Goal: Task Accomplishment & Management: Use online tool/utility

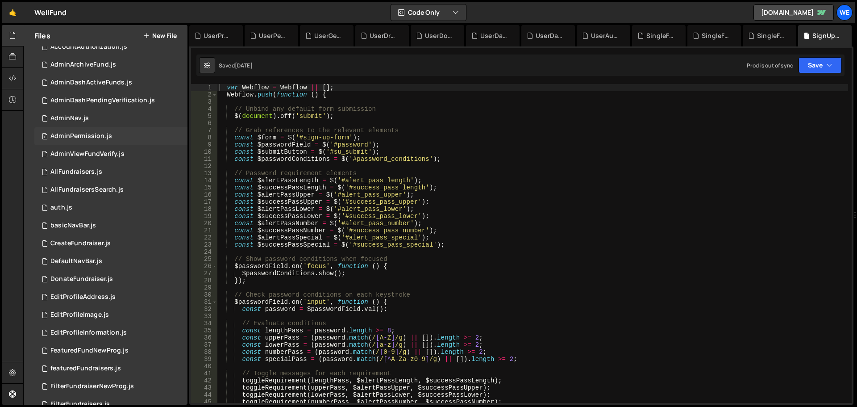
scroll to position [45, 0]
click at [88, 182] on div "1 auth.js 0" at bounding box center [110, 189] width 153 height 18
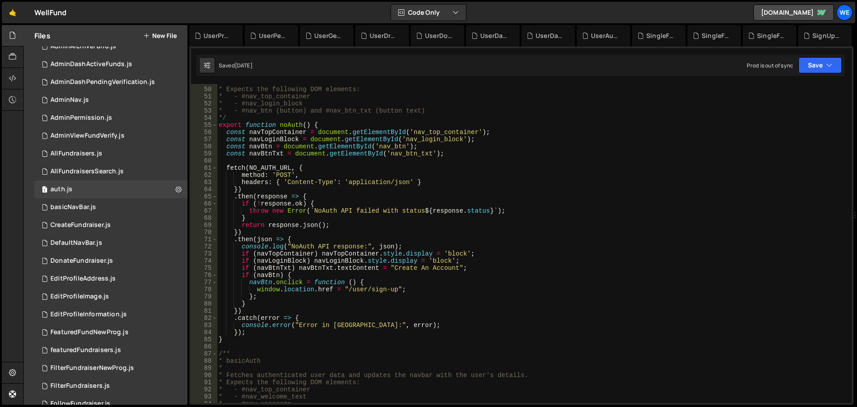
scroll to position [348, 0]
click at [307, 185] on div "* * Expects the following DOM elements: * - #nav_top_container * - #nav_login_b…" at bounding box center [532, 245] width 631 height 333
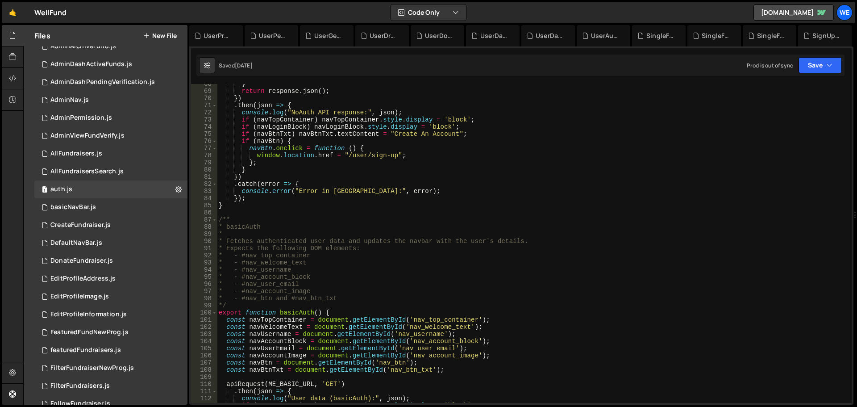
scroll to position [616, 0]
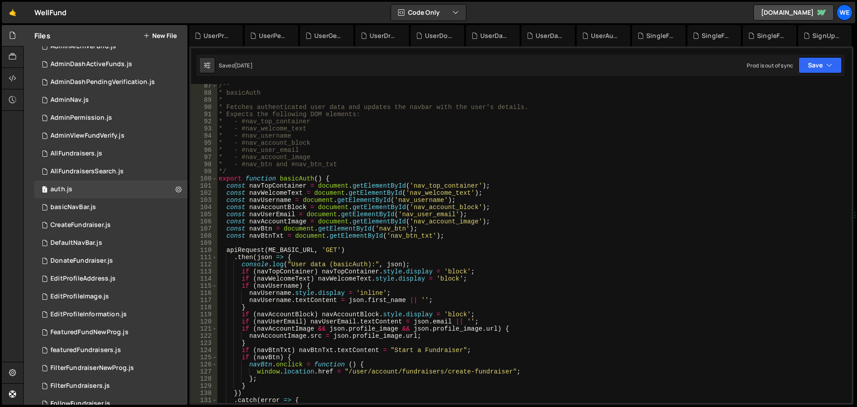
click at [302, 250] on div "/** * basicAuth * * Fetches authenticated user data and updates the navbar with…" at bounding box center [532, 248] width 631 height 333
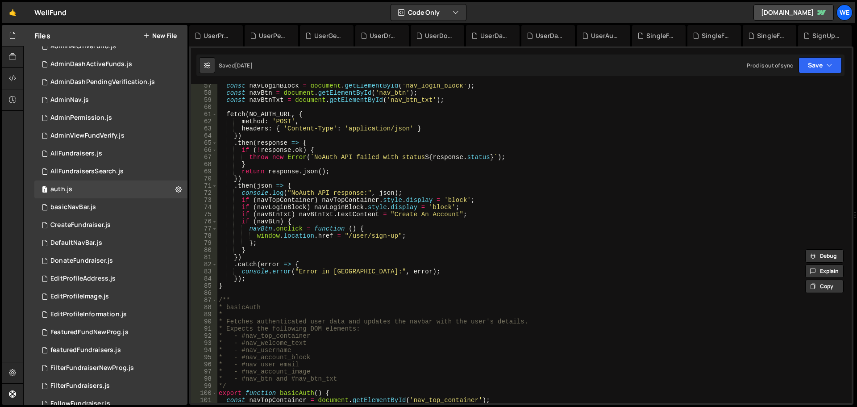
scroll to position [214, 0]
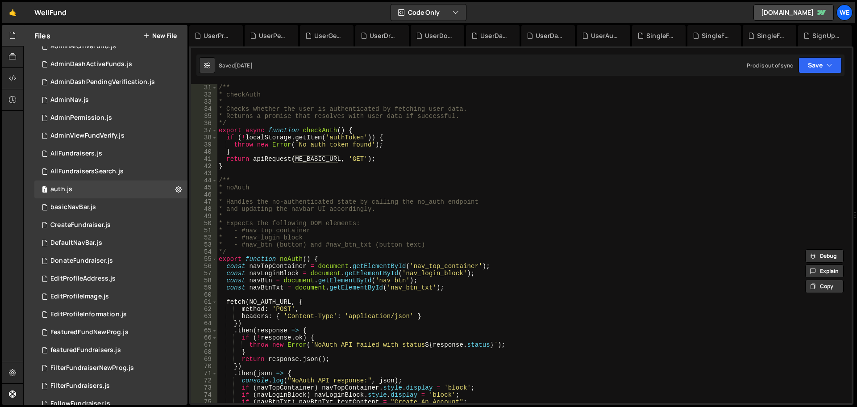
click at [328, 161] on div "/** * checkAuth * * Checks whether the user is authenticated by fetching user d…" at bounding box center [532, 250] width 631 height 333
click at [273, 165] on div "/** * checkAuth * * Checks whether the user is authenticated by fetching user d…" at bounding box center [532, 250] width 631 height 333
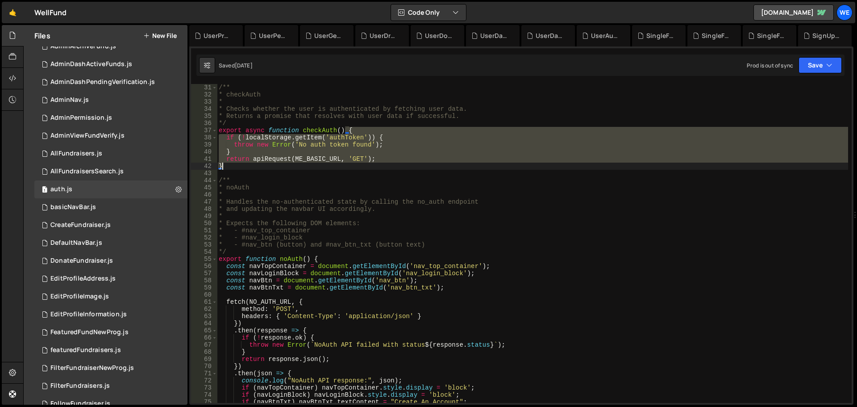
click at [273, 165] on div "/** * checkAuth * * Checks whether the user is authenticated by fetching user d…" at bounding box center [532, 250] width 631 height 333
click at [273, 158] on div "/** * checkAuth * * Checks whether the user is authenticated by fetching user d…" at bounding box center [532, 243] width 631 height 319
click at [273, 158] on div "/** * checkAuth * * Checks whether the user is authenticated by fetching user d…" at bounding box center [532, 250] width 631 height 333
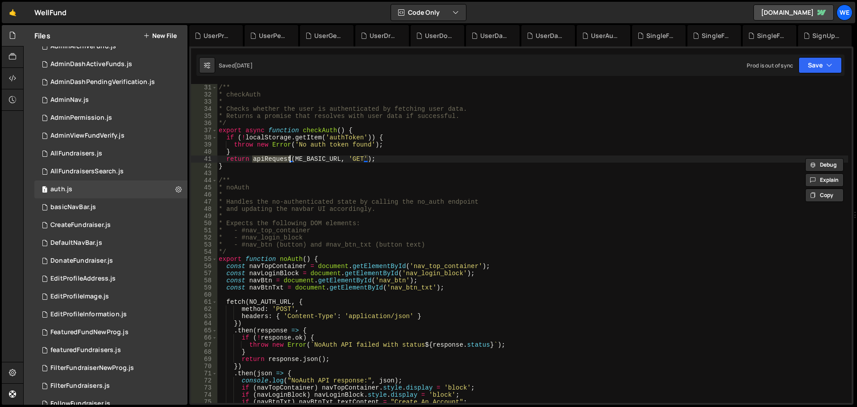
scroll to position [54, 0]
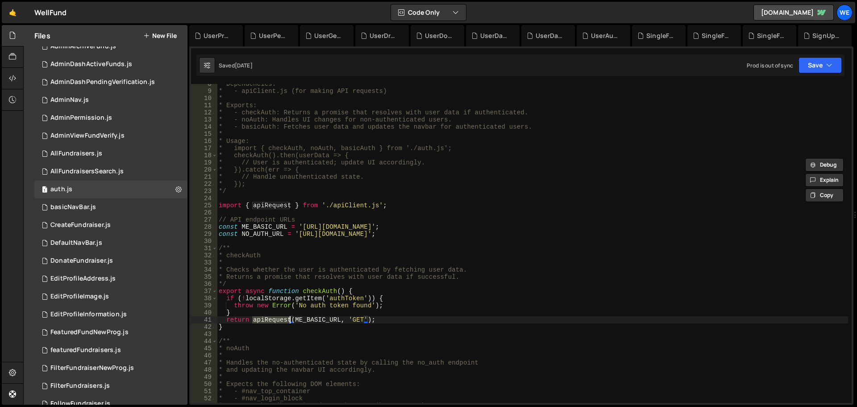
click at [359, 233] on div "* Dependencies: * - apiClient.js (for making API requests) * * Exports: * - che…" at bounding box center [532, 246] width 631 height 333
type textarea "const NO_AUTH_URL = '[URL][DOMAIN_NAME]';"
click at [270, 237] on div "* Dependencies: * - apiClient.js (for making API requests) * * Exports: * - che…" at bounding box center [532, 246] width 631 height 333
click at [271, 225] on div "* Dependencies: * - apiClient.js (for making API requests) * * Exports: * - che…" at bounding box center [532, 246] width 631 height 333
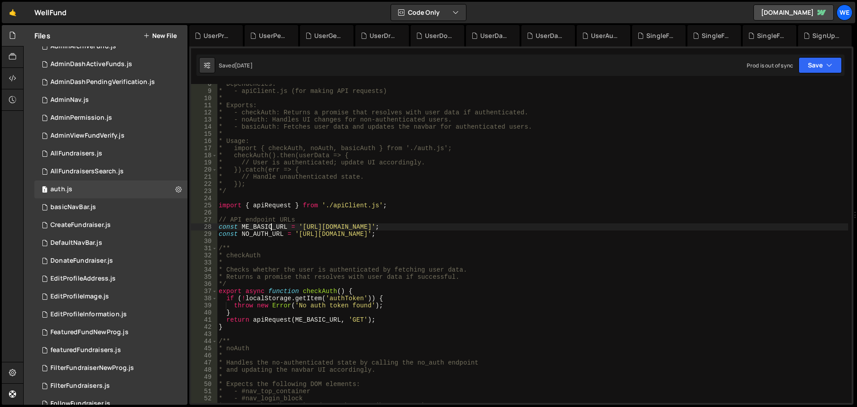
type textarea "const ME_BASIC_URL = '[URL][DOMAIN_NAME]';"
click at [271, 225] on div "* Dependencies: * - apiClient.js (for making API requests) * * Exports: * - che…" at bounding box center [532, 246] width 631 height 333
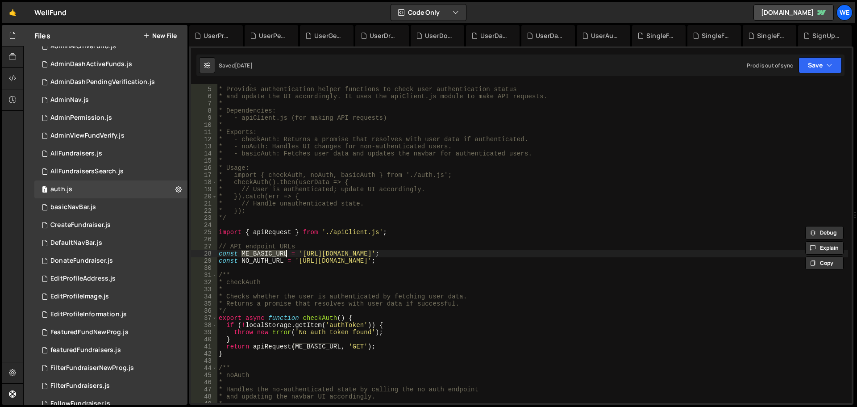
click at [359, 237] on div "* Description: * Provides authentication helper functions to check user authent…" at bounding box center [532, 245] width 631 height 333
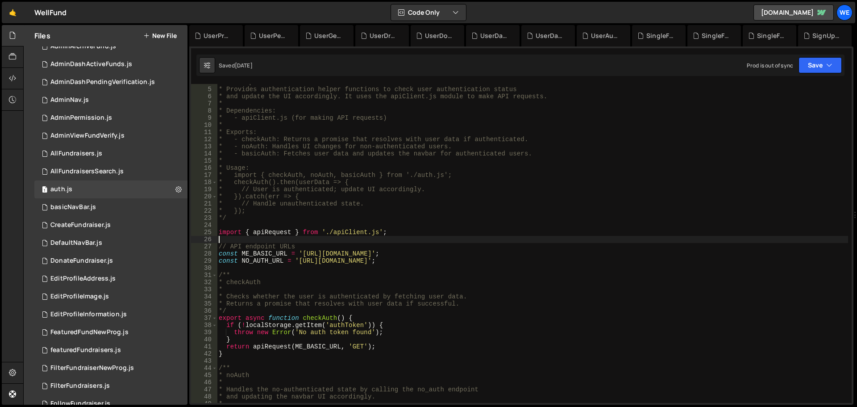
click at [359, 237] on div "* Description: * Provides authentication helper functions to check user authent…" at bounding box center [532, 245] width 631 height 333
click at [359, 233] on div "* Description: * Provides authentication helper functions to check user authent…" at bounding box center [532, 245] width 631 height 333
type textarea "import { apiRequest } from './apiClient.js';"
click at [359, 233] on div "* Description: * Provides authentication helper functions to check user authent…" at bounding box center [532, 245] width 631 height 333
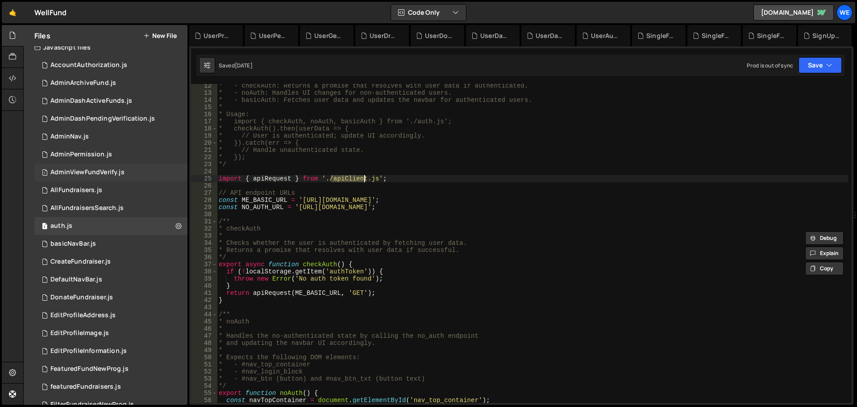
scroll to position [0, 0]
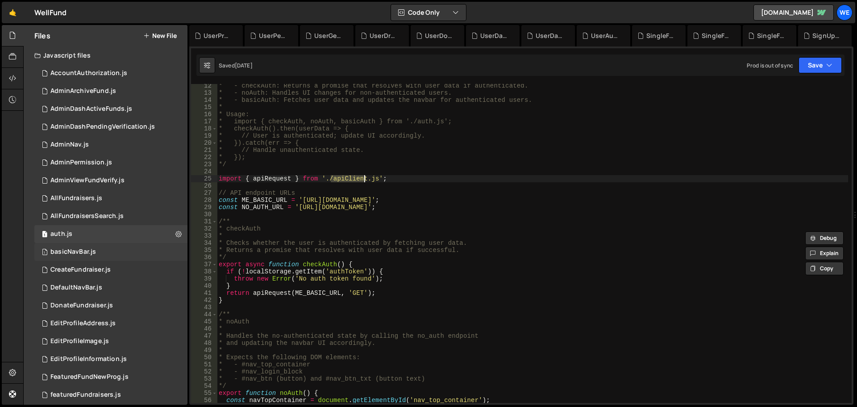
click at [105, 247] on div "1 basicNavBar.js 0" at bounding box center [110, 252] width 153 height 18
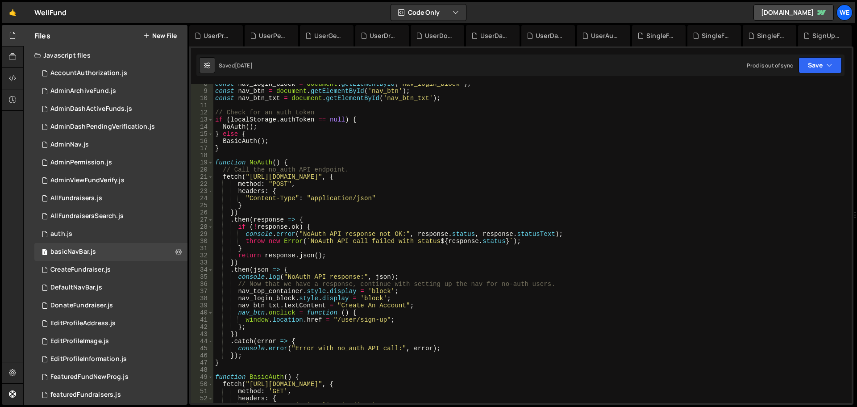
scroll to position [54, 0]
click at [403, 176] on div "const nav_login_block = document . getElementById ( 'nav_login_block' ) ; const…" at bounding box center [530, 246] width 635 height 333
click at [290, 179] on div "const nav_login_block = document . getElementById ( 'nav_login_block' ) ; const…" at bounding box center [530, 246] width 635 height 333
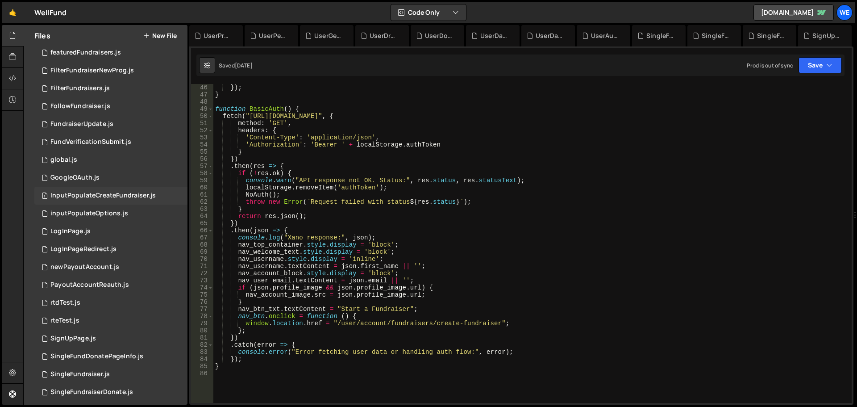
scroll to position [357, 0]
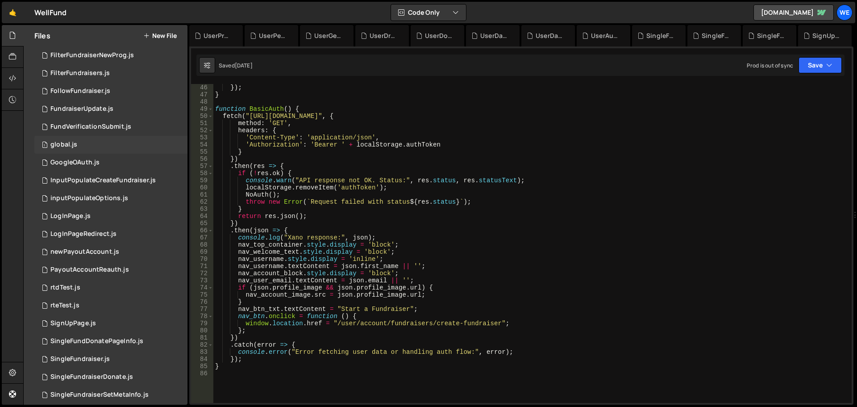
click at [76, 139] on div "1 global.js 0" at bounding box center [110, 145] width 153 height 18
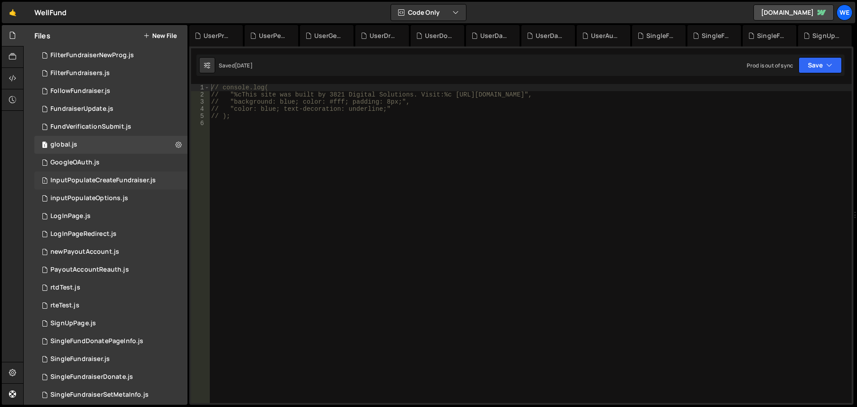
click at [104, 183] on div "InputPopulateCreateFundraiser.js" at bounding box center [102, 180] width 105 height 8
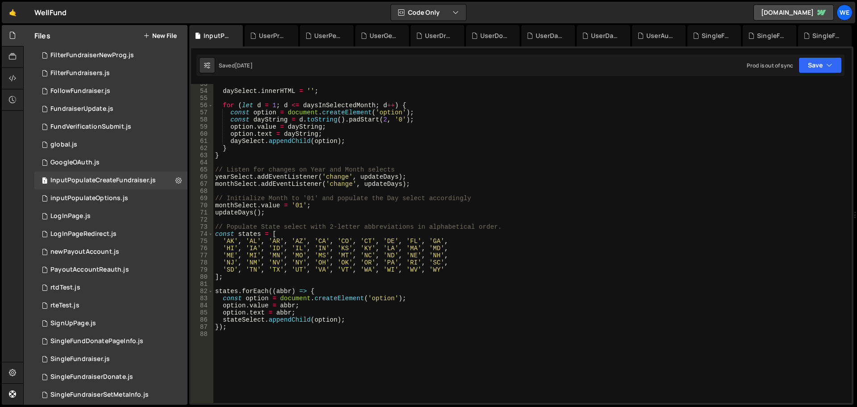
scroll to position [465, 0]
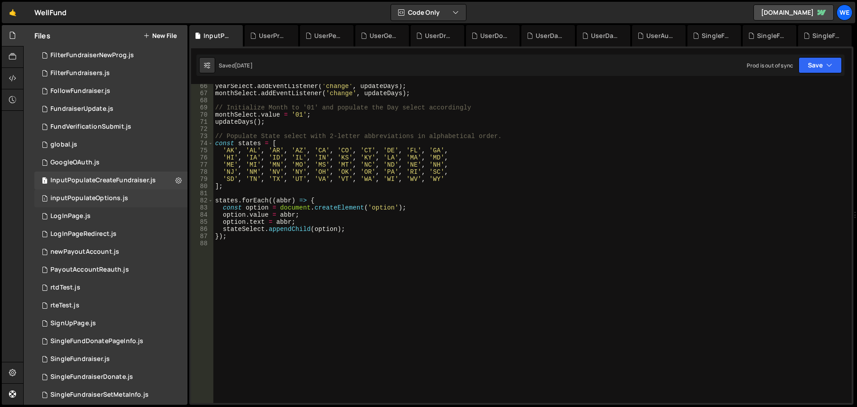
click at [91, 194] on div "1 inputPopulateOptions.js 0" at bounding box center [110, 198] width 153 height 18
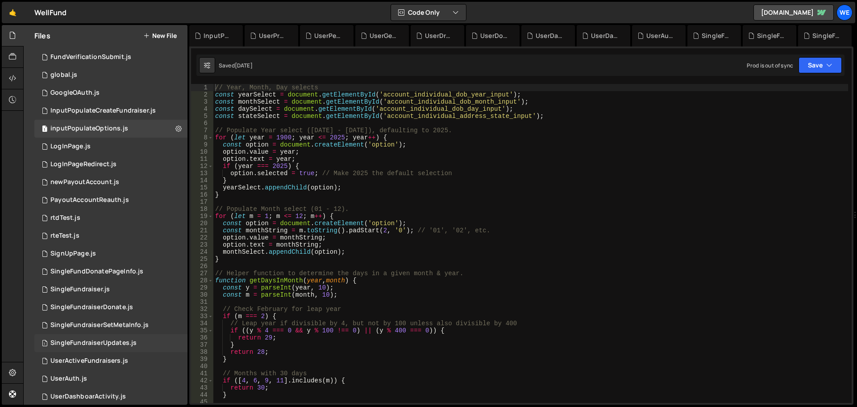
scroll to position [544, 0]
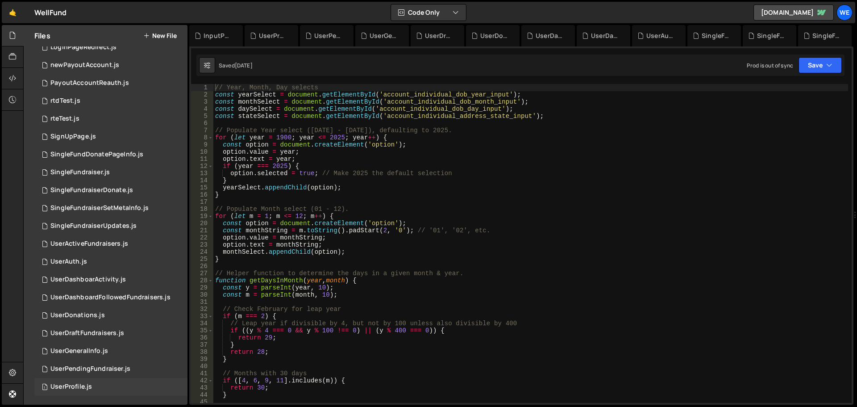
click at [99, 382] on div "1 UserProfile.js 0" at bounding box center [110, 387] width 153 height 18
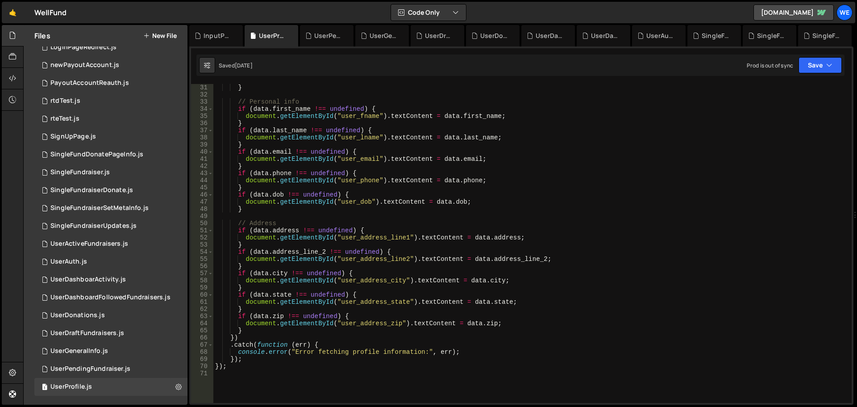
scroll to position [214, 0]
click at [87, 372] on div "UserPendingFundraiser.js" at bounding box center [90, 369] width 80 height 8
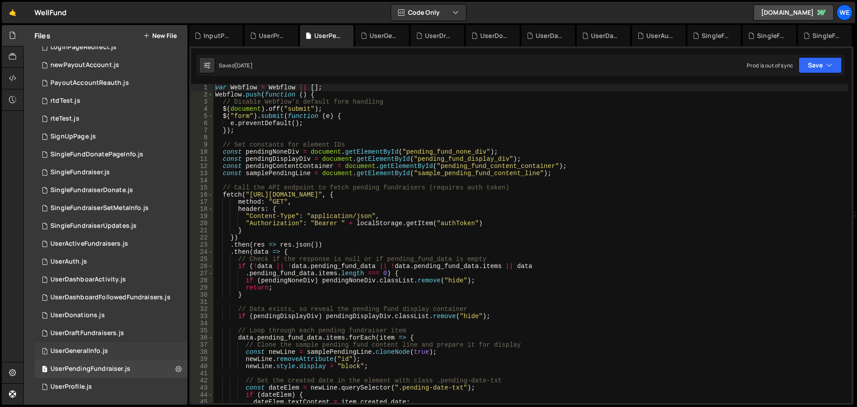
click at [89, 349] on div "UserGeneralInfo.js" at bounding box center [79, 351] width 58 height 8
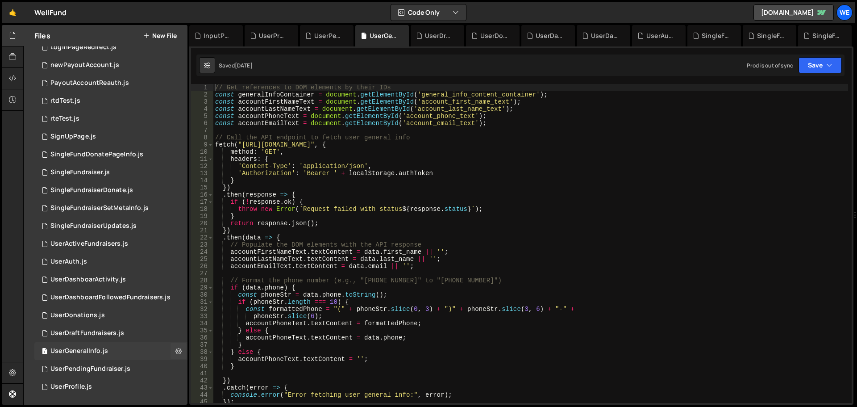
click at [53, 345] on div "1 UserGeneralInfo.js 0" at bounding box center [110, 351] width 153 height 18
click at [62, 337] on div "1 UserDraftFundraisers.js 0" at bounding box center [110, 333] width 153 height 18
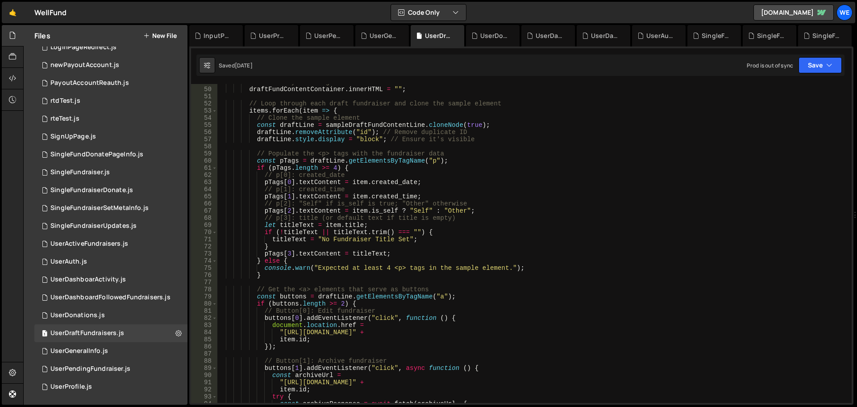
scroll to position [509, 0]
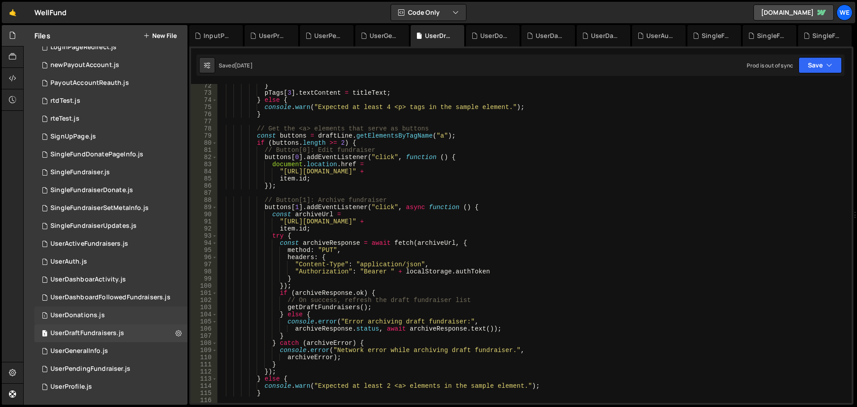
click at [79, 310] on div "1 UserDonations.js 0" at bounding box center [110, 315] width 153 height 18
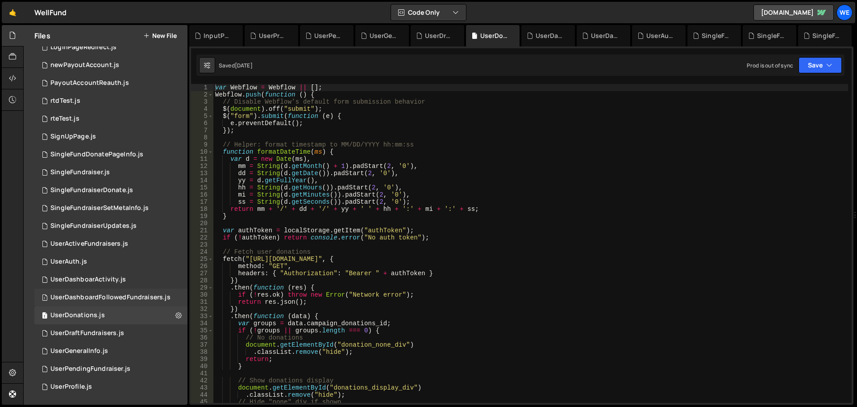
click at [77, 296] on div "UserDashboardFollowedFundraisers.js" at bounding box center [110, 297] width 120 height 8
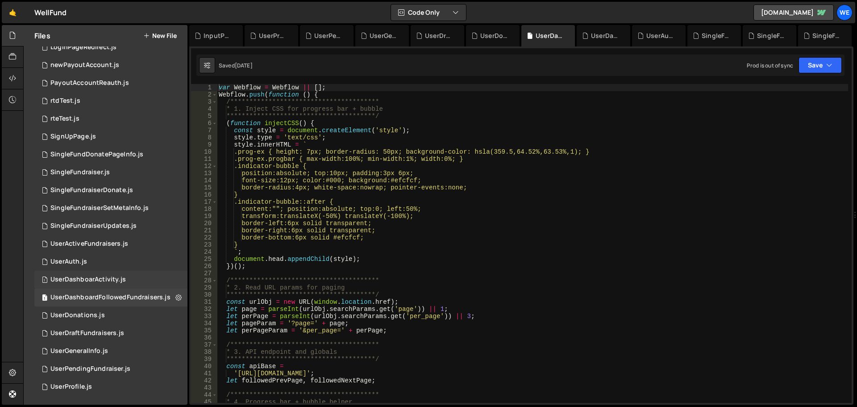
click at [81, 284] on div "1 UserDashboarActivity.js 0" at bounding box center [110, 279] width 153 height 18
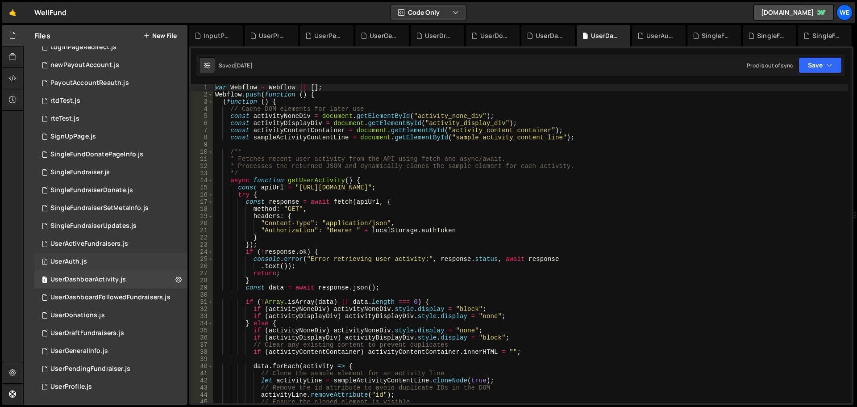
click at [99, 261] on div "1 UserAuth.js 0" at bounding box center [110, 262] width 153 height 18
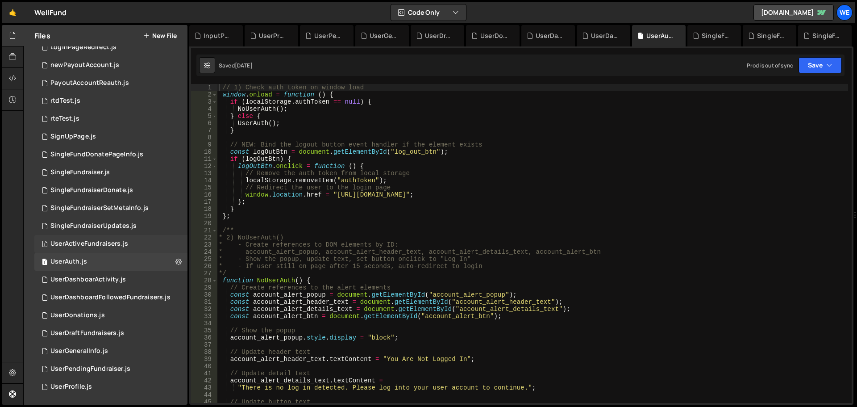
click at [107, 243] on div "UserActiveFundraisers.js" at bounding box center [89, 244] width 78 height 8
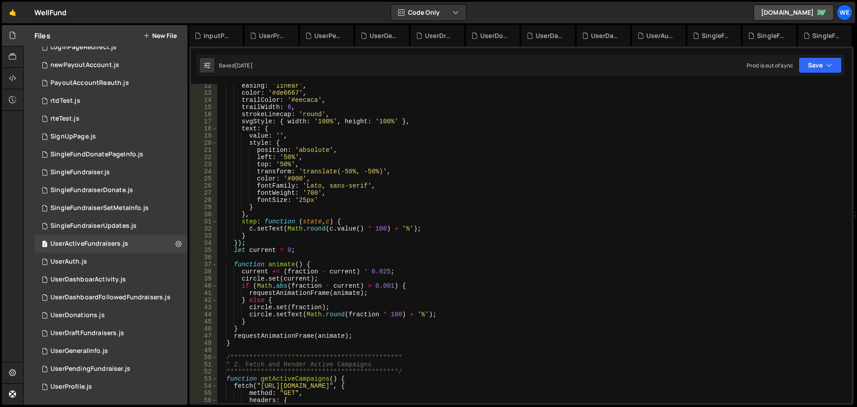
scroll to position [161, 0]
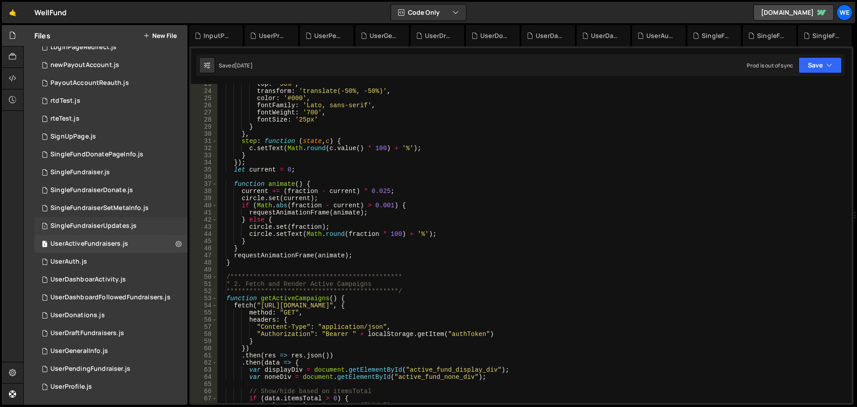
click at [88, 221] on div "1 SingleFundraiserUpdates.js 0" at bounding box center [110, 226] width 153 height 18
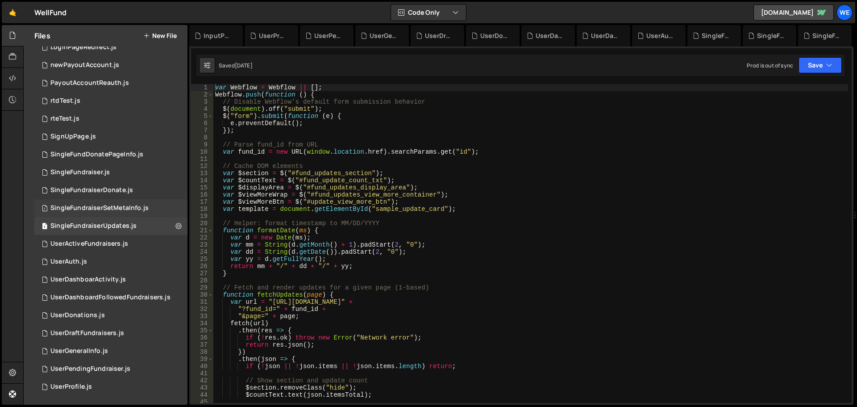
click at [101, 208] on div "SingleFundraiserSetMetaInfo.js" at bounding box center [99, 208] width 98 height 8
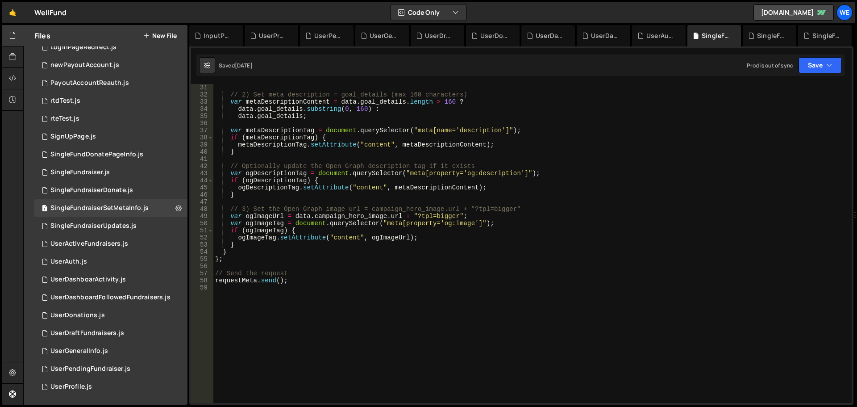
scroll to position [214, 0]
click at [78, 191] on div "SingleFundraiserDonate.js" at bounding box center [91, 190] width 83 height 8
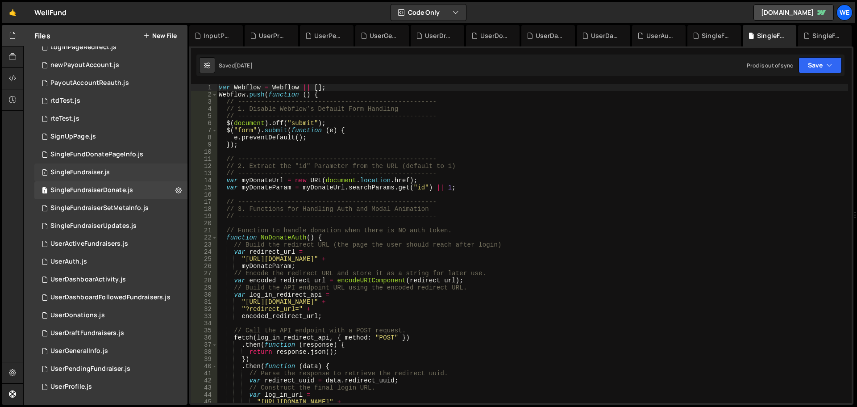
click at [95, 171] on div "SingleFundraiser.js" at bounding box center [79, 172] width 59 height 8
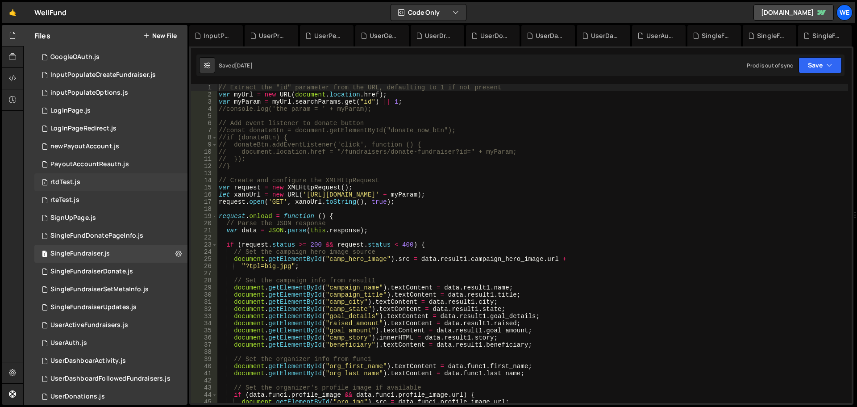
scroll to position [410, 0]
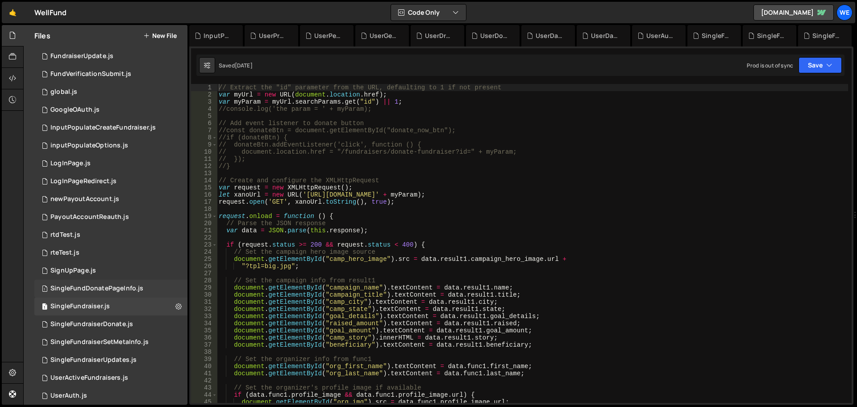
click at [104, 289] on div "SingleFundDonatePageInfo.js" at bounding box center [96, 288] width 93 height 8
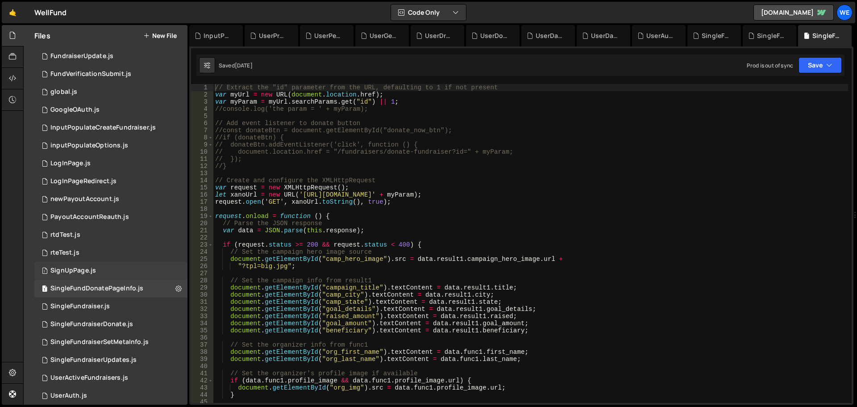
click at [91, 274] on div "SignUpPage.js" at bounding box center [73, 270] width 46 height 8
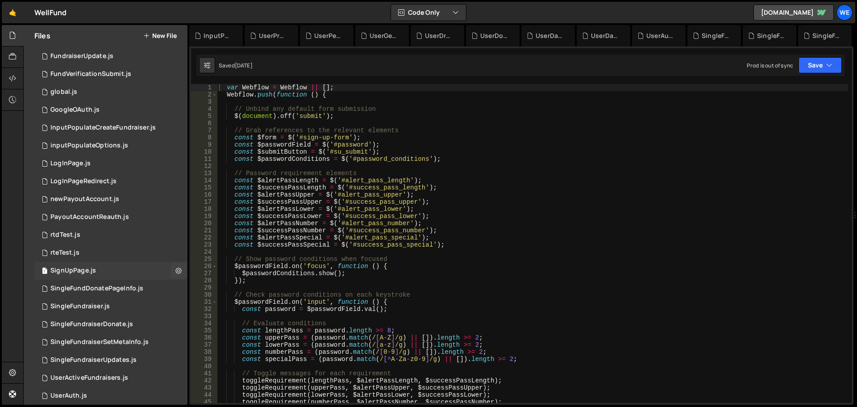
click at [96, 268] on div "1 SignUpPage.js 0" at bounding box center [110, 271] width 153 height 18
click at [106, 252] on div "1 rteTest.js 0" at bounding box center [110, 253] width 153 height 18
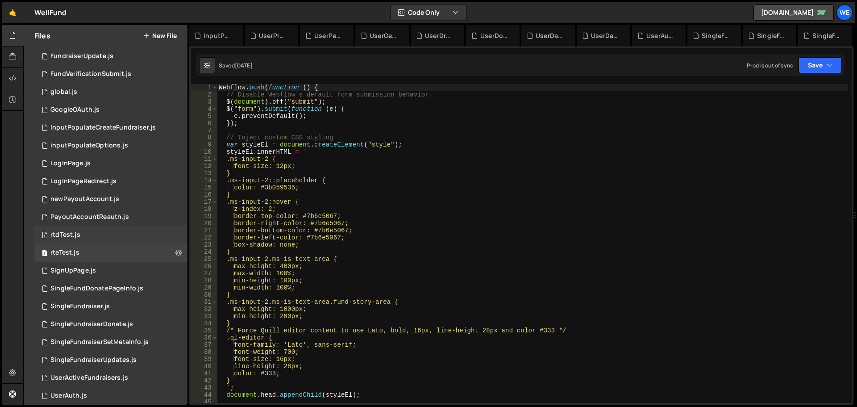
click at [95, 228] on div "1 rtdTest.js 0" at bounding box center [110, 235] width 153 height 18
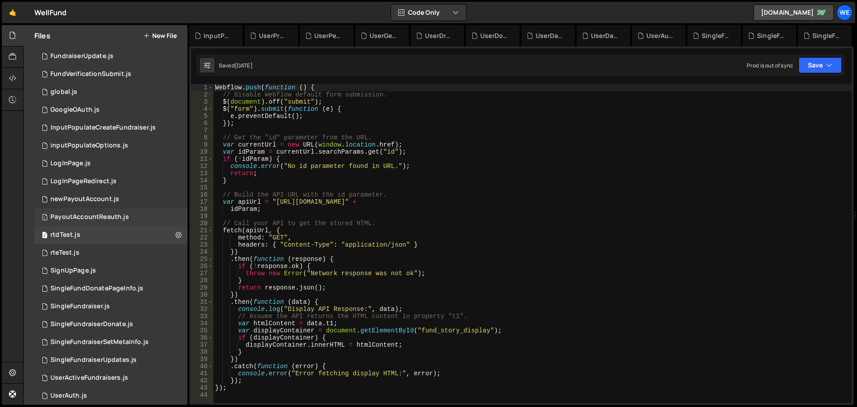
click at [100, 220] on div "PayoutAccountReauth.js" at bounding box center [89, 217] width 79 height 8
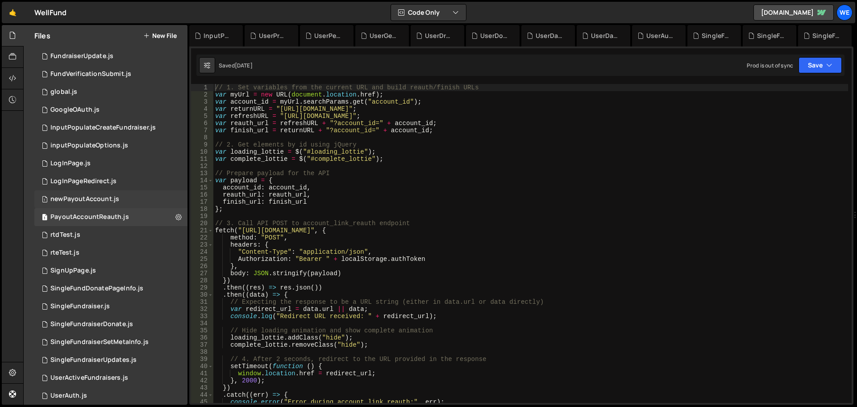
click at [96, 199] on div "newPayoutAccount.js" at bounding box center [84, 199] width 69 height 8
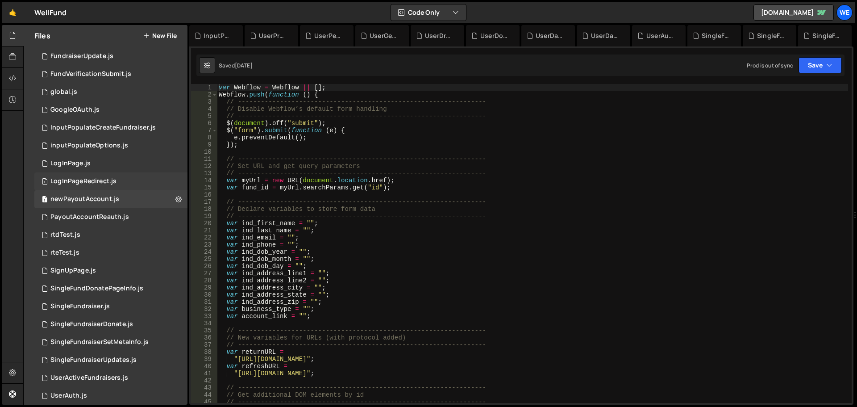
click at [101, 183] on div "LogInPageRedirect.js" at bounding box center [83, 181] width 66 height 8
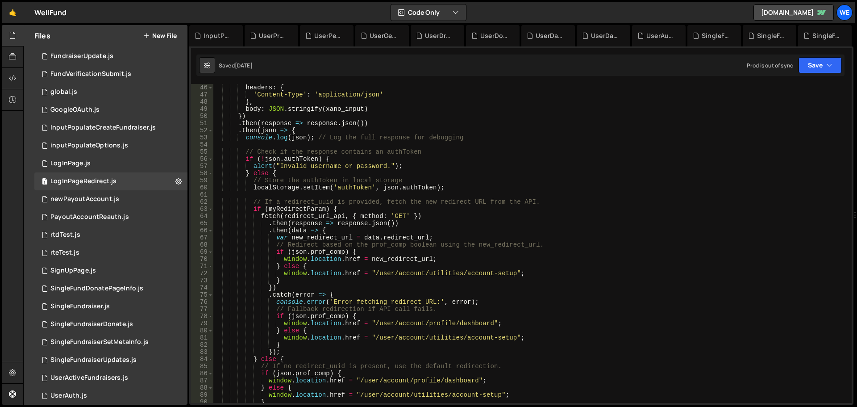
scroll to position [402, 0]
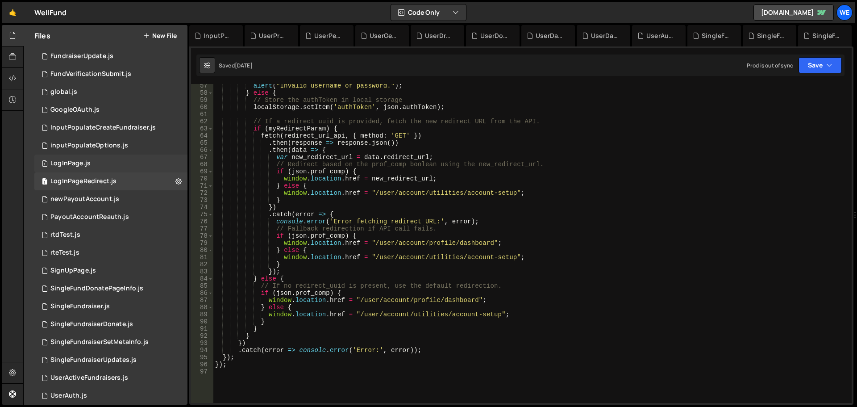
click at [58, 168] on div "1 LogInPage.js 0" at bounding box center [110, 163] width 153 height 18
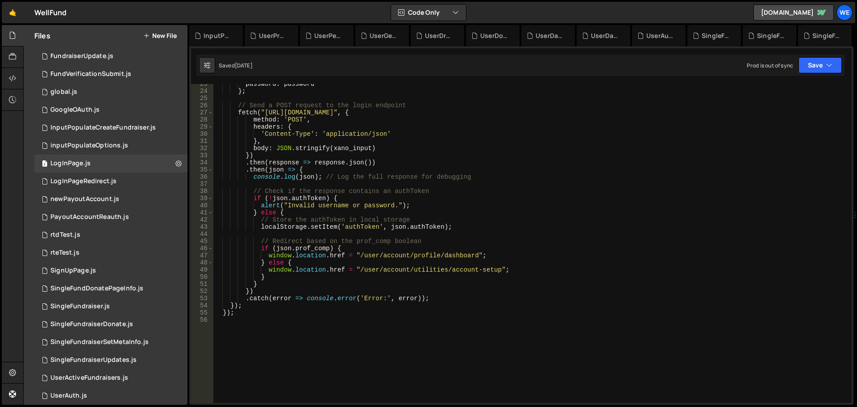
scroll to position [0, 0]
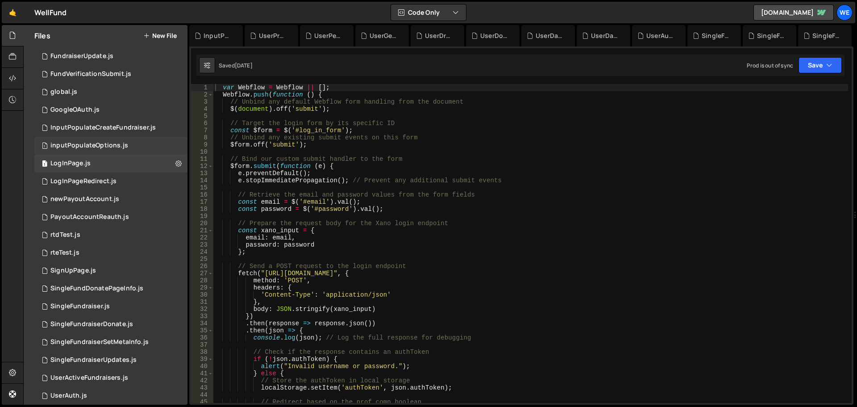
click at [85, 150] on div "1 inputPopulateOptions.js 0" at bounding box center [110, 146] width 153 height 18
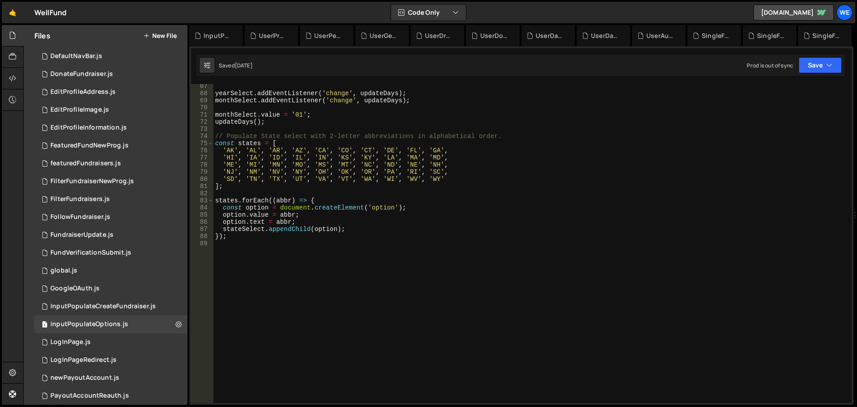
scroll to position [473, 0]
click at [88, 306] on div "InputPopulateCreateFundraiser.js" at bounding box center [102, 306] width 105 height 8
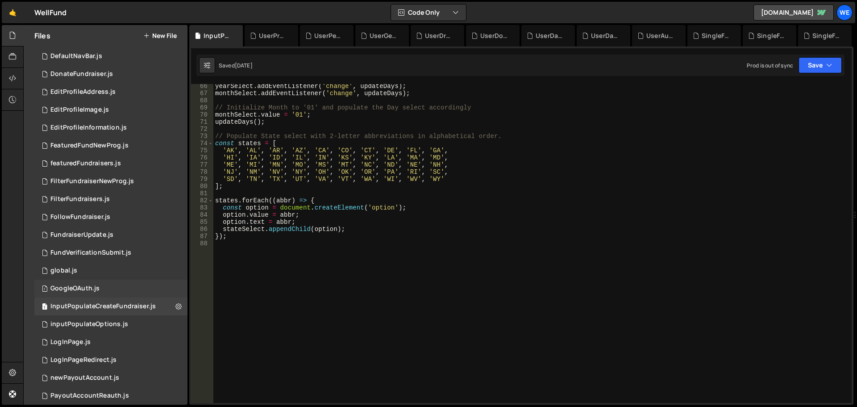
click at [100, 287] on div "1 GoogleOAuth.js 0" at bounding box center [110, 288] width 153 height 18
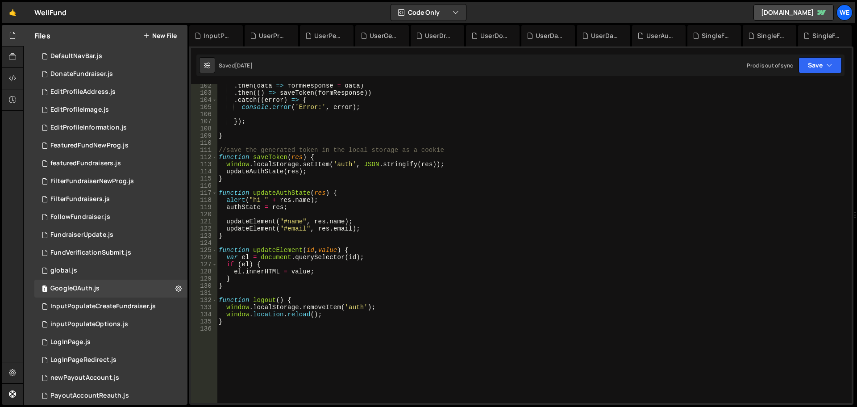
scroll to position [803, 0]
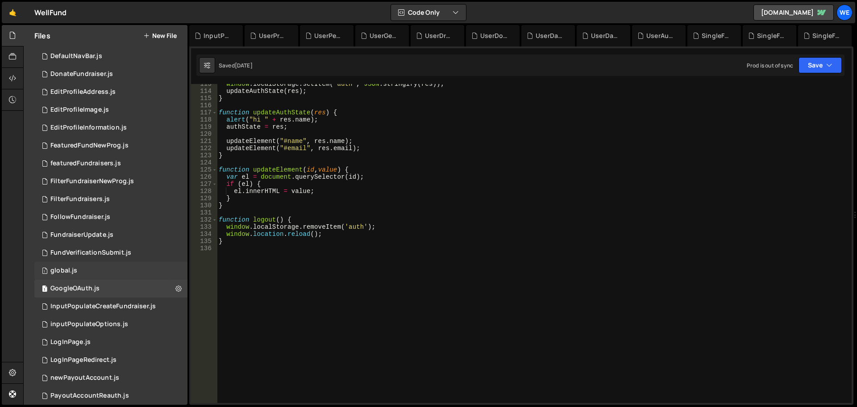
click at [118, 273] on div "1 global.js 0" at bounding box center [110, 271] width 153 height 18
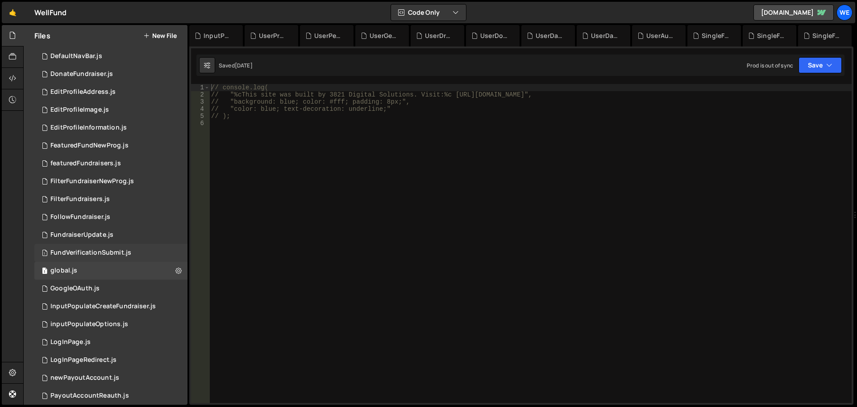
click at [120, 249] on div "FundVerificationSubmit.js" at bounding box center [90, 253] width 81 height 8
click at [102, 253] on div "FundVerificationSubmit.js" at bounding box center [90, 253] width 81 height 8
click at [104, 229] on div "1 FundraiserUpdate.js 0" at bounding box center [110, 235] width 153 height 18
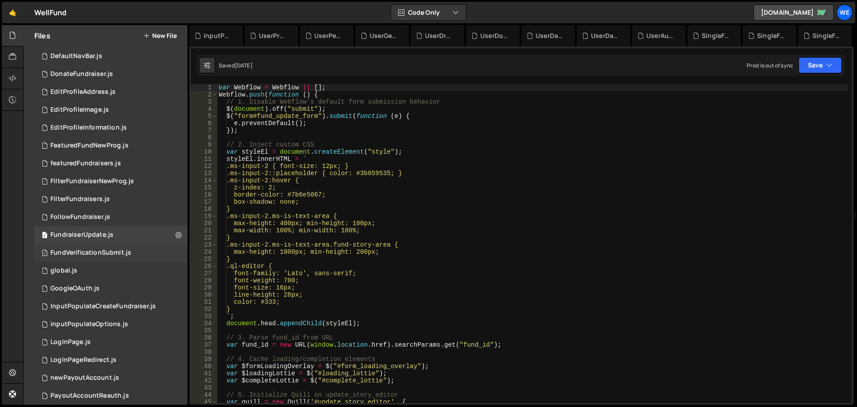
click at [99, 246] on div "1 FundVerificationSubmit.js 0" at bounding box center [110, 253] width 153 height 18
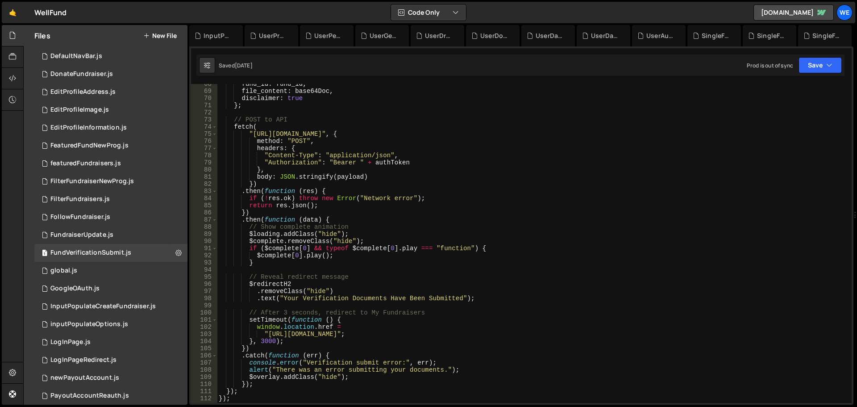
scroll to position [643, 0]
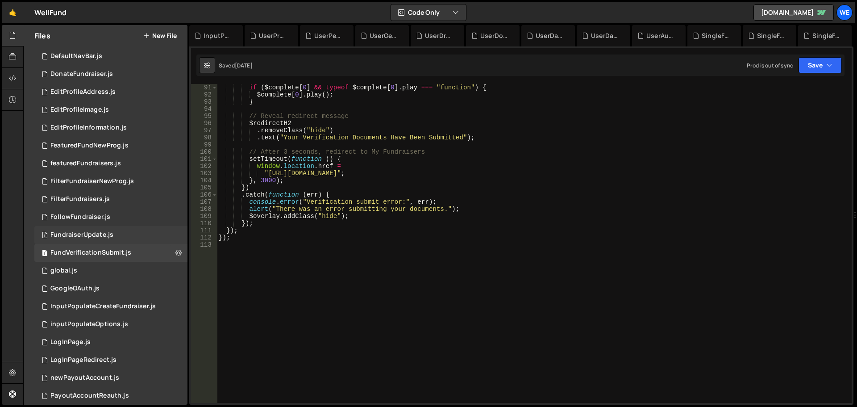
click at [89, 233] on div "FundraiserUpdate.js" at bounding box center [81, 235] width 63 height 8
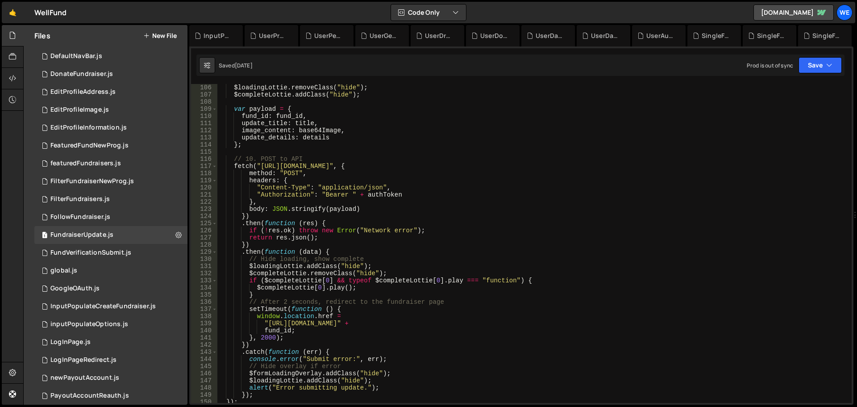
scroll to position [857, 0]
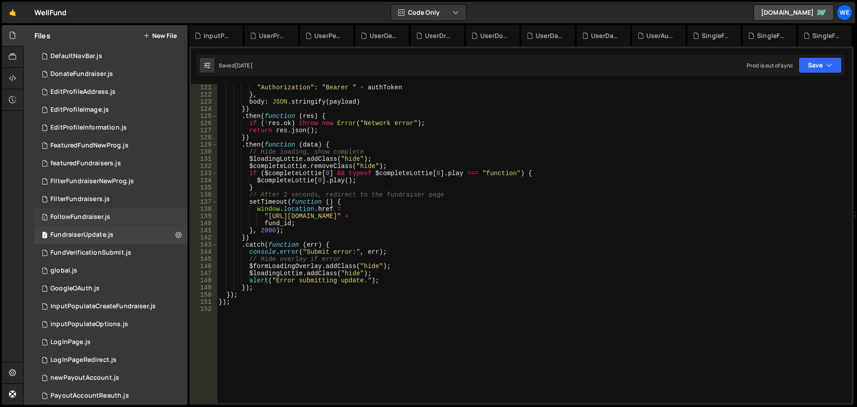
click at [79, 218] on div "FollowFundraiser.js" at bounding box center [80, 217] width 60 height 8
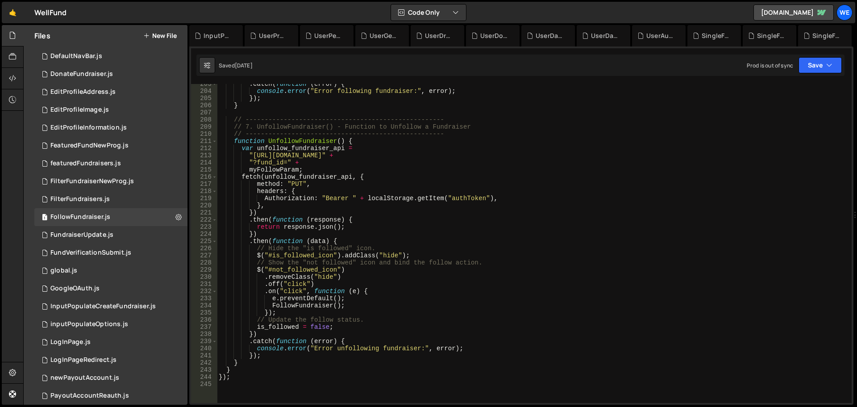
scroll to position [1446, 0]
click at [87, 194] on div "1 FilterFundraisers.js 0" at bounding box center [110, 199] width 153 height 18
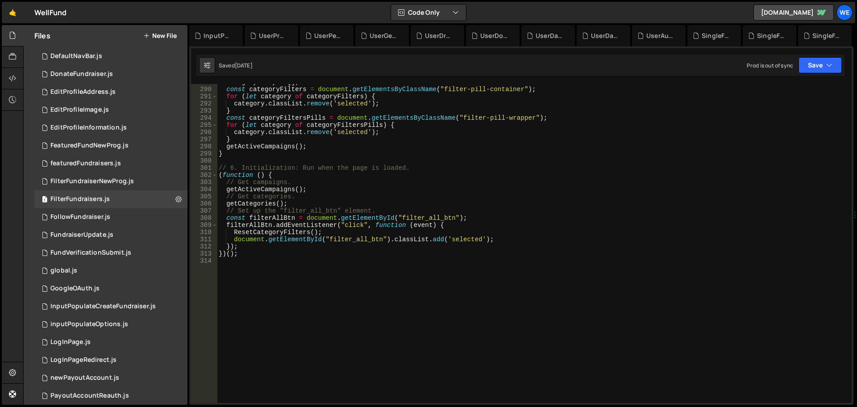
scroll to position [2079, 0]
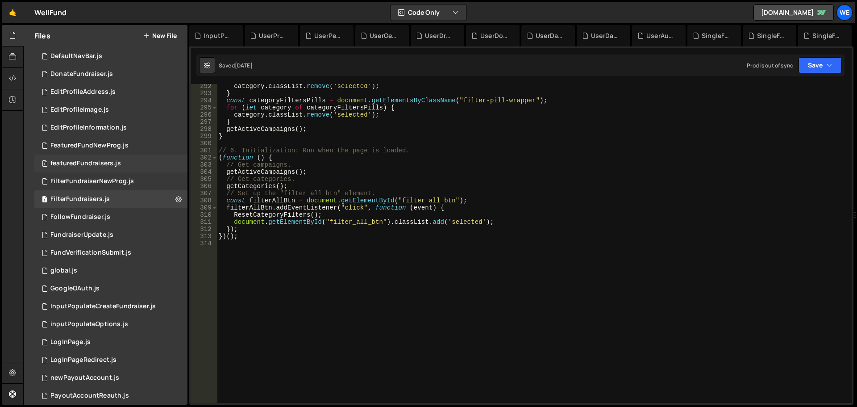
click at [105, 167] on div "featuredFundraisers.js" at bounding box center [85, 163] width 71 height 8
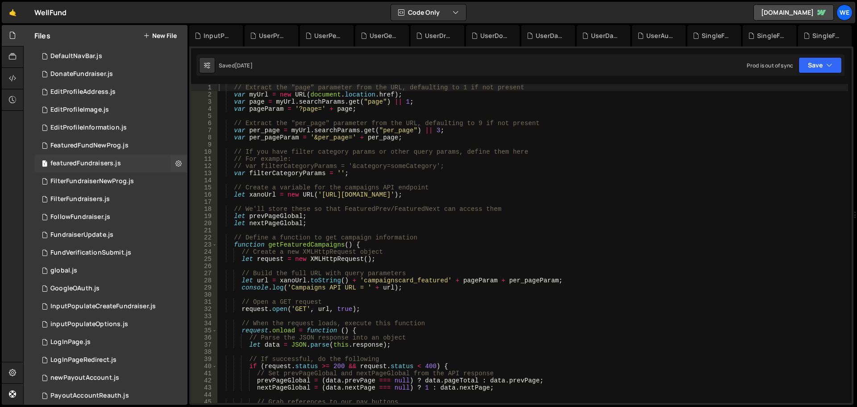
click at [105, 171] on div "1 featuredFundraisers.js 0" at bounding box center [110, 163] width 153 height 18
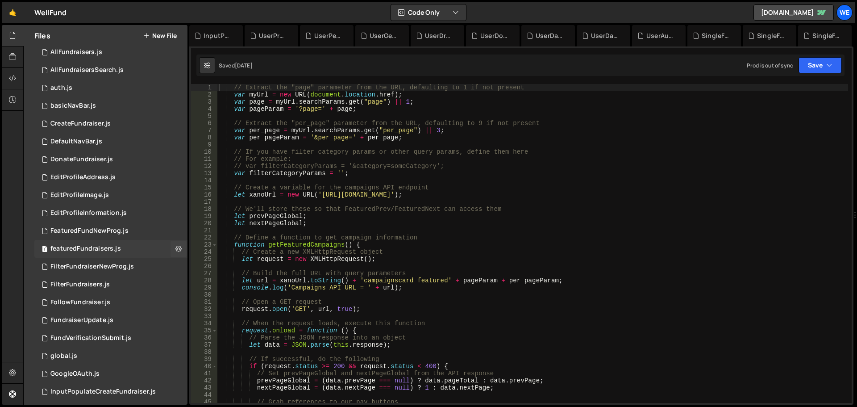
scroll to position [142, 0]
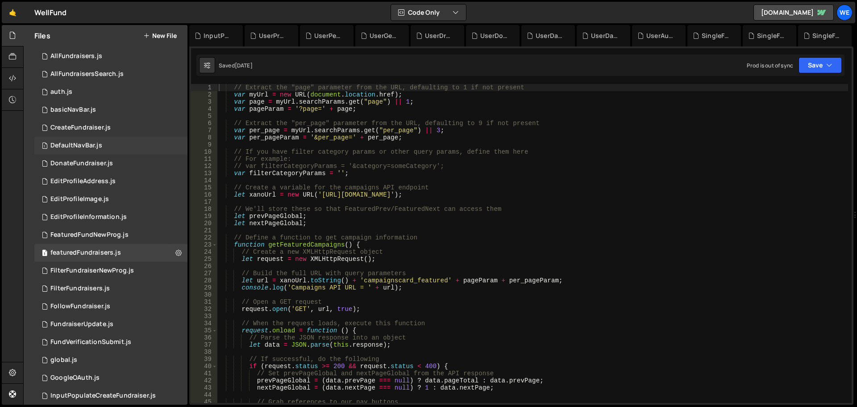
click at [82, 150] on div "1 DefaultNavBar.js 0" at bounding box center [110, 146] width 153 height 18
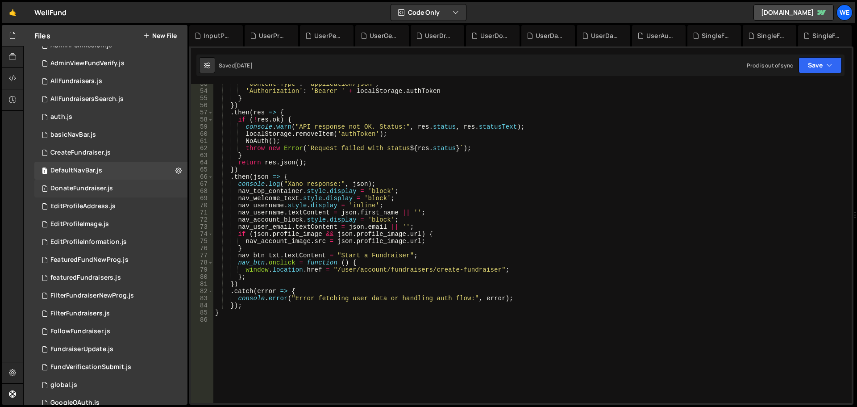
scroll to position [97, 0]
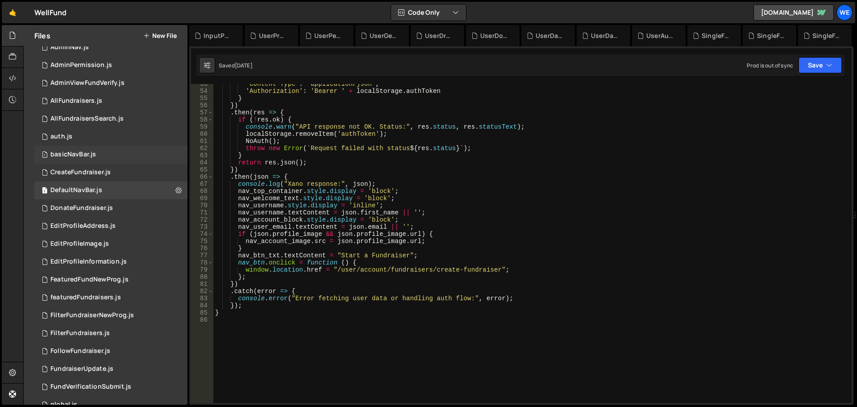
click at [83, 152] on div "basicNavBar.js" at bounding box center [73, 154] width 46 height 8
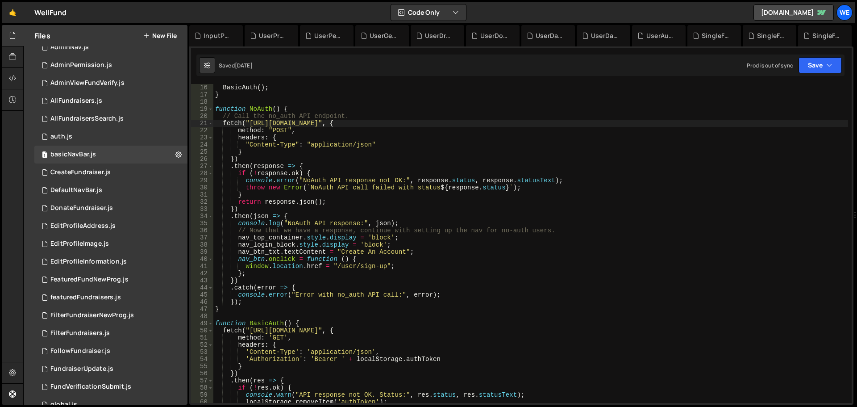
scroll to position [0, 0]
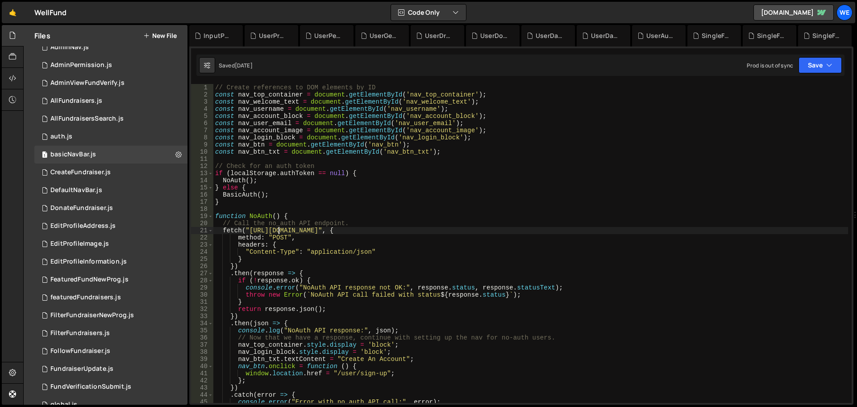
click at [278, 228] on div "// Create references to DOM elements by ID const nav_top_container = document .…" at bounding box center [530, 250] width 635 height 333
click at [810, 66] on button "Save" at bounding box center [819, 65] width 43 height 16
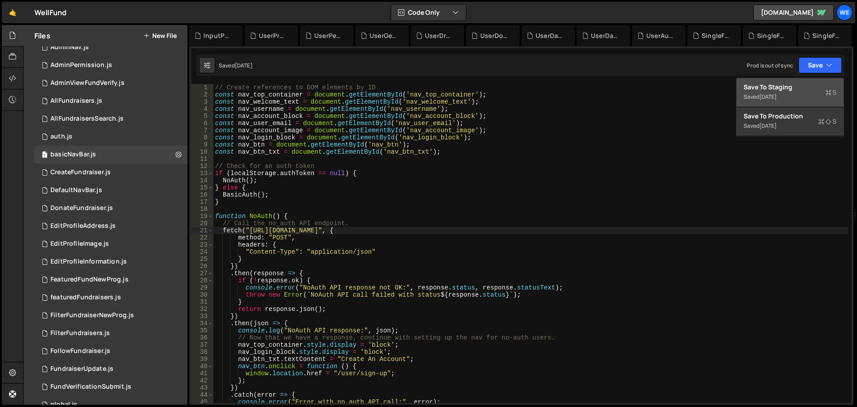
click at [785, 90] on div "Save to Staging S" at bounding box center [789, 87] width 93 height 9
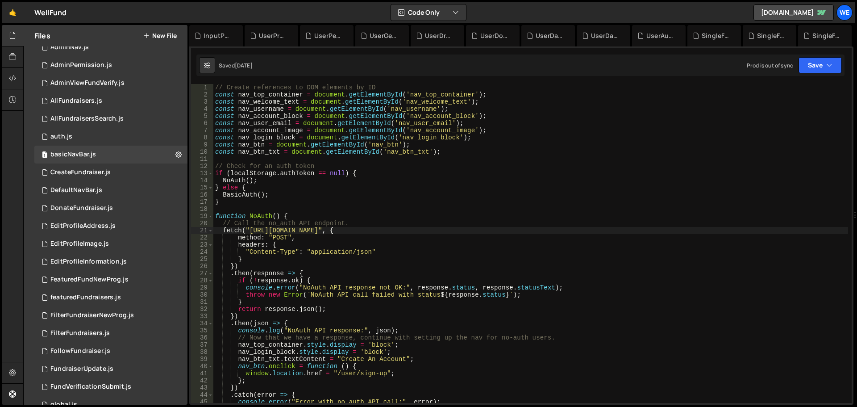
click at [454, 230] on div "// Create references to DOM elements by ID const nav_top_container = document .…" at bounding box center [530, 250] width 635 height 333
paste textarea "[URL][DOMAIN_NAME]"
type textarea "fetch("[URL][DOMAIN_NAME][DOMAIN_NAME]", {"
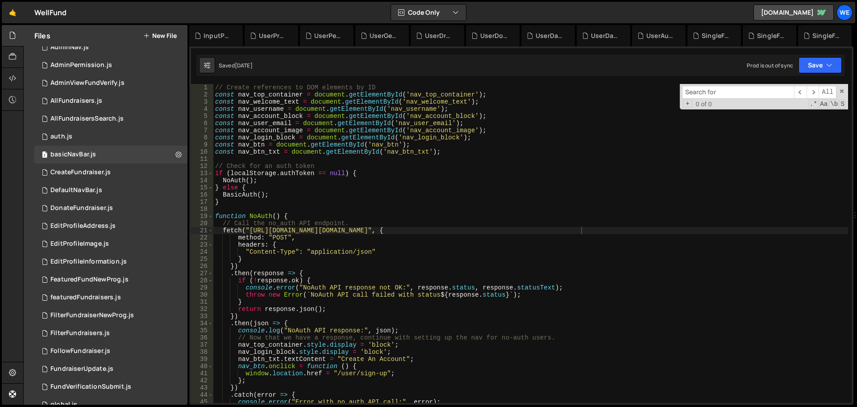
type input "[URL][DOMAIN_NAME]"
click at [453, 230] on div "// Create references to DOM elements by ID const nav_top_container = document .…" at bounding box center [530, 250] width 635 height 333
click at [583, 174] on div "// Create references to DOM elements by ID const nav_top_container = document .…" at bounding box center [530, 250] width 635 height 333
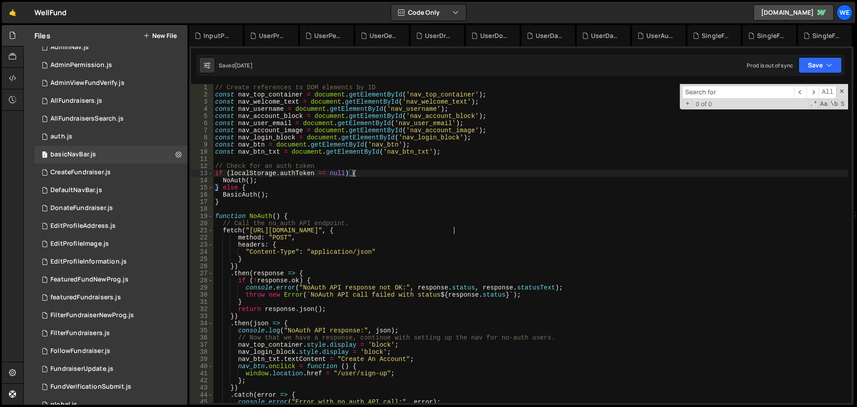
type textarea "}"
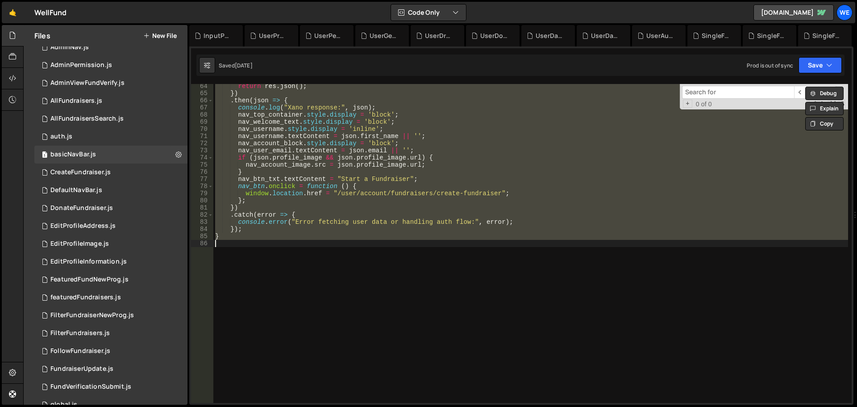
click at [727, 90] on input at bounding box center [738, 92] width 112 height 13
paste input "[URL][DOMAIN_NAME]"
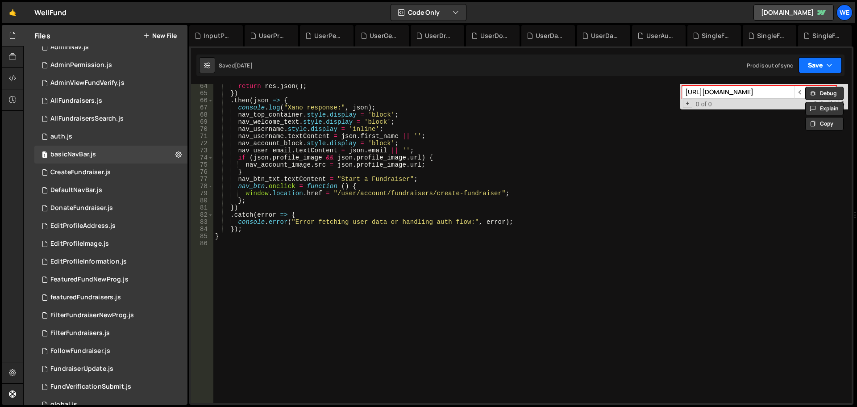
type input "[URL][DOMAIN_NAME]"
click at [821, 66] on button "Save" at bounding box center [819, 65] width 43 height 16
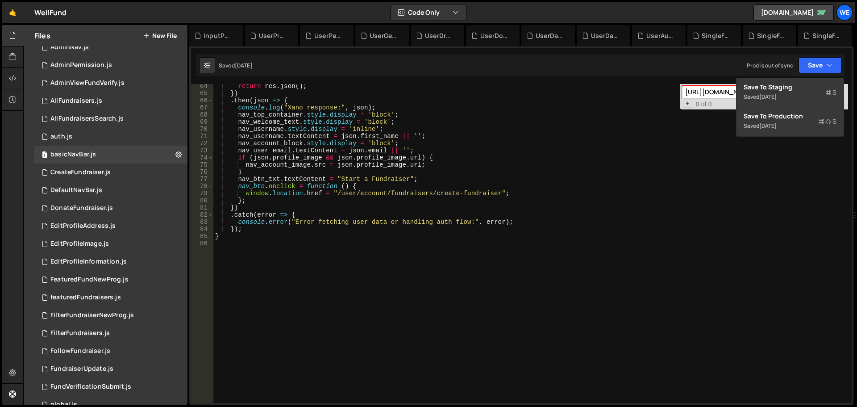
type textarea "nav_welcome_text.style.display = 'block';"
click at [631, 124] on div "return res . json ( ) ; }) . then ( json => { console . log ( "Xano response:" …" at bounding box center [530, 249] width 635 height 333
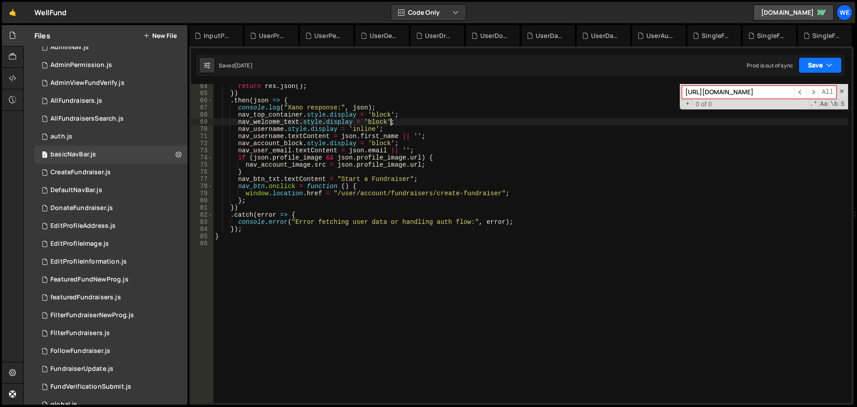
drag, startPoint x: 832, startPoint y: 54, endPoint x: 827, endPoint y: 67, distance: 13.7
click at [831, 59] on div "Saved [DATE] Prod is out of sync Upgrade to Edit Save Save to Staging S Saved […" at bounding box center [520, 64] width 648 height 21
click at [827, 67] on icon "button" at bounding box center [829, 65] width 6 height 9
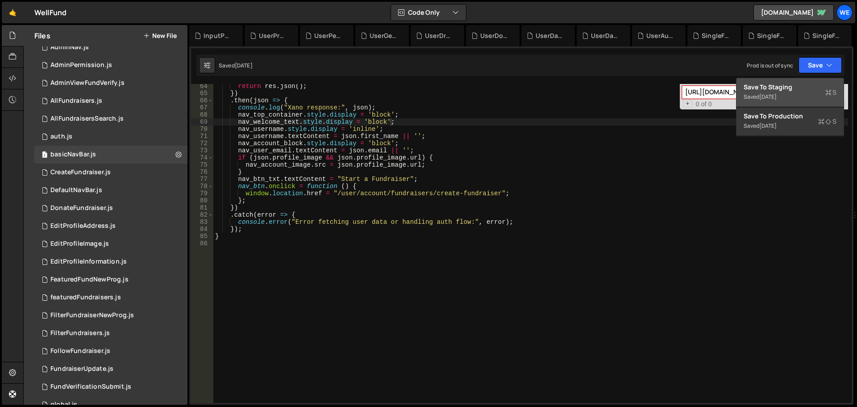
click at [810, 83] on div "Save to Staging S" at bounding box center [789, 87] width 93 height 9
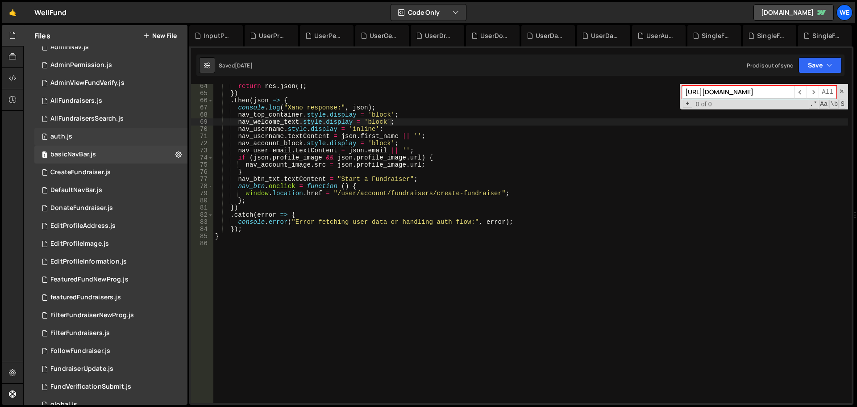
click at [67, 133] on div "auth.js" at bounding box center [61, 137] width 22 height 8
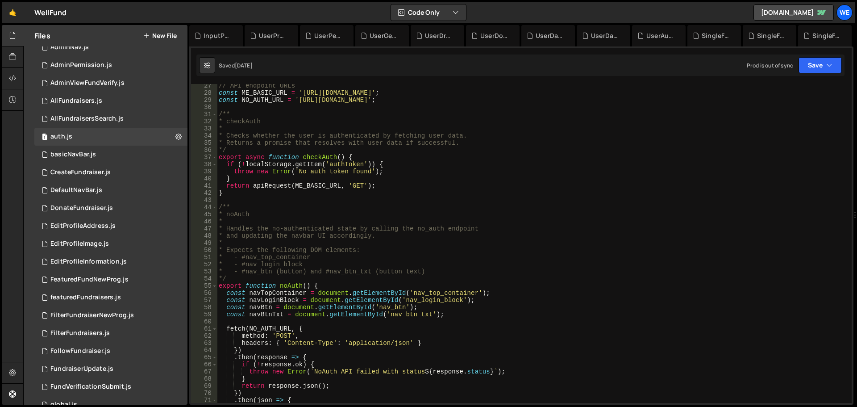
scroll to position [54, 0]
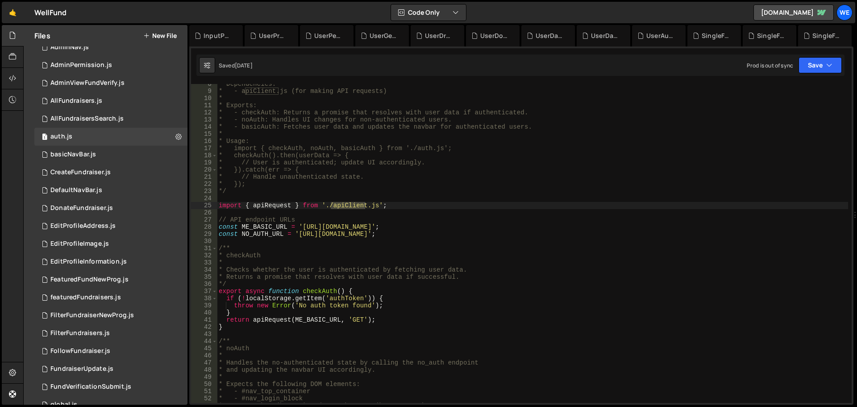
click at [311, 207] on div "* Dependencies: * - apiClient.js (for making API requests) * * Exports: * - che…" at bounding box center [532, 246] width 631 height 333
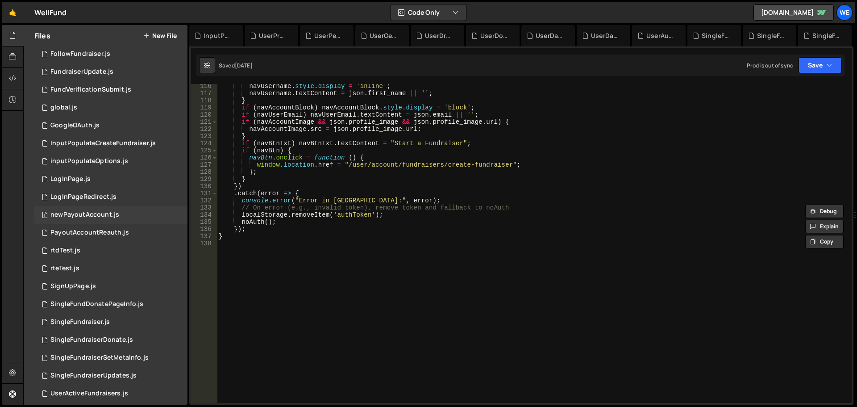
scroll to position [402, 0]
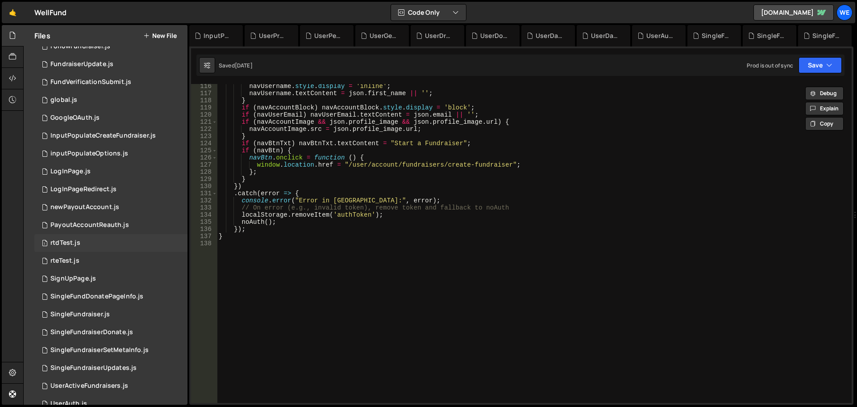
click at [85, 245] on div "1 rtdTest.js 0" at bounding box center [110, 243] width 153 height 18
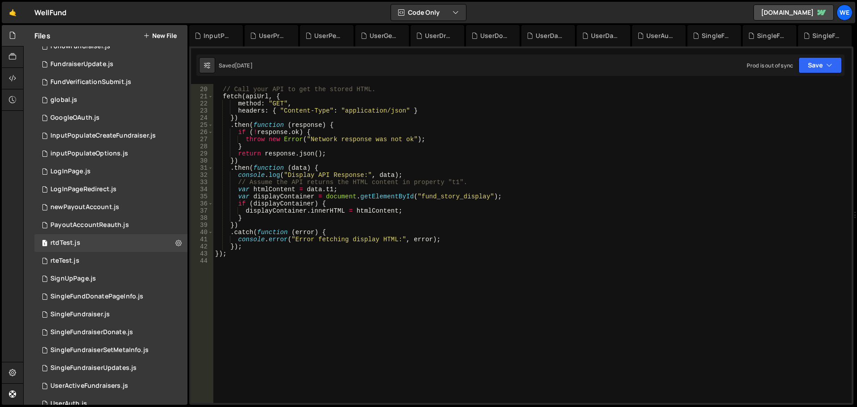
scroll to position [151, 0]
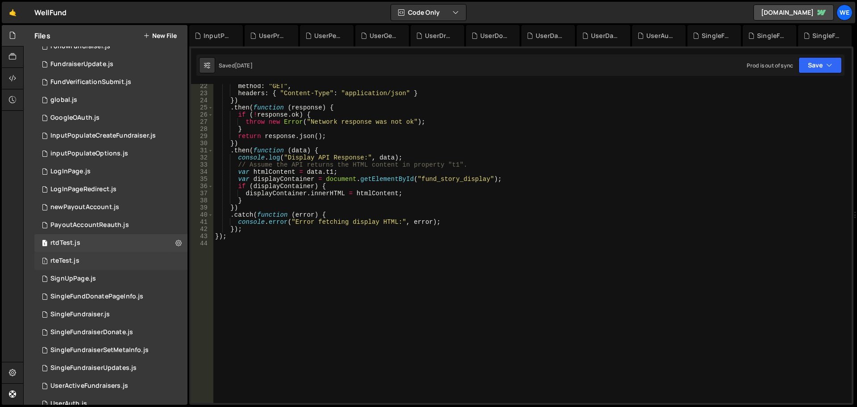
click at [99, 263] on div "1 rteTest.js 0" at bounding box center [110, 261] width 153 height 18
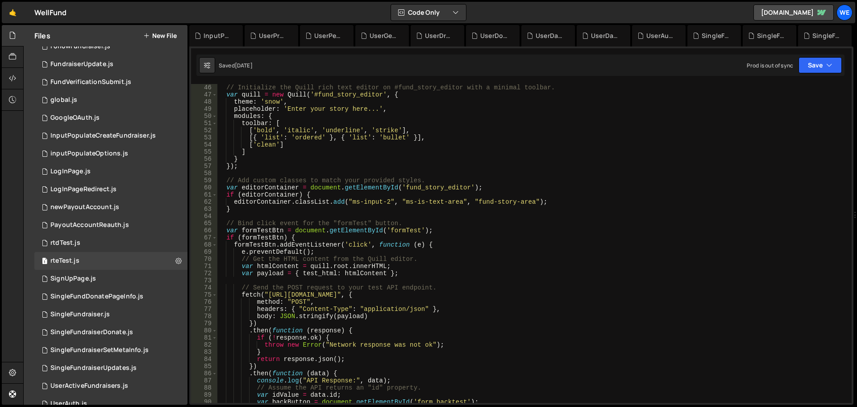
scroll to position [509, 0]
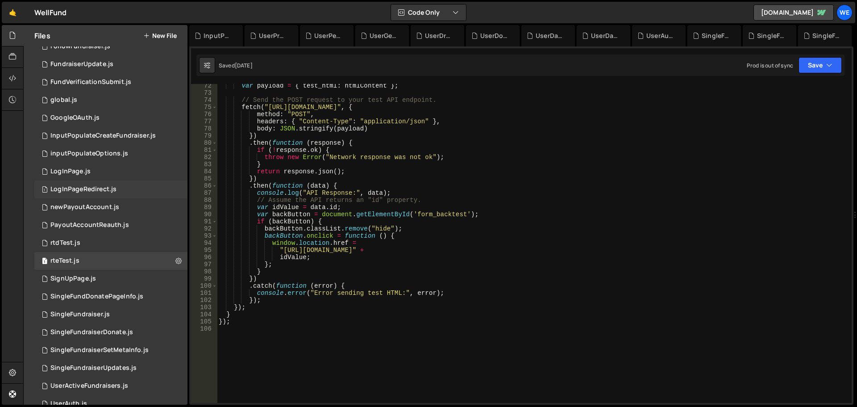
click at [93, 192] on div "LogInPageRedirect.js" at bounding box center [83, 189] width 66 height 8
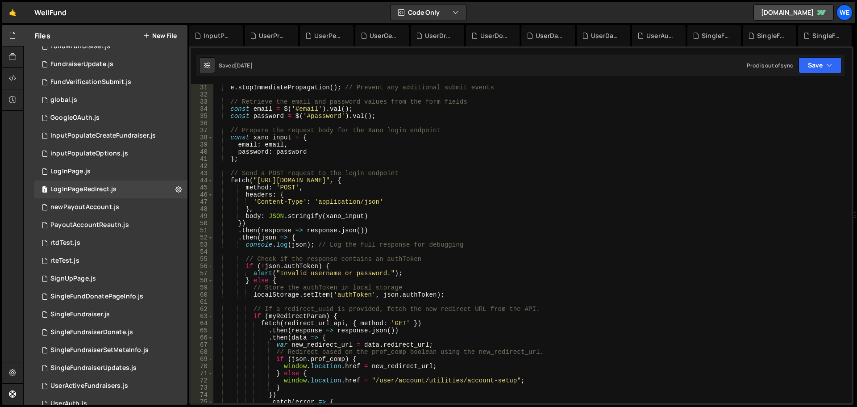
scroll to position [214, 0]
click at [203, 33] on div "InputPopulateCreateFundraiser.js" at bounding box center [213, 35] width 37 height 9
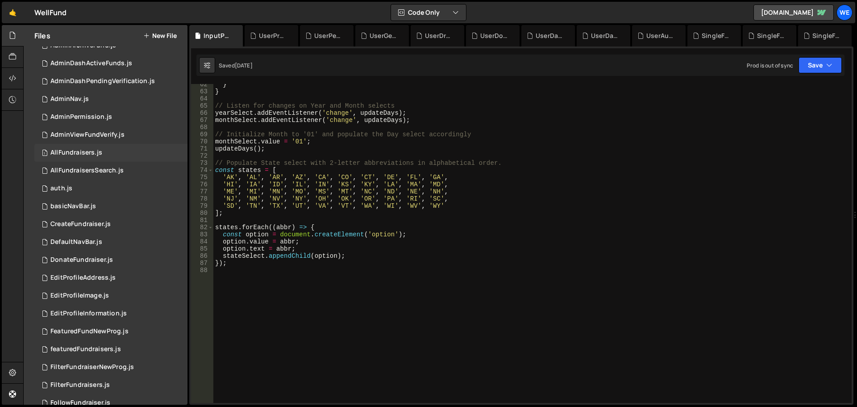
scroll to position [0, 0]
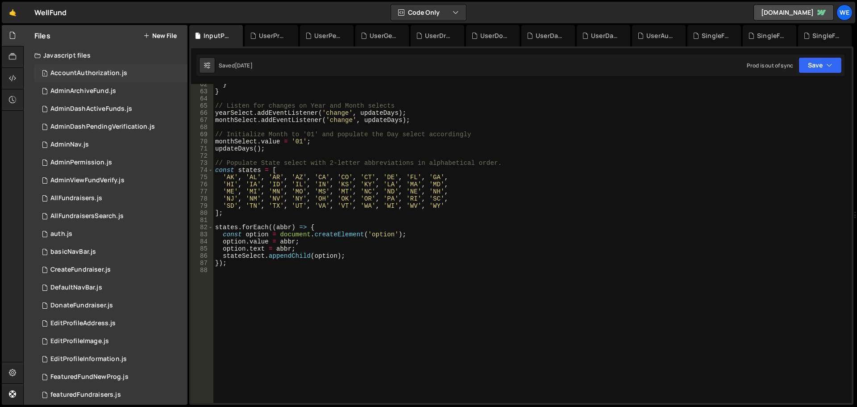
click at [101, 73] on div "AccountAuthorization.js" at bounding box center [88, 73] width 77 height 8
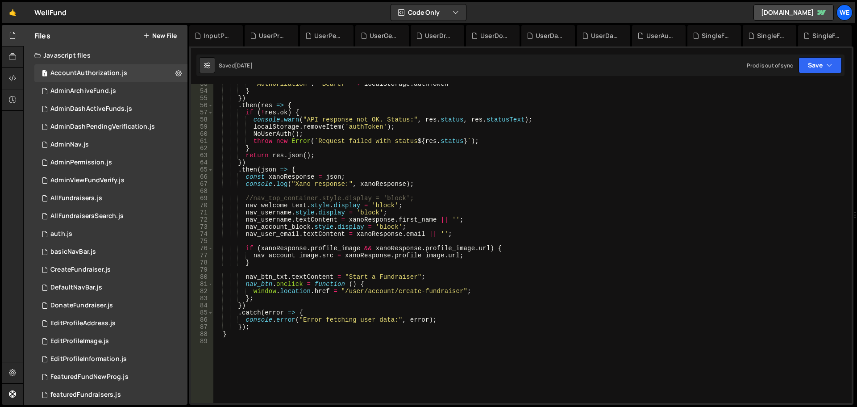
scroll to position [428, 0]
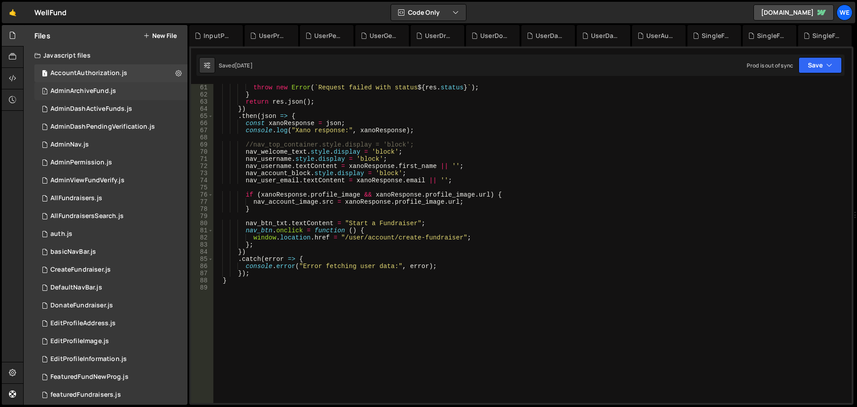
click at [101, 92] on div "AdminArchiveFund.js" at bounding box center [83, 91] width 66 height 8
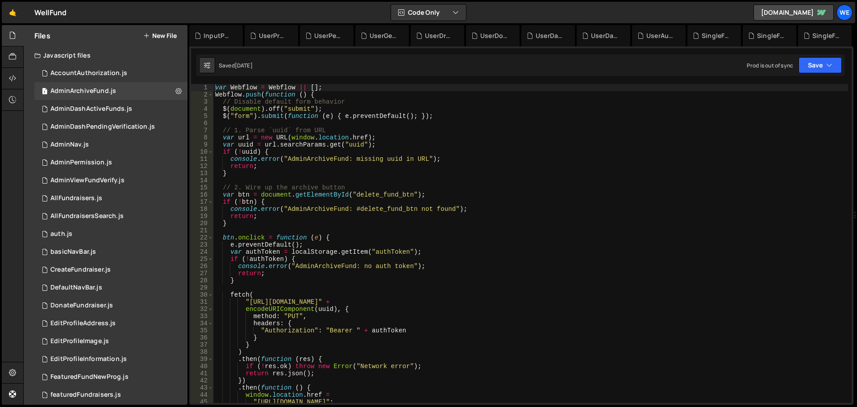
scroll to position [161, 0]
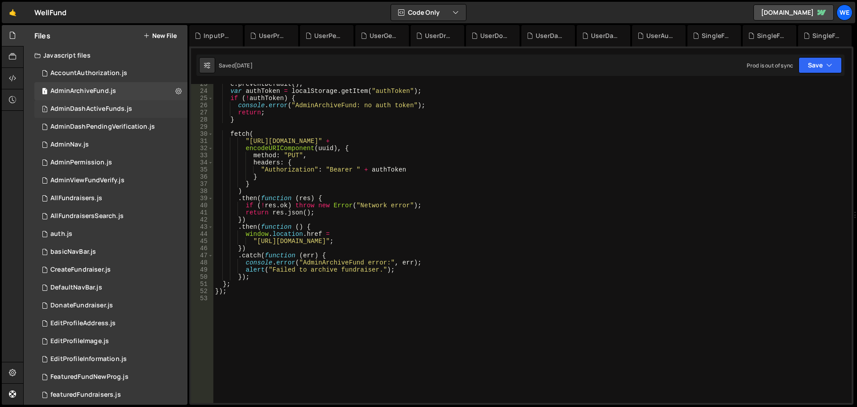
click at [85, 107] on div "AdminDashActiveFunds.js" at bounding box center [91, 109] width 82 height 8
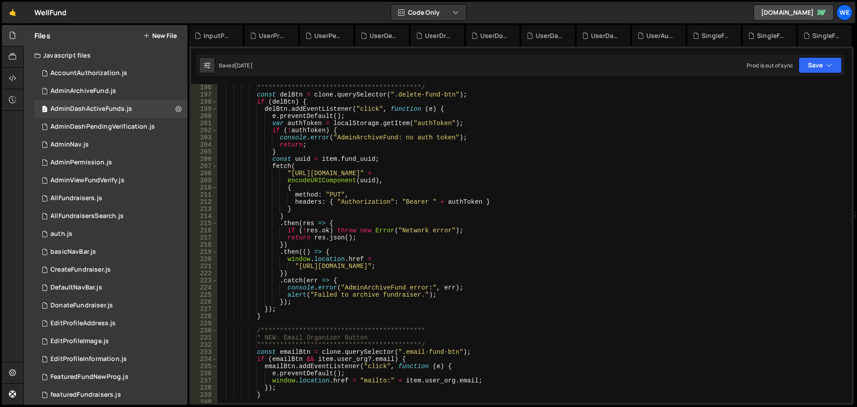
scroll to position [1580, 0]
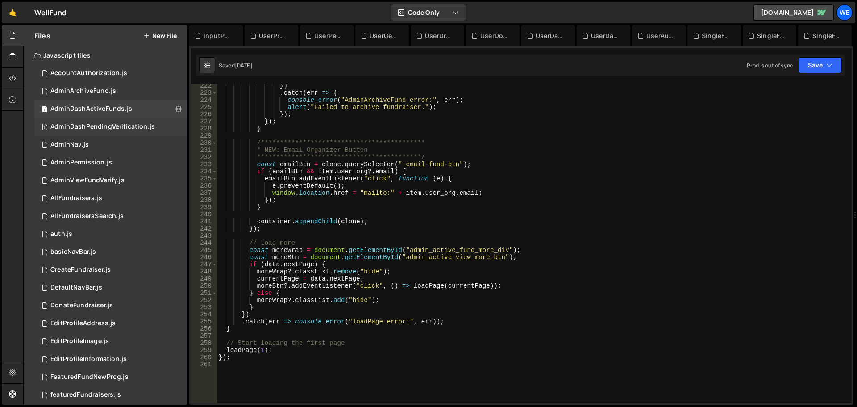
click at [70, 124] on div "AdminDashPendingVerification.js" at bounding box center [102, 127] width 104 height 8
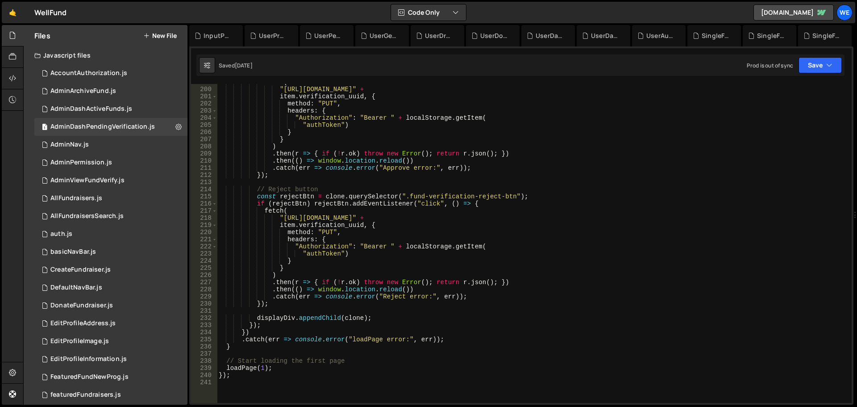
scroll to position [1392, 0]
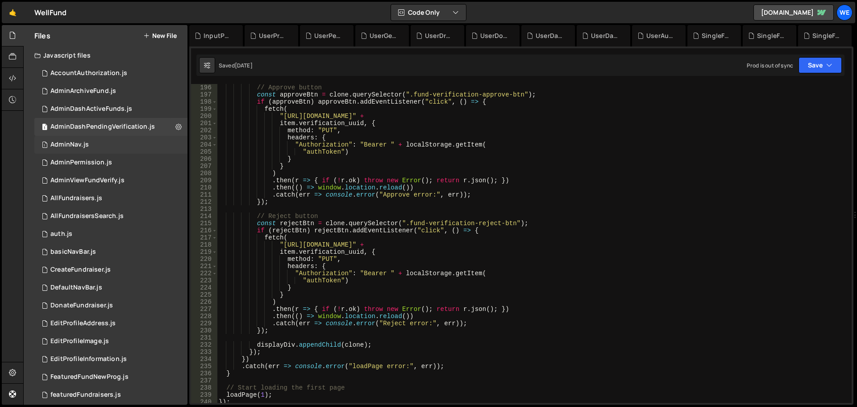
click at [106, 151] on div "1 AdminNav.js 0" at bounding box center [110, 145] width 153 height 18
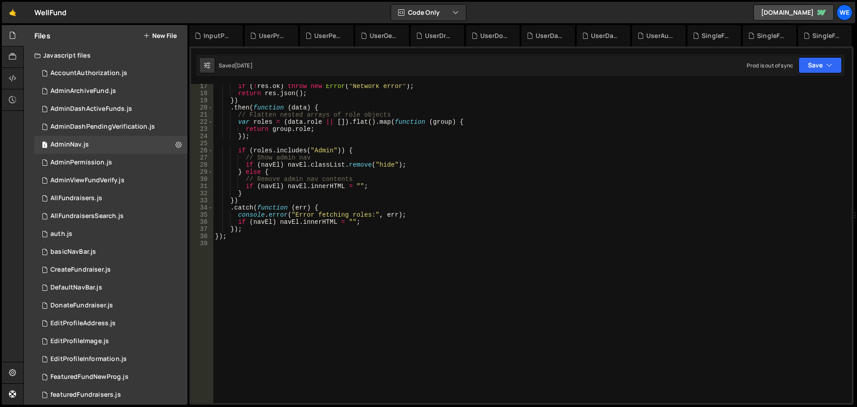
scroll to position [0, 0]
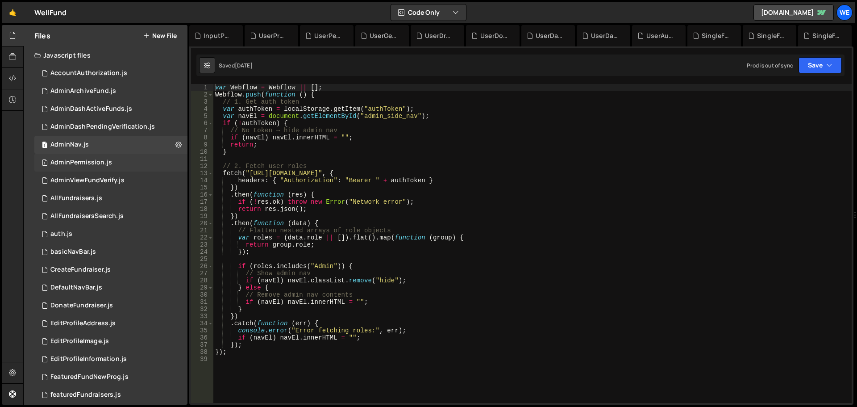
click at [92, 167] on div "1 AdminPermission.js 0" at bounding box center [110, 163] width 153 height 18
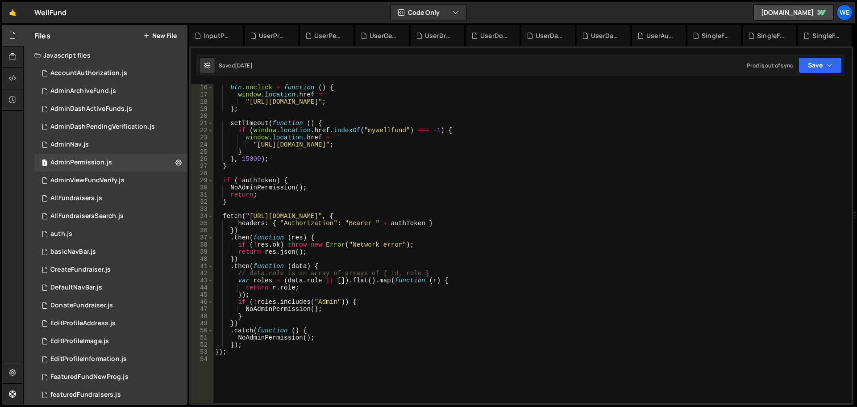
scroll to position [107, 0]
click at [89, 177] on div "AdminViewFundVerify.js" at bounding box center [87, 180] width 74 height 8
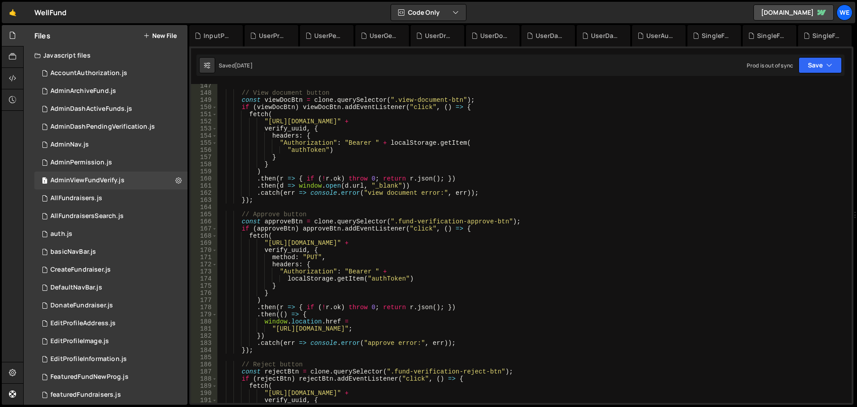
scroll to position [1205, 0]
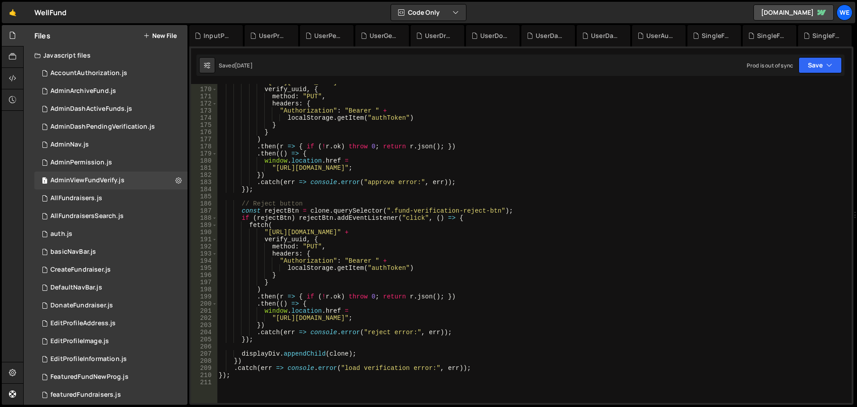
type textarea ""[URL][DOMAIN_NAME]" +"
drag, startPoint x: 266, startPoint y: 230, endPoint x: 419, endPoint y: 230, distance: 153.1
click at [419, 230] on div ""[URL][DOMAIN_NAME]" + verify_uuid , { method : "PUT" , headers : { "Authorizat…" at bounding box center [532, 245] width 631 height 333
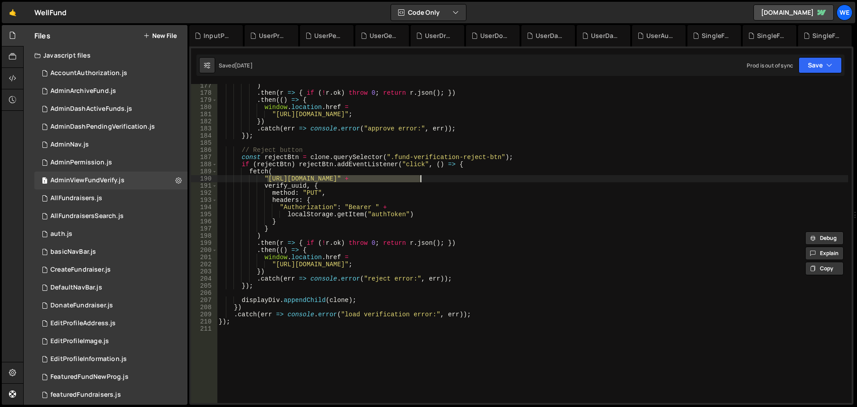
scroll to position [1344, 0]
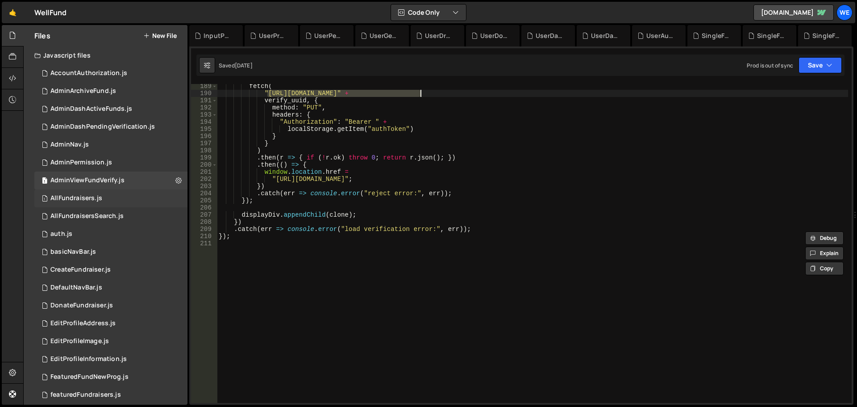
click at [97, 194] on div "AllFundraisers.js" at bounding box center [76, 198] width 52 height 8
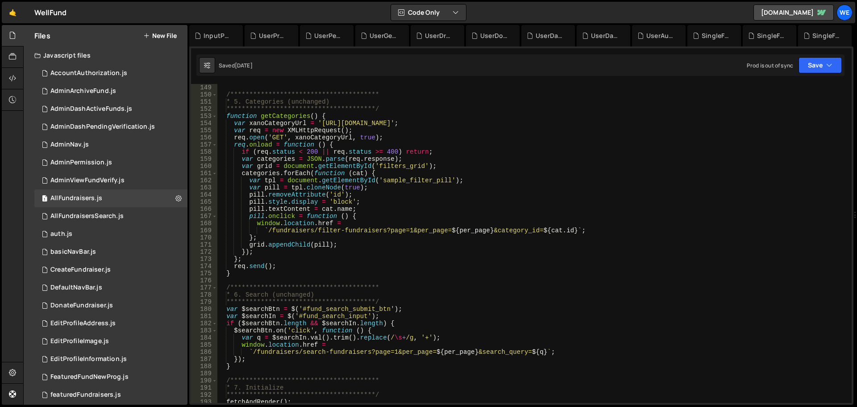
scroll to position [1232, 0]
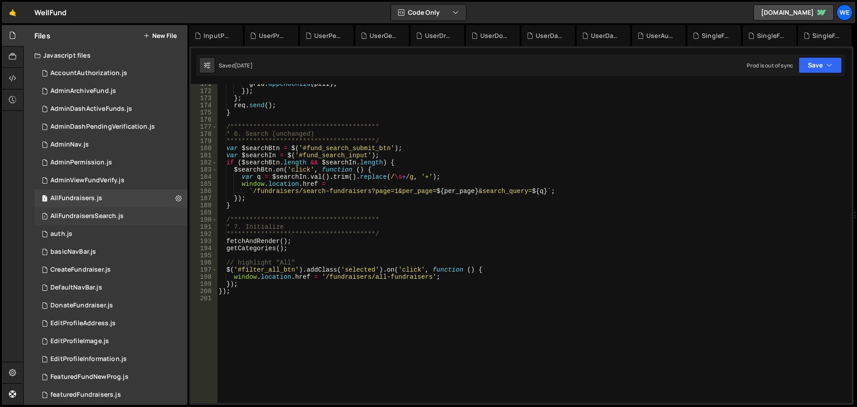
click at [80, 215] on div "AllFundraisersSearch.js" at bounding box center [86, 216] width 73 height 8
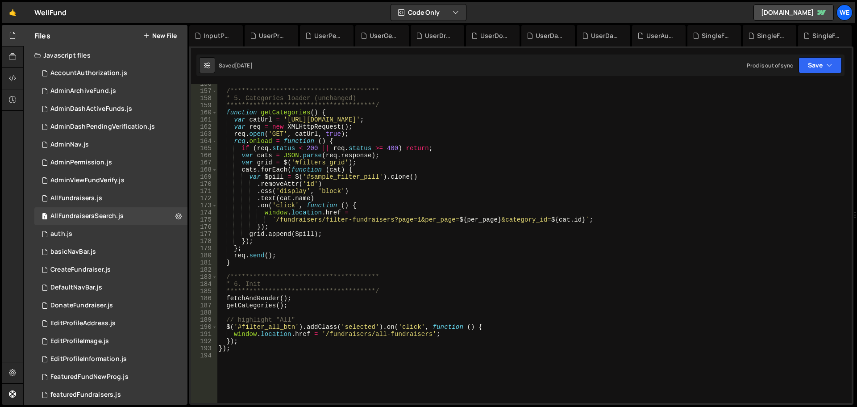
scroll to position [1178, 0]
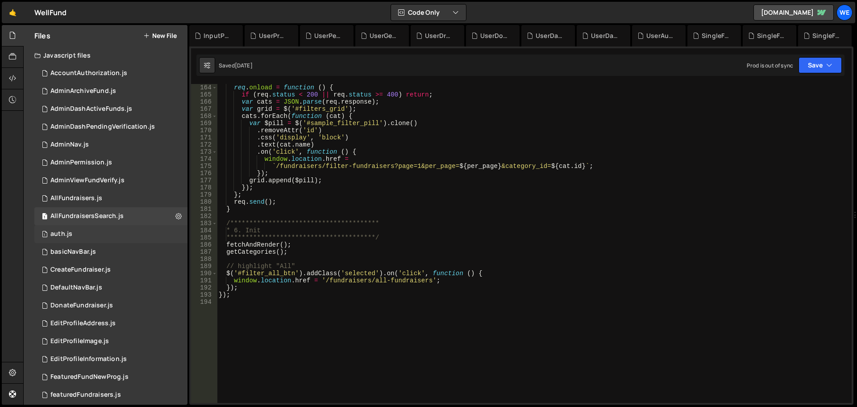
click at [79, 234] on div "1 auth.js 0" at bounding box center [110, 234] width 153 height 18
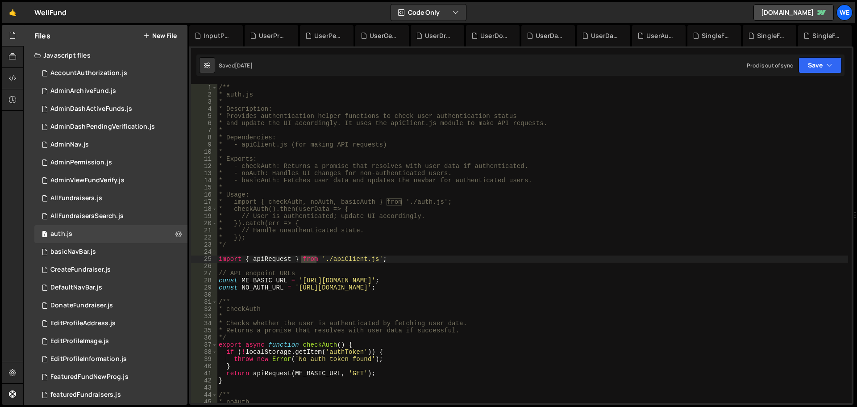
scroll to position [0, 0]
click at [62, 252] on div "basicNavBar.js" at bounding box center [73, 252] width 46 height 8
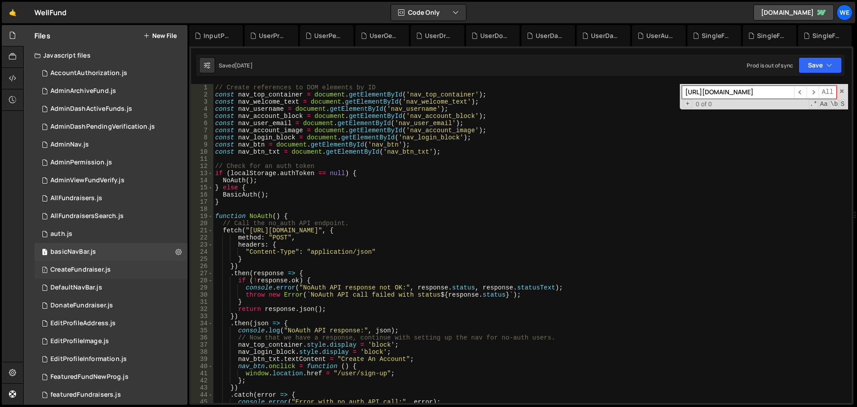
click at [64, 267] on div "CreateFundraiser.js" at bounding box center [80, 270] width 60 height 8
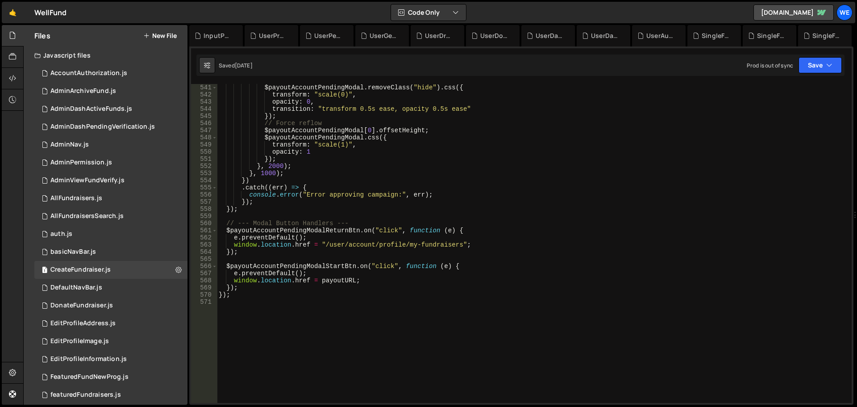
scroll to position [3856, 0]
click at [75, 283] on div "DefaultNavBar.js" at bounding box center [76, 287] width 52 height 8
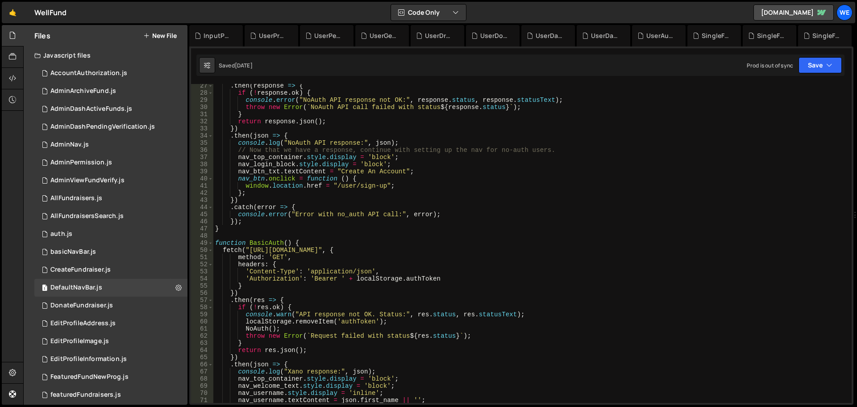
scroll to position [0, 0]
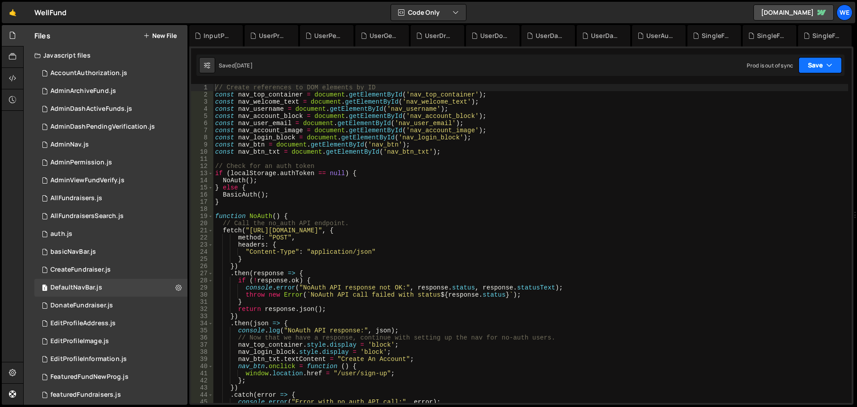
click at [824, 72] on button "Save" at bounding box center [819, 65] width 43 height 16
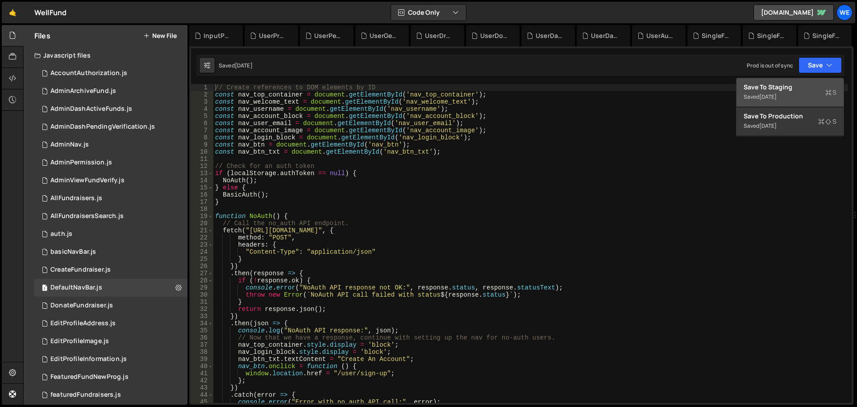
click at [794, 82] on button "Save to Staging S Saved [DATE]" at bounding box center [789, 92] width 107 height 29
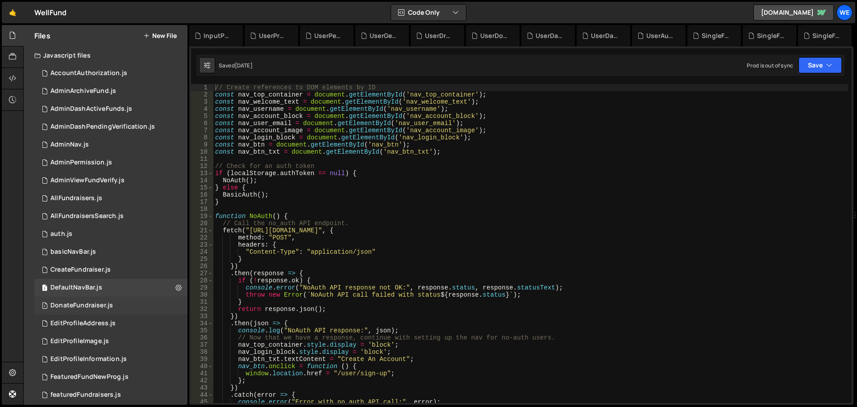
click at [78, 302] on div "DonateFundraiser.js" at bounding box center [81, 305] width 62 height 8
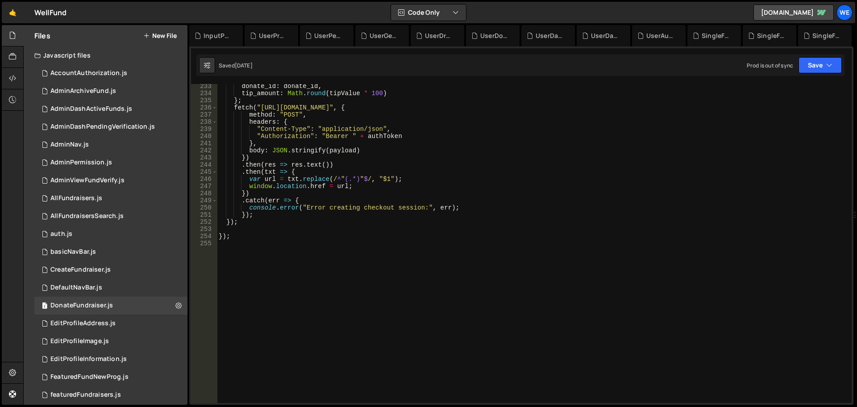
scroll to position [1524, 0]
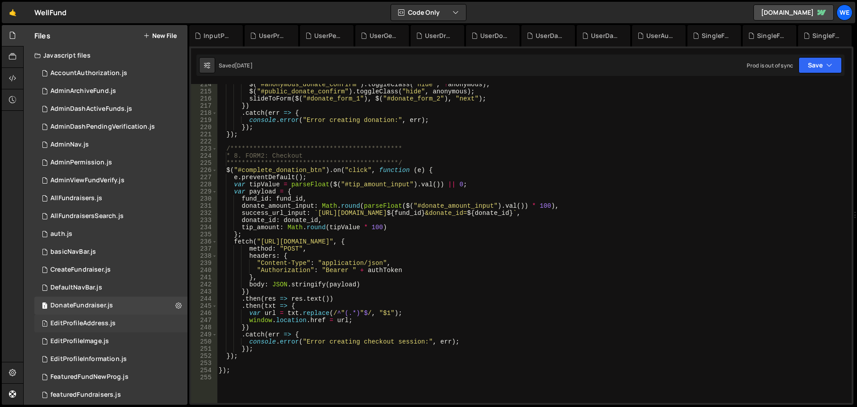
click at [87, 317] on div "1 EditProfileAddress.js 0" at bounding box center [110, 323] width 153 height 18
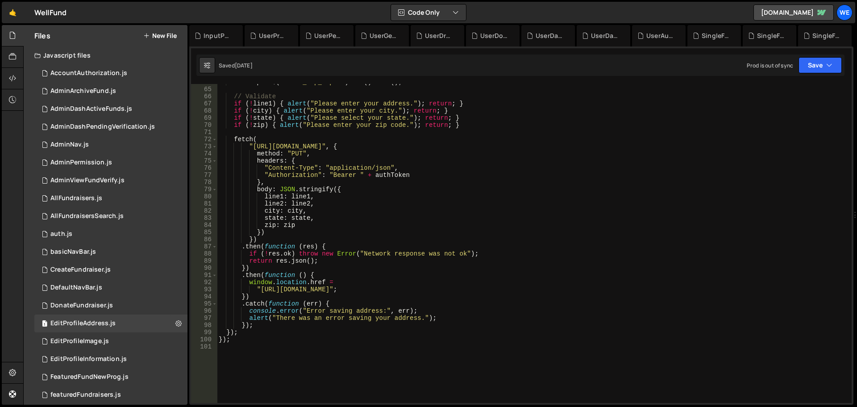
scroll to position [482, 0]
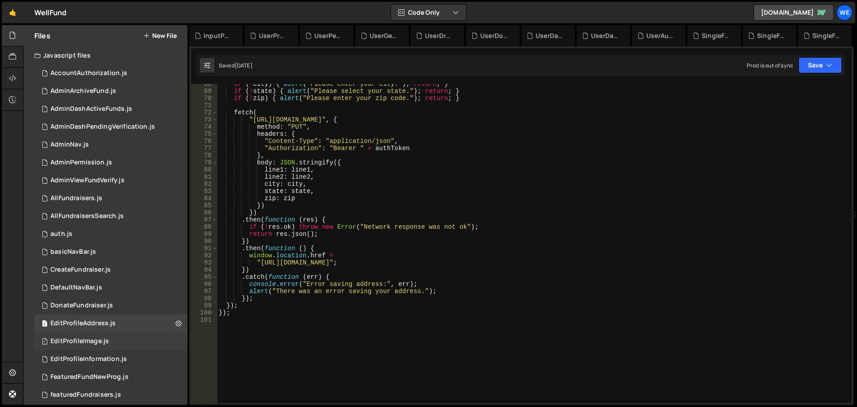
click at [115, 341] on div "1 EditProfileImage.js 0" at bounding box center [110, 341] width 153 height 18
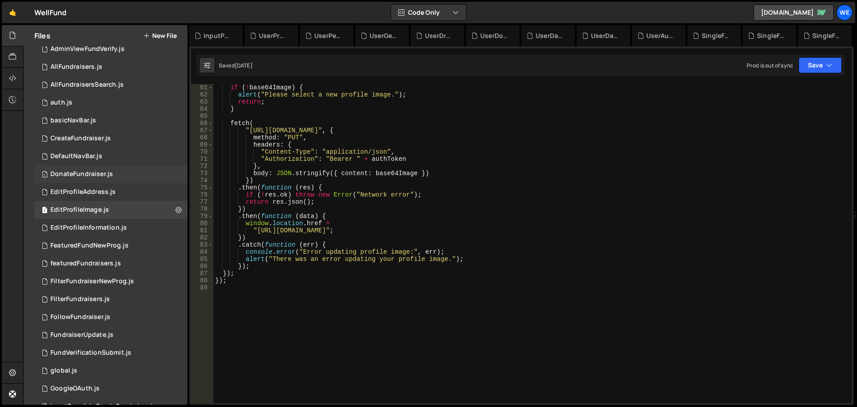
scroll to position [134, 0]
click at [115, 228] on div "EditProfileInformation.js" at bounding box center [88, 225] width 76 height 8
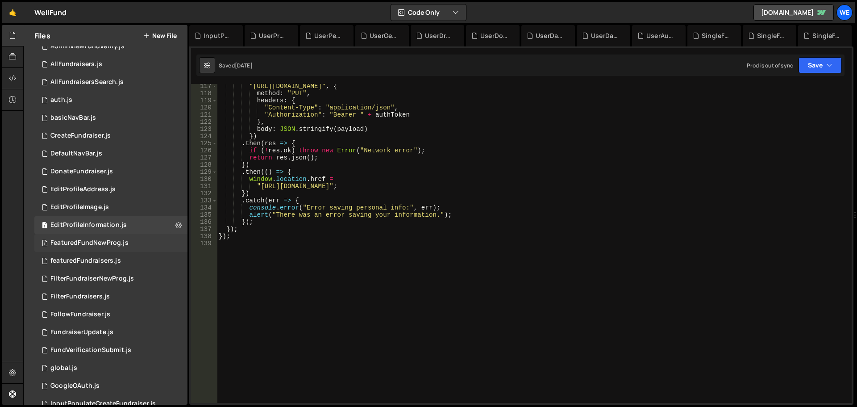
click at [96, 241] on div "FeaturedFundNewProg.js" at bounding box center [89, 243] width 78 height 8
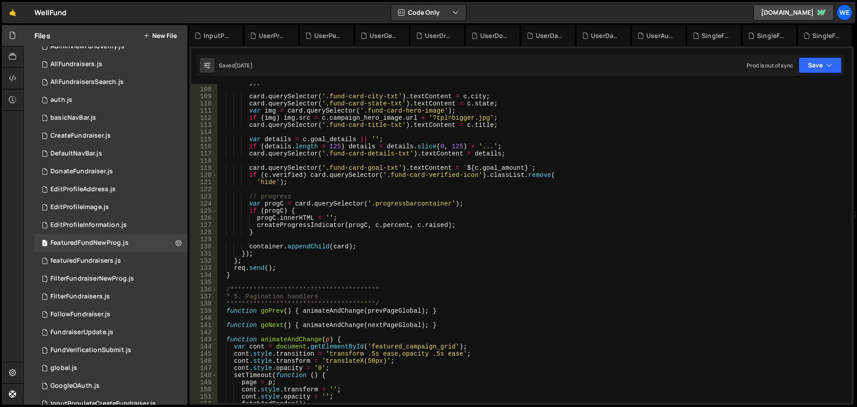
scroll to position [910, 0]
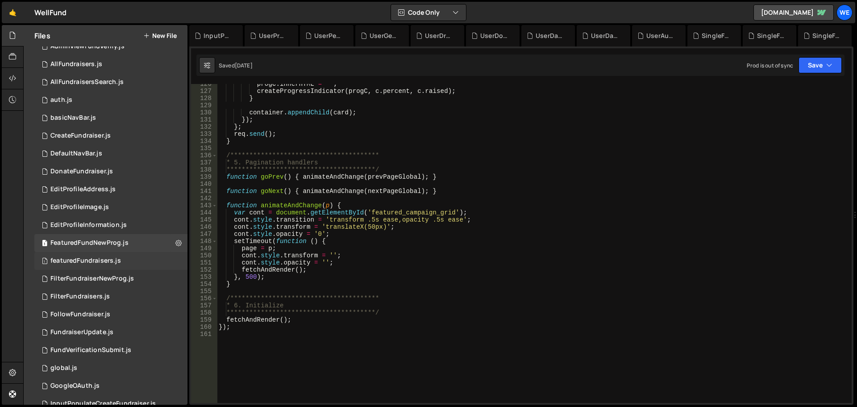
click at [70, 258] on div "featuredFundraisers.js" at bounding box center [85, 261] width 71 height 8
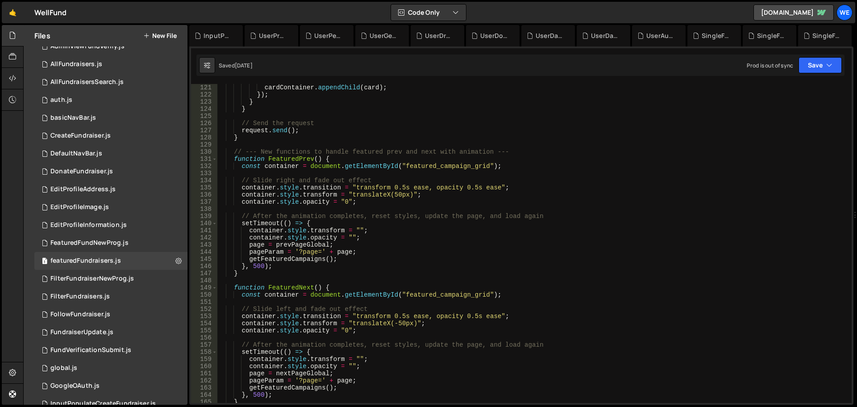
scroll to position [1017, 0]
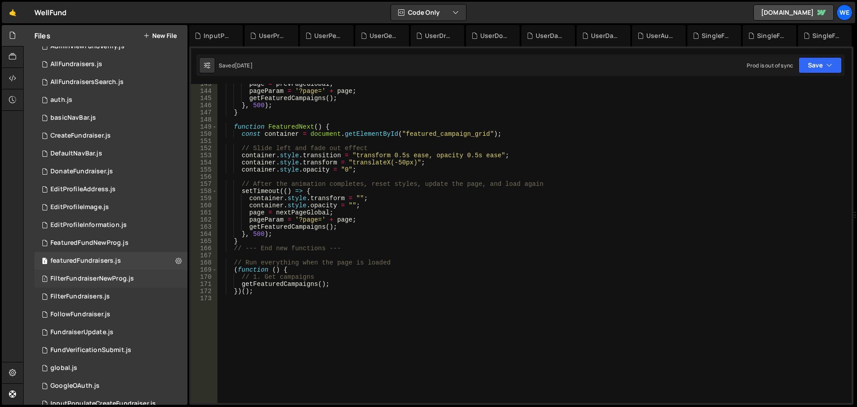
click at [85, 282] on div "FilterFundraiserNewProg.js" at bounding box center [91, 278] width 83 height 8
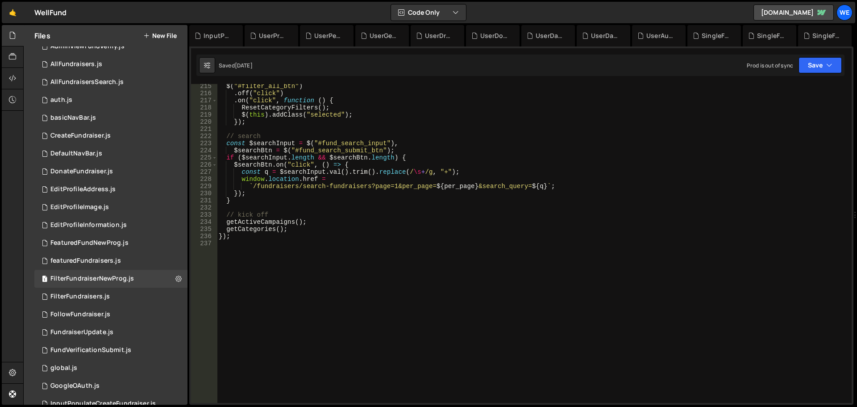
scroll to position [1529, 0]
click at [87, 289] on div "1 FilterFundraisers.js 0" at bounding box center [110, 296] width 153 height 18
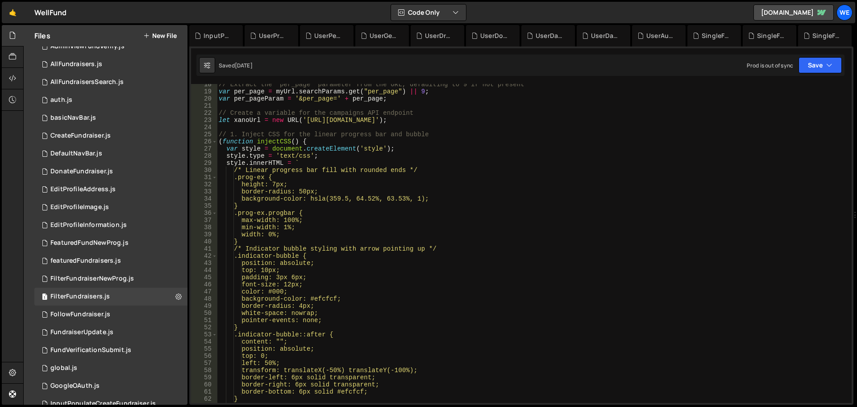
scroll to position [0, 0]
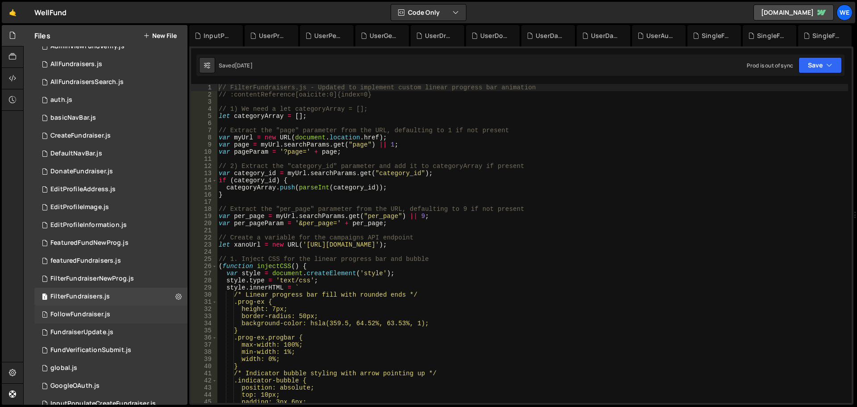
click at [67, 312] on div "FollowFundraiser.js" at bounding box center [80, 314] width 60 height 8
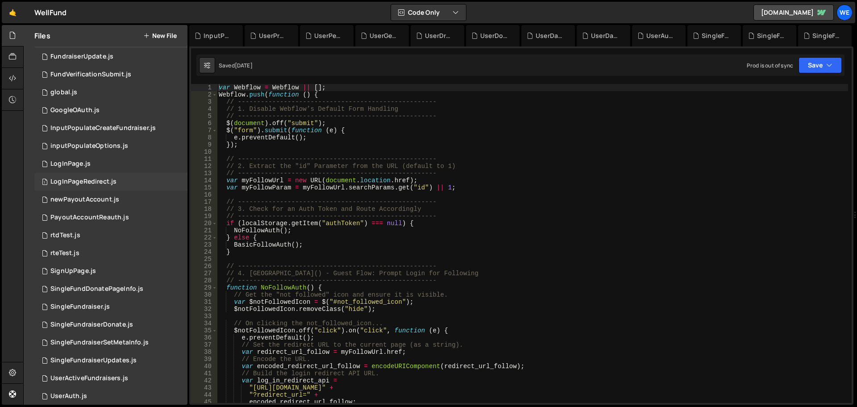
scroll to position [357, 0]
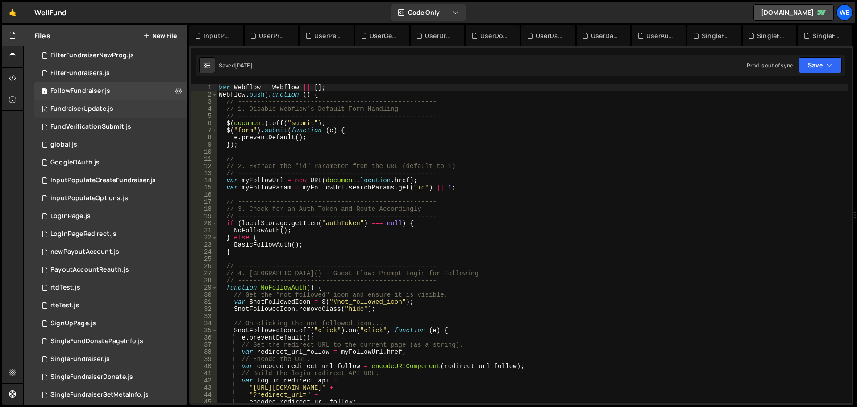
click at [100, 106] on div "FundraiserUpdate.js" at bounding box center [81, 109] width 63 height 8
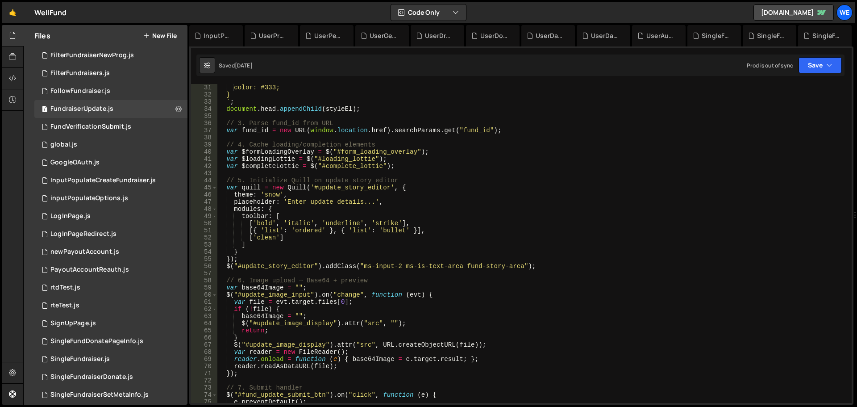
scroll to position [0, 0]
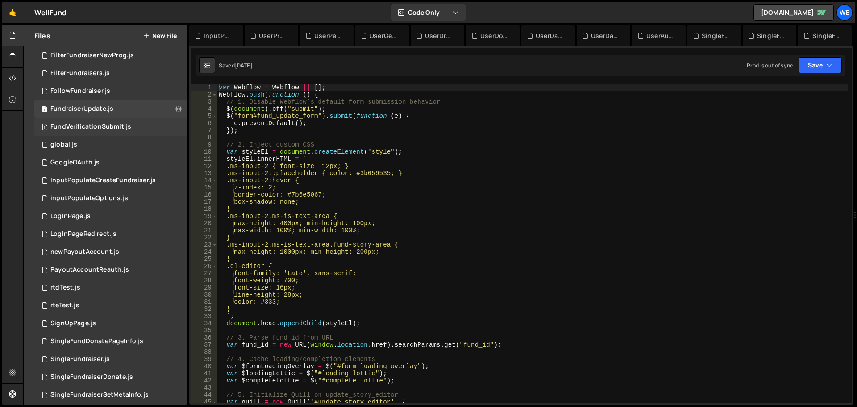
click at [83, 129] on div "FundVerificationSubmit.js" at bounding box center [90, 127] width 81 height 8
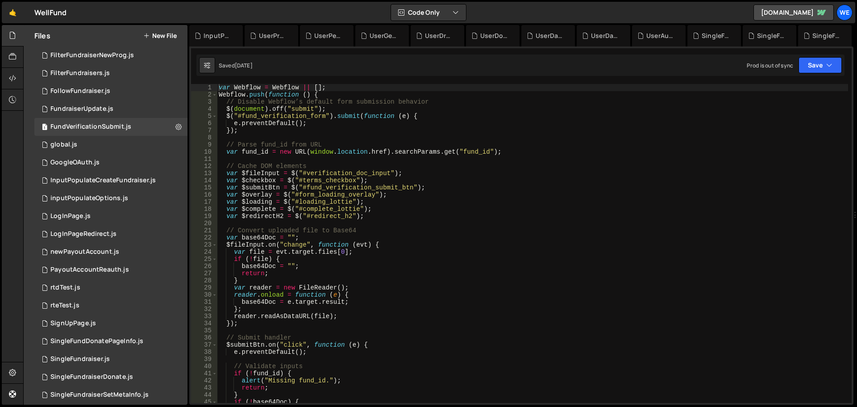
type textarea "var base64Doc = "";"
click at [462, 234] on div "var Webflow = Webflow || [ ] ; Webflow . push ( function ( ) { // Disable Webfl…" at bounding box center [532, 250] width 631 height 333
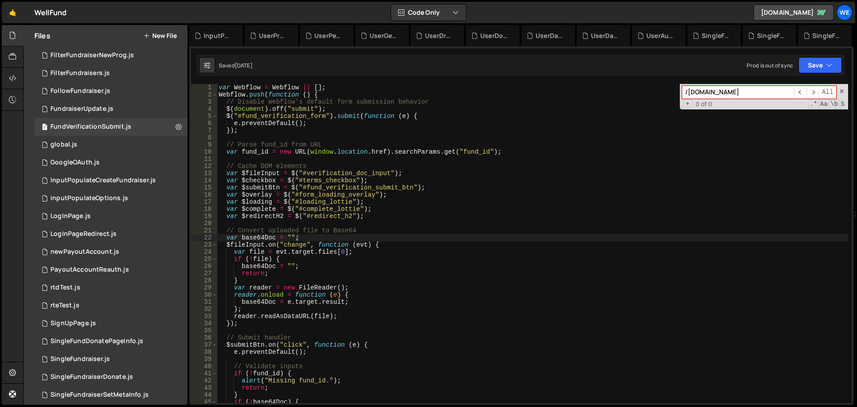
type input "[DOMAIN_NAME]"
click at [100, 152] on div "1 global.js 0" at bounding box center [110, 145] width 153 height 18
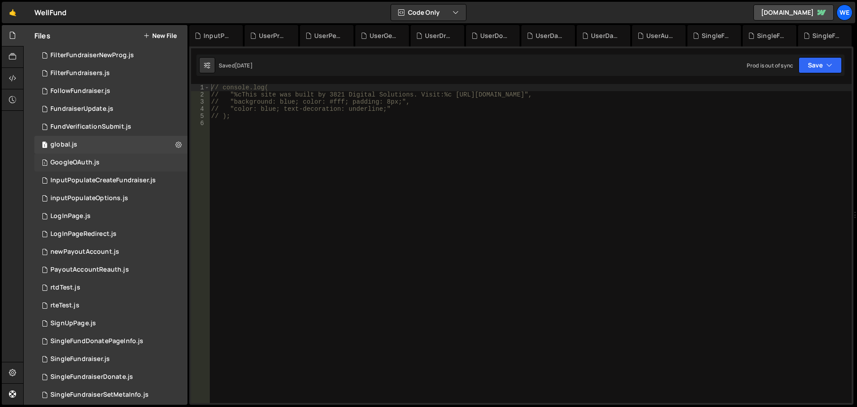
click at [100, 158] on div "1 GoogleOAuth.js 0" at bounding box center [110, 163] width 153 height 18
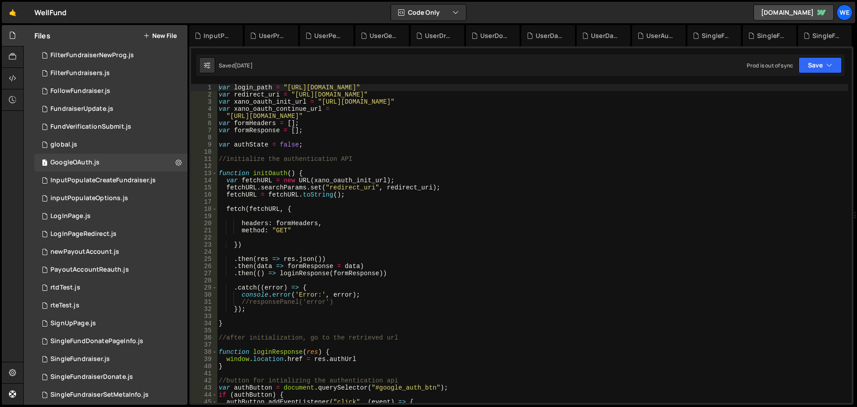
type textarea "function initOauth() {"
click at [530, 171] on div "var login_path = "[URL][DOMAIN_NAME]" var redirect_uri = "[URL][DOMAIN_NAME]" v…" at bounding box center [532, 250] width 631 height 333
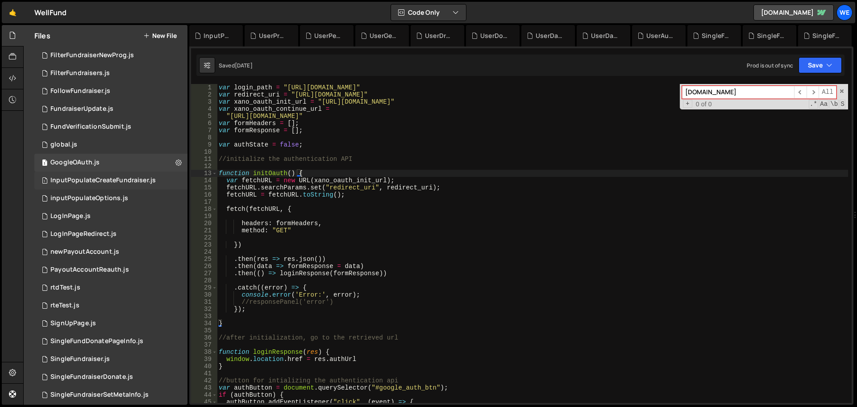
type input "[DOMAIN_NAME]"
click at [73, 177] on div "InputPopulateCreateFundraiser.js" at bounding box center [102, 180] width 105 height 8
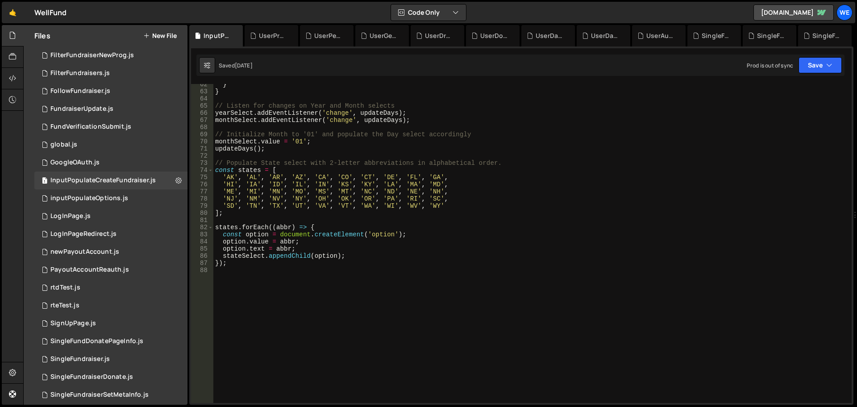
type textarea "];"
click at [573, 210] on div "} } // Listen for changes on Year and Month selects yearSelect . addEventListen…" at bounding box center [530, 247] width 635 height 333
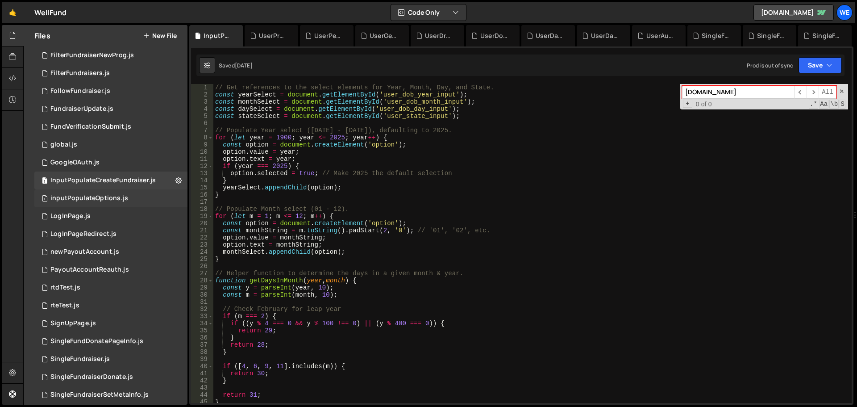
type input "[DOMAIN_NAME]"
click at [100, 198] on div "inputPopulateOptions.js" at bounding box center [89, 198] width 78 height 8
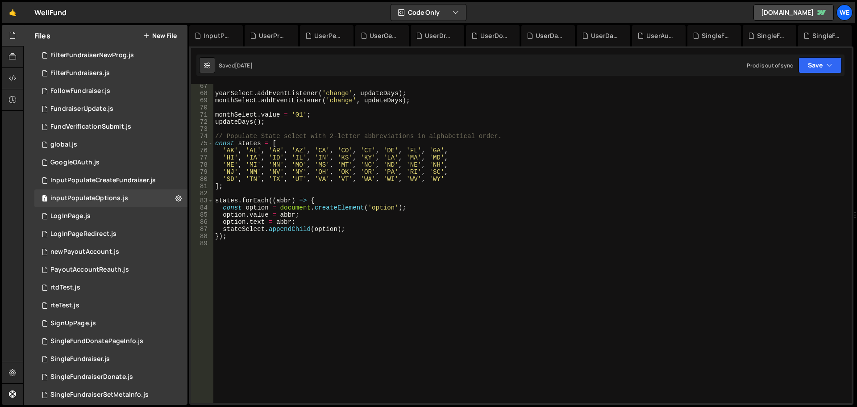
type textarea "states.forEach((abbr) => {"
click at [583, 203] on div "yearSelect . addEventListener ( 'change' , updateDays ) ; monthSelect . addEven…" at bounding box center [530, 249] width 635 height 333
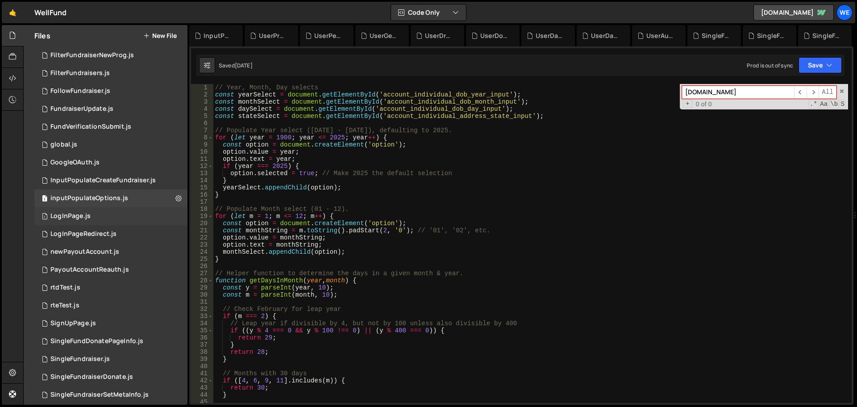
type input "[DOMAIN_NAME]"
click at [79, 220] on div "LogInPage.js" at bounding box center [70, 216] width 40 height 8
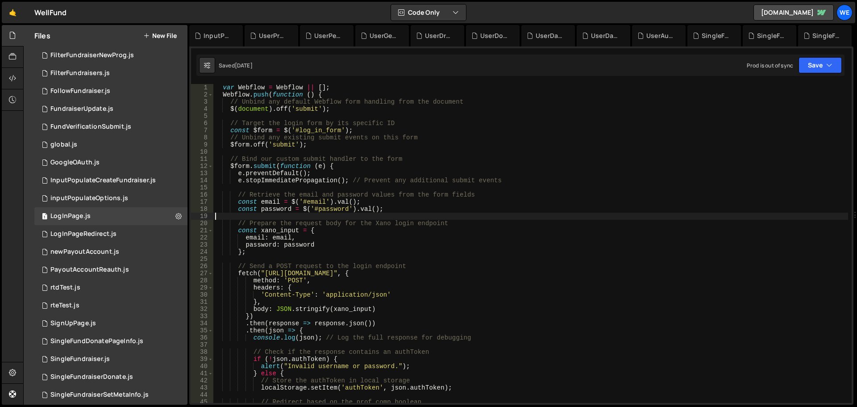
click at [524, 216] on div "var Webflow = Webflow || [ ] ; Webflow . push ( function ( ) { // Unbind any de…" at bounding box center [530, 250] width 635 height 333
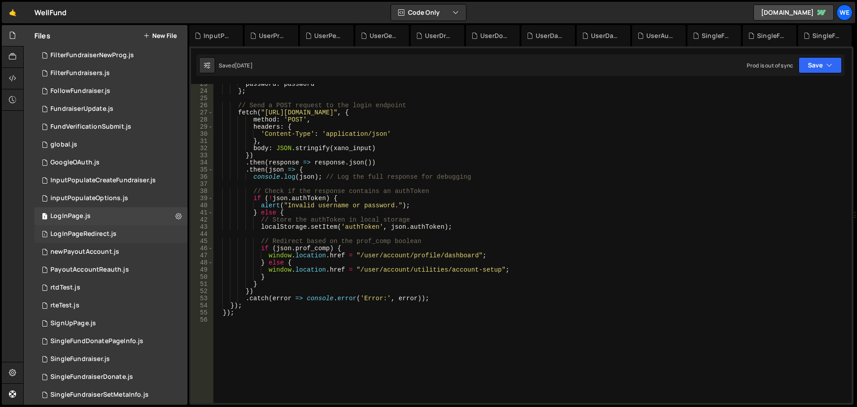
click at [61, 230] on div "LogInPageRedirect.js" at bounding box center [83, 234] width 66 height 8
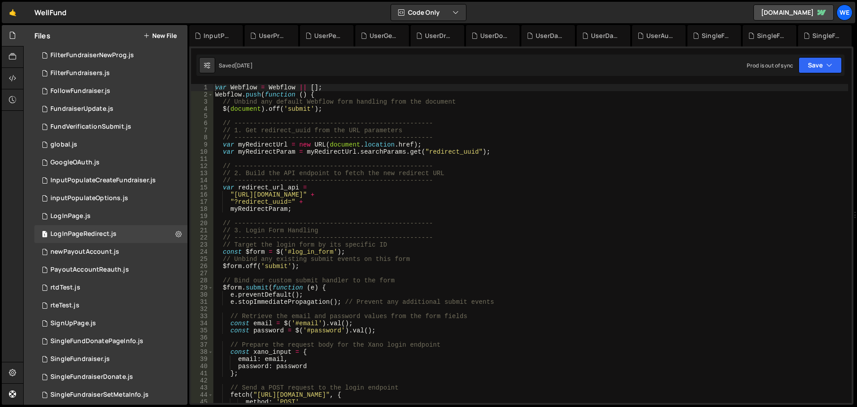
scroll to position [134, 0]
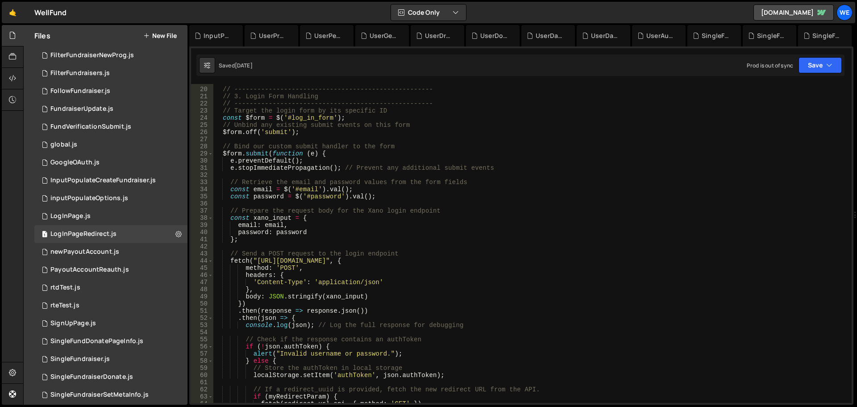
type textarea "method: 'POST',"
click at [511, 270] on div "// ---------------------------------------------------- // 3. Login Form Handli…" at bounding box center [530, 245] width 635 height 333
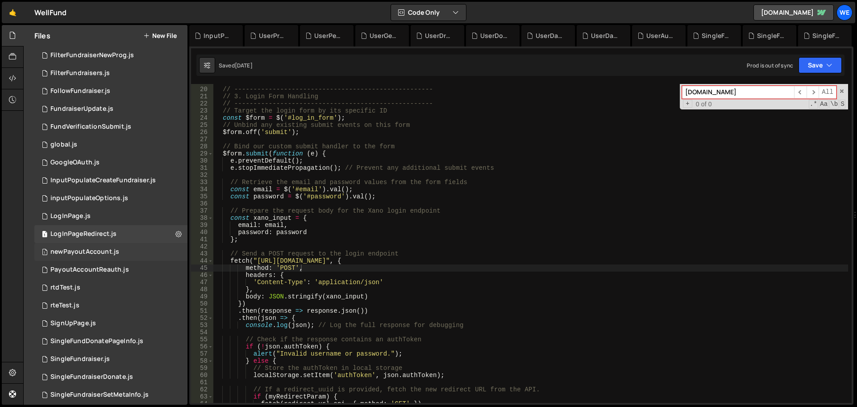
type input "[DOMAIN_NAME]"
click at [79, 250] on div "newPayoutAccount.js" at bounding box center [84, 252] width 69 height 8
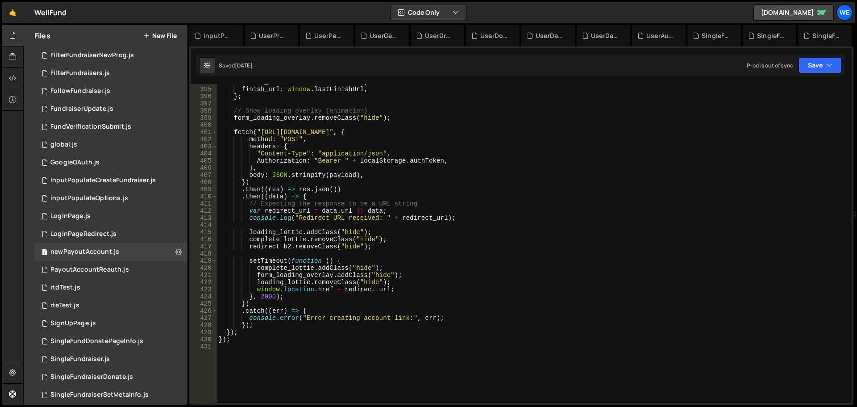
scroll to position [2892, 0]
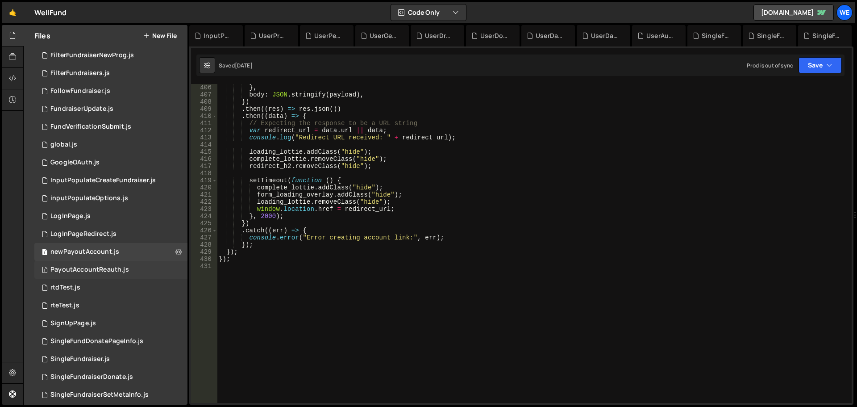
click at [86, 270] on div "PayoutAccountReauth.js" at bounding box center [89, 270] width 79 height 8
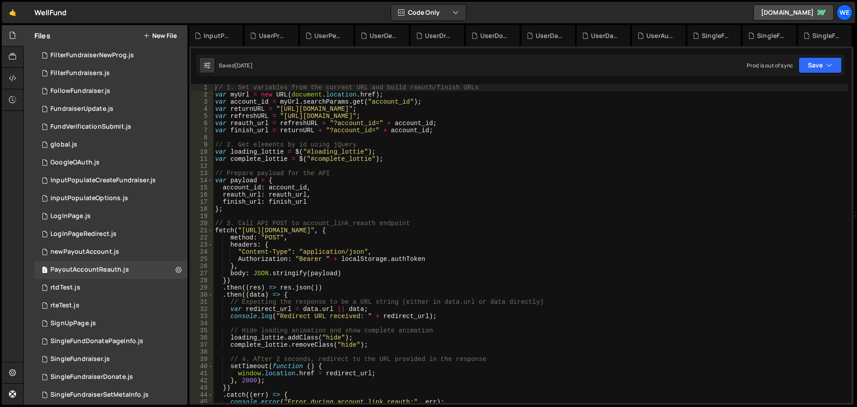
click at [242, 230] on div "// 1. Set variables from the current URL and build reauth/finish URLs var myUrl…" at bounding box center [530, 250] width 635 height 333
click at [378, 228] on div "// 1. Set variables from the current URL and build reauth/finish URLs var myUrl…" at bounding box center [530, 250] width 635 height 333
click at [374, 229] on div "// 1. Set variables from the current URL and build reauth/finish URLs var myUrl…" at bounding box center [530, 243] width 635 height 319
click at [272, 228] on div "// 1. Set variables from the current URL and build reauth/finish URLs var myUrl…" at bounding box center [530, 250] width 635 height 333
paste textarea "xk4s-ul6w-ry2f.n7d.xano"
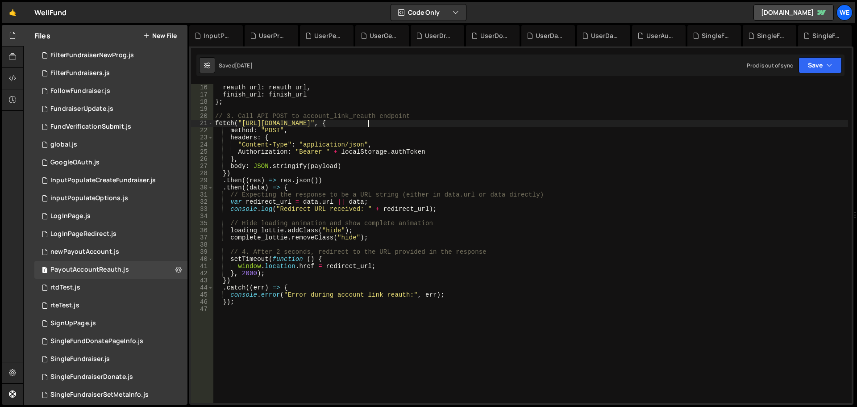
scroll to position [0, 0]
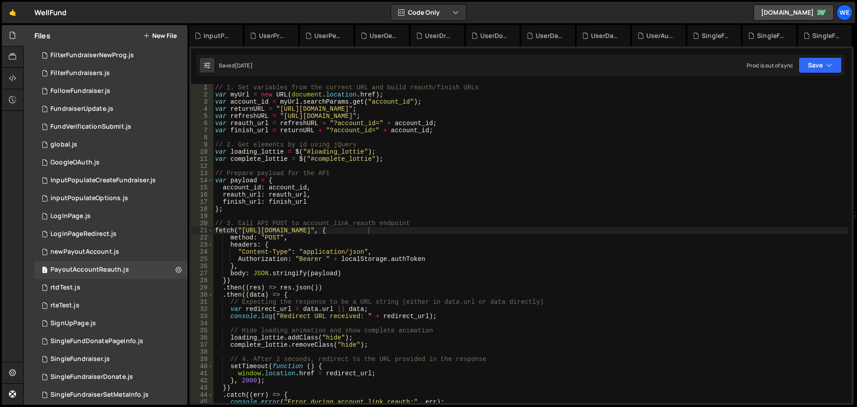
click at [241, 232] on div "// 1. Set variables from the current URL and build reauth/finish URLs var myUrl…" at bounding box center [530, 250] width 635 height 333
click at [371, 227] on div "// 1. Set variables from the current URL and build reauth/finish URLs var myUrl…" at bounding box center [530, 250] width 635 height 333
paste textarea "[DOMAIN_NAME]"
drag, startPoint x: 279, startPoint y: 108, endPoint x: 299, endPoint y: 121, distance: 23.3
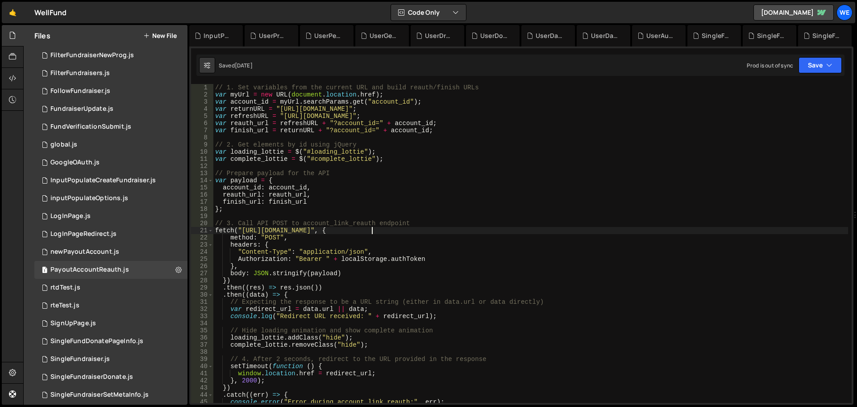
click at [280, 108] on div "// 1. Set variables from the current URL and build reauth/finish URLs var myUrl…" at bounding box center [530, 250] width 635 height 333
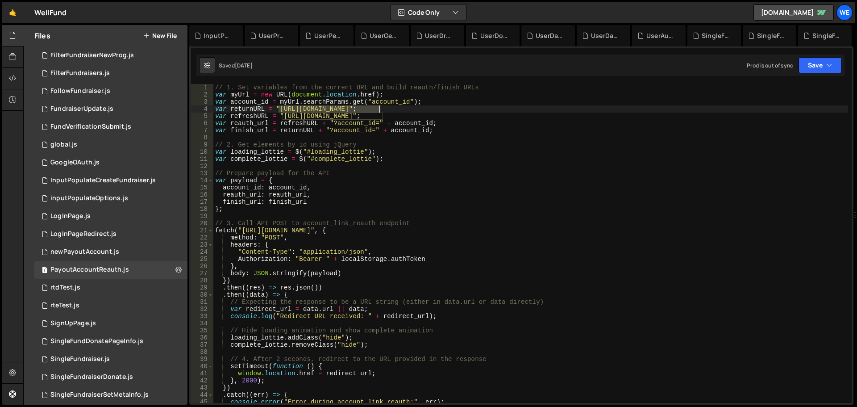
click at [379, 106] on div "// 1. Set variables from the current URL and build reauth/finish URLs var myUrl…" at bounding box center [530, 250] width 635 height 333
paste textarea "[DOMAIN_NAME]"
click at [282, 116] on div "// 1. Set variables from the current URL and build reauth/finish URLs var myUrl…" at bounding box center [530, 250] width 635 height 333
click at [381, 116] on div "// 1. Set variables from the current URL and build reauth/finish URLs var myUrl…" at bounding box center [530, 250] width 635 height 333
paste textarea "[DOMAIN_NAME]"
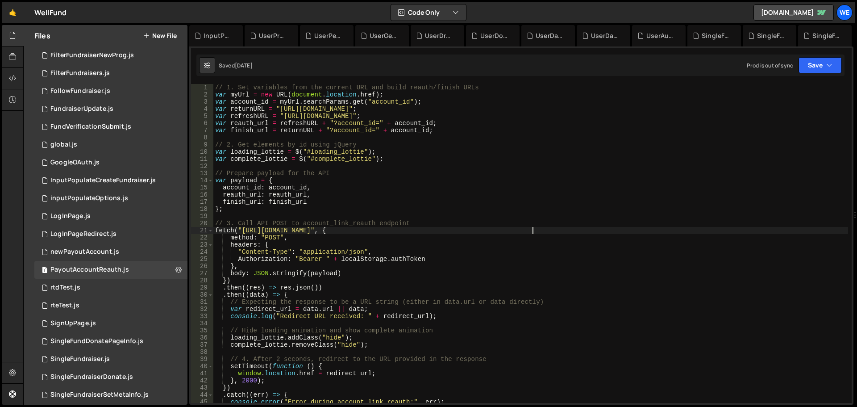
click at [531, 228] on div "// 1. Set variables from the current URL and build reauth/finish URLs var myUrl…" at bounding box center [530, 250] width 635 height 333
type textarea "fetch("[URL][DOMAIN_NAME]", {"
drag, startPoint x: 830, startPoint y: 62, endPoint x: 814, endPoint y: 64, distance: 16.3
click at [830, 61] on icon "button" at bounding box center [829, 65] width 6 height 9
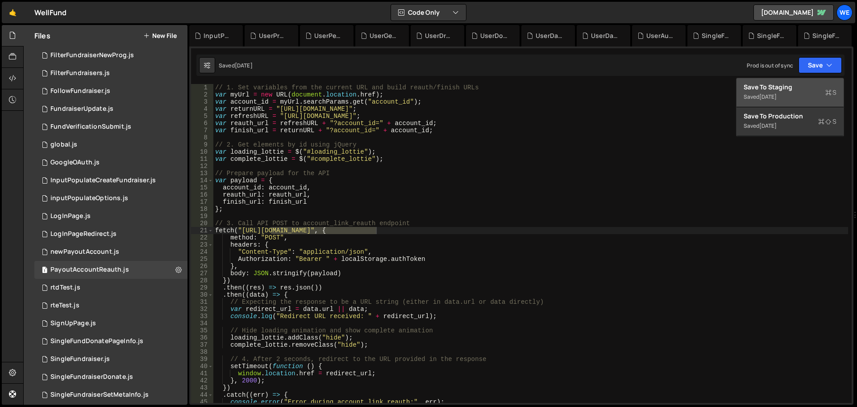
click at [794, 81] on button "Save to Staging S Saved [DATE]" at bounding box center [789, 92] width 107 height 29
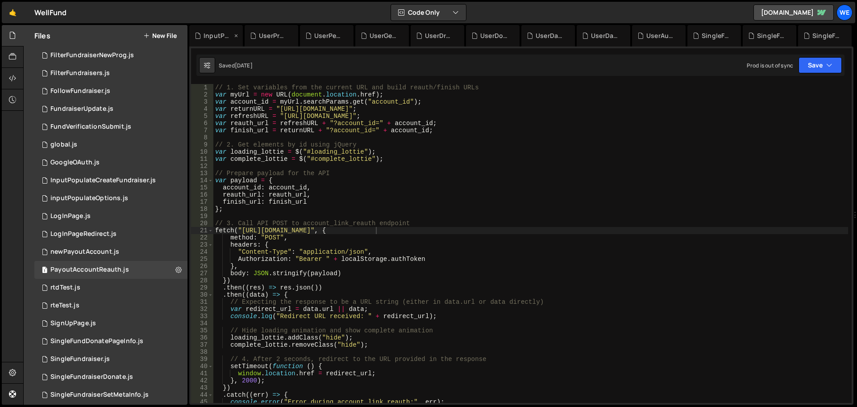
click at [237, 32] on icon at bounding box center [236, 35] width 6 height 9
click at [237, 36] on icon at bounding box center [236, 35] width 6 height 9
click at [0, 0] on icon at bounding box center [0, 0] width 0 height 0
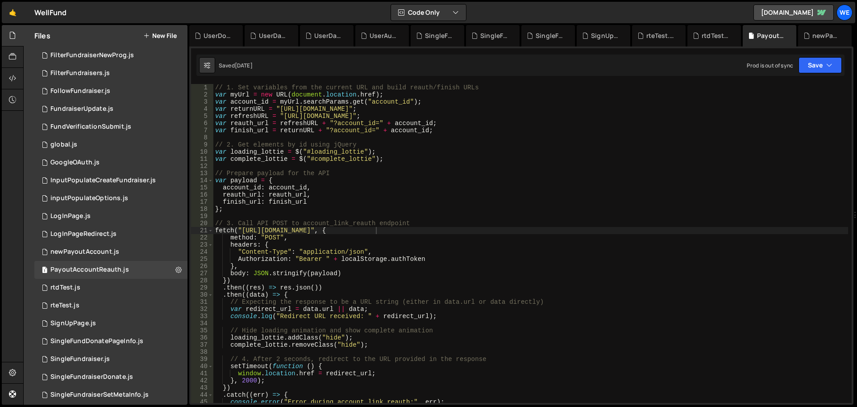
click at [0, 0] on icon at bounding box center [0, 0] width 0 height 0
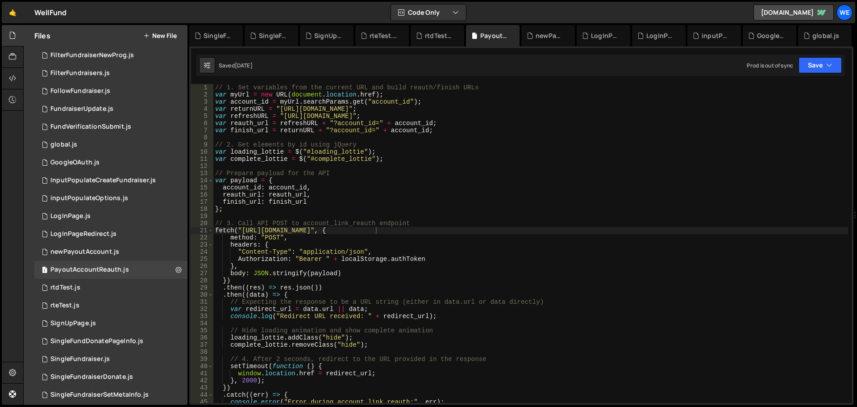
click at [0, 0] on icon at bounding box center [0, 0] width 0 height 0
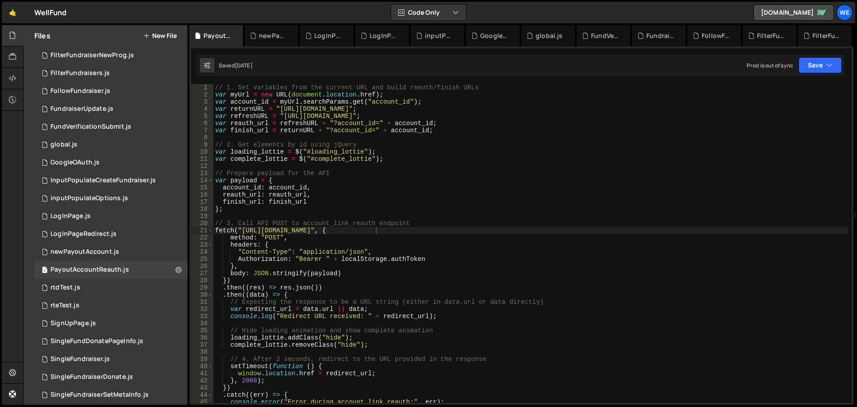
click at [0, 0] on icon at bounding box center [0, 0] width 0 height 0
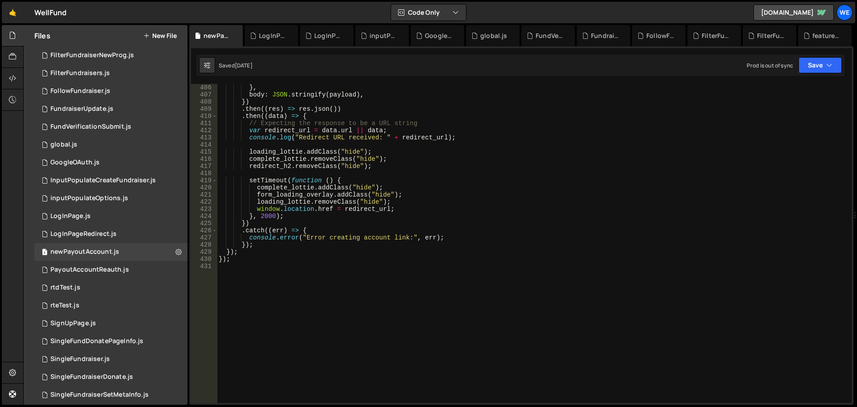
click at [0, 0] on icon at bounding box center [0, 0] width 0 height 0
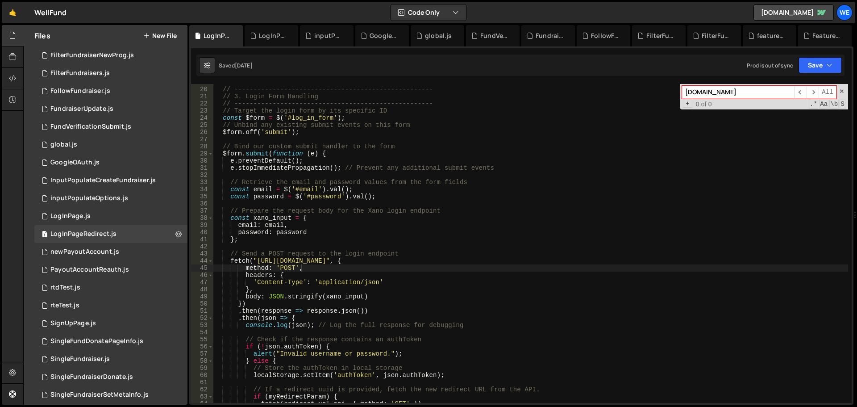
click at [0, 0] on icon at bounding box center [0, 0] width 0 height 0
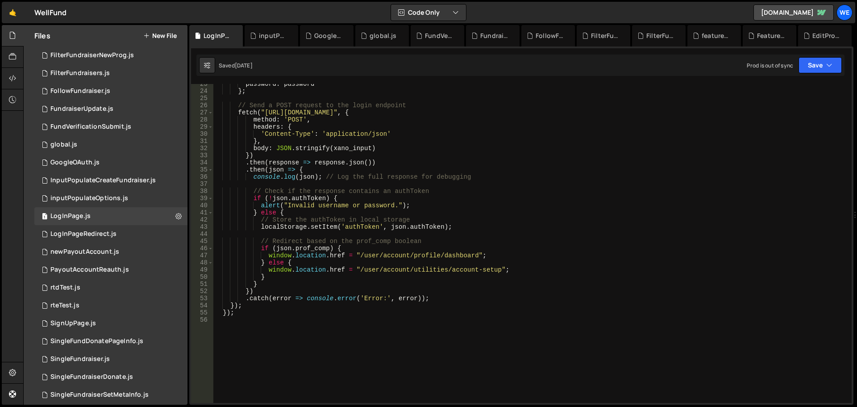
click at [0, 0] on icon at bounding box center [0, 0] width 0 height 0
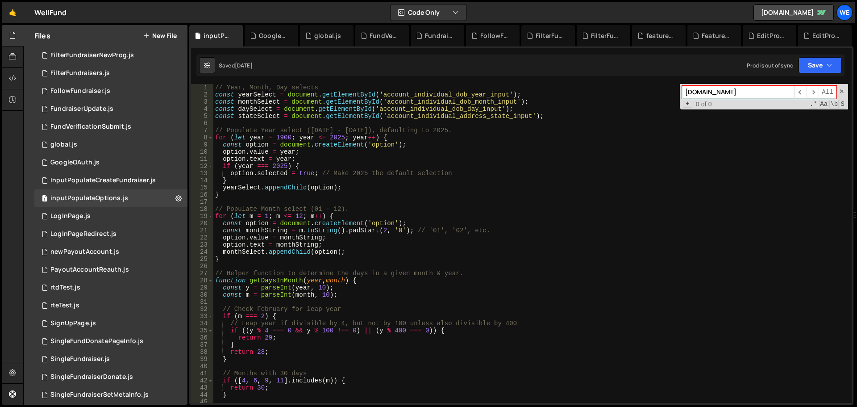
click at [0, 0] on icon at bounding box center [0, 0] width 0 height 0
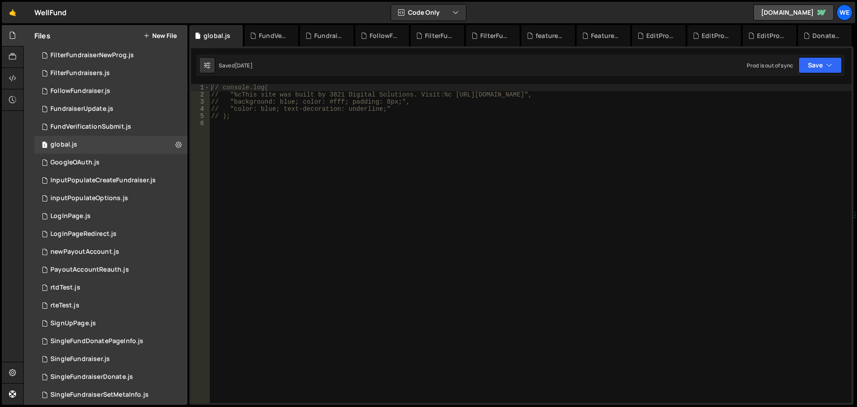
click at [0, 0] on icon at bounding box center [0, 0] width 0 height 0
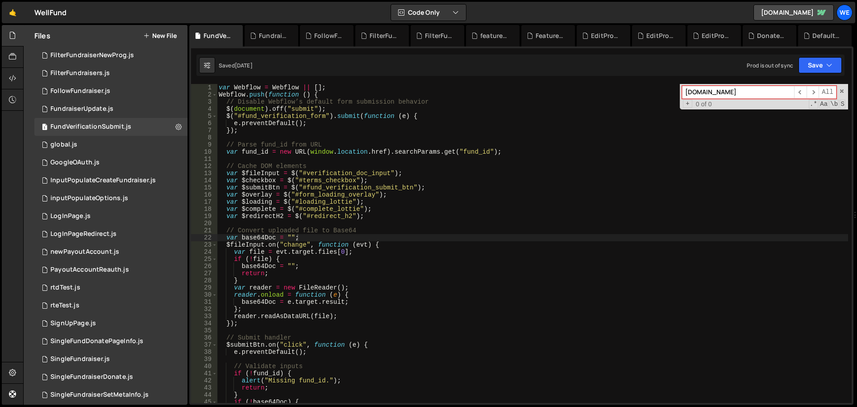
click at [0, 0] on icon at bounding box center [0, 0] width 0 height 0
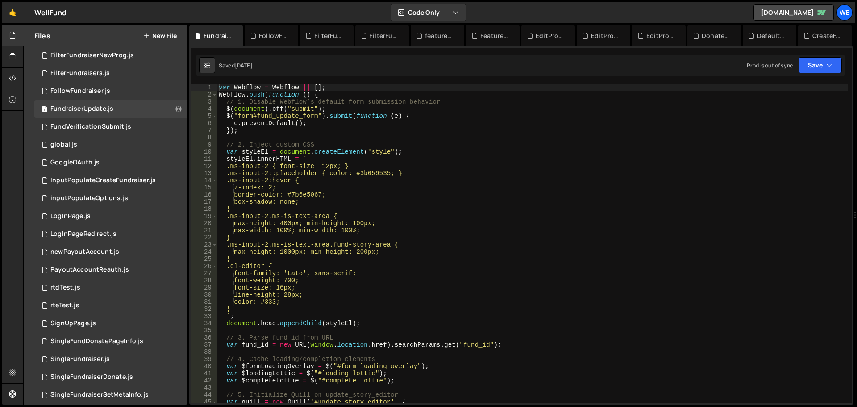
click at [0, 0] on icon at bounding box center [0, 0] width 0 height 0
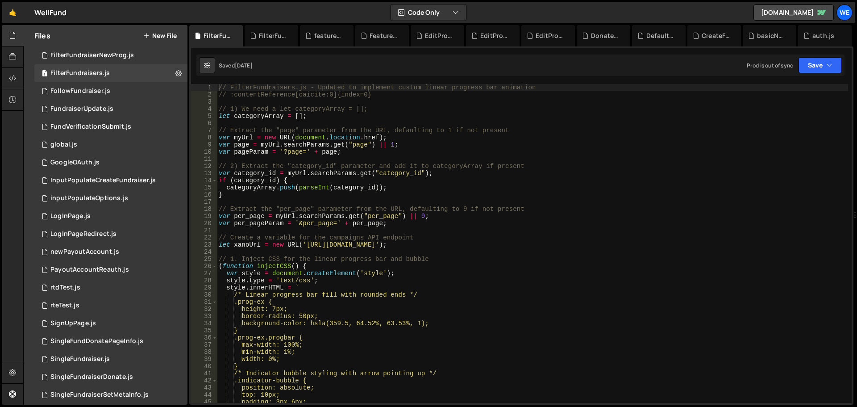
click at [0, 0] on icon at bounding box center [0, 0] width 0 height 0
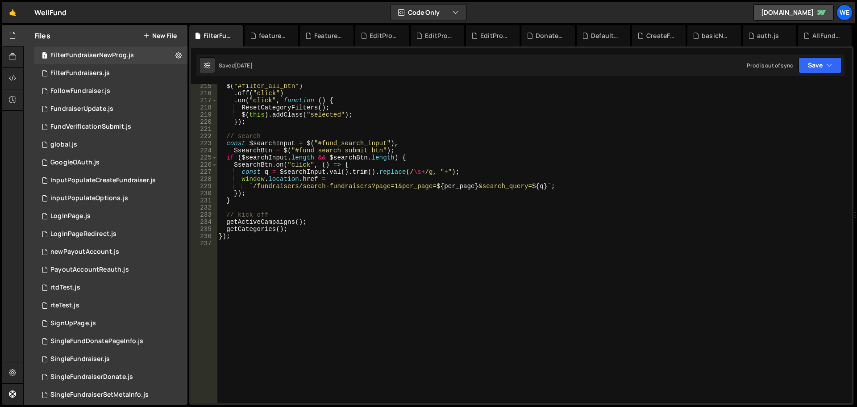
click at [0, 0] on icon at bounding box center [0, 0] width 0 height 0
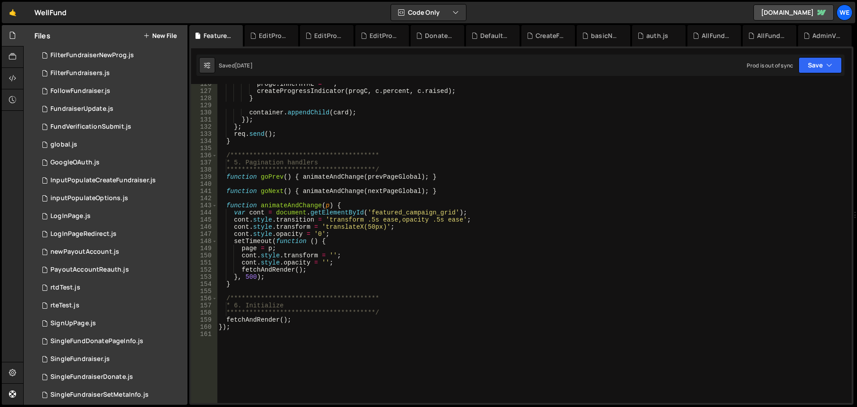
click at [0, 0] on icon at bounding box center [0, 0] width 0 height 0
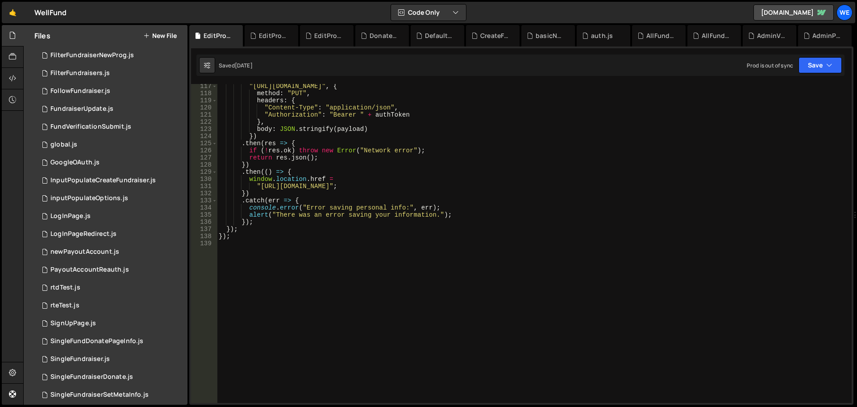
click at [0, 0] on icon at bounding box center [0, 0] width 0 height 0
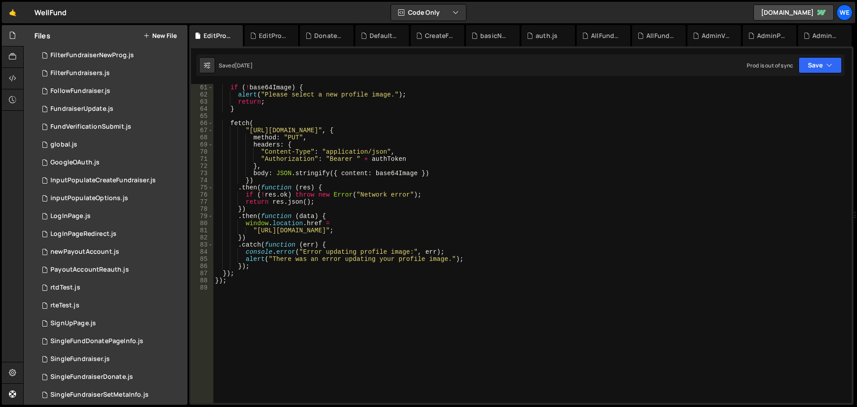
click at [0, 0] on icon at bounding box center [0, 0] width 0 height 0
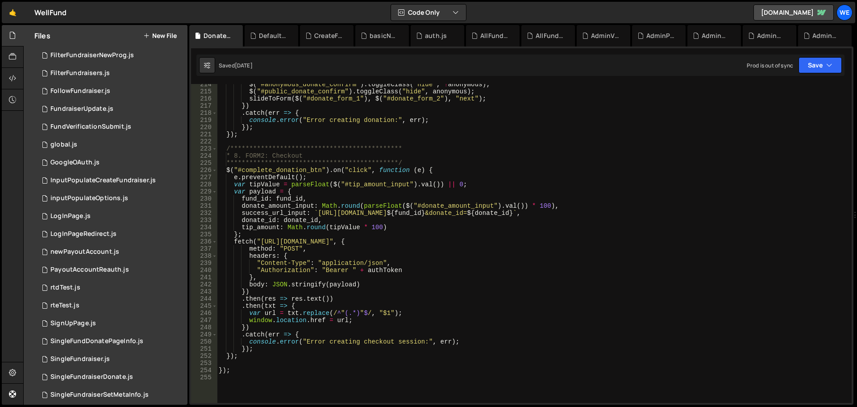
click at [0, 0] on icon at bounding box center [0, 0] width 0 height 0
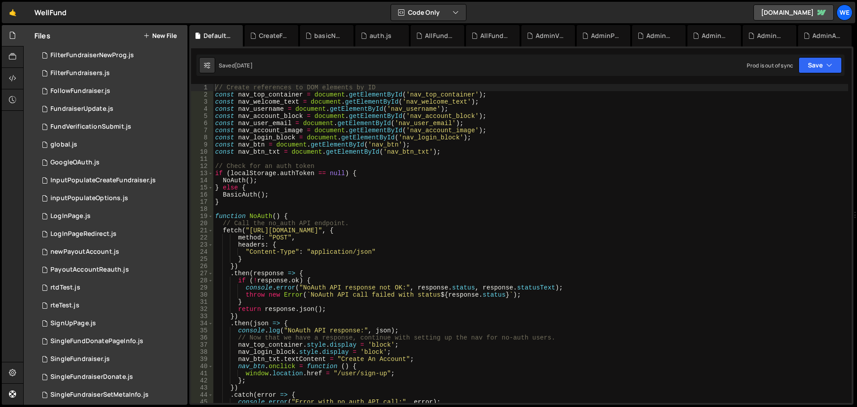
click at [0, 0] on icon at bounding box center [0, 0] width 0 height 0
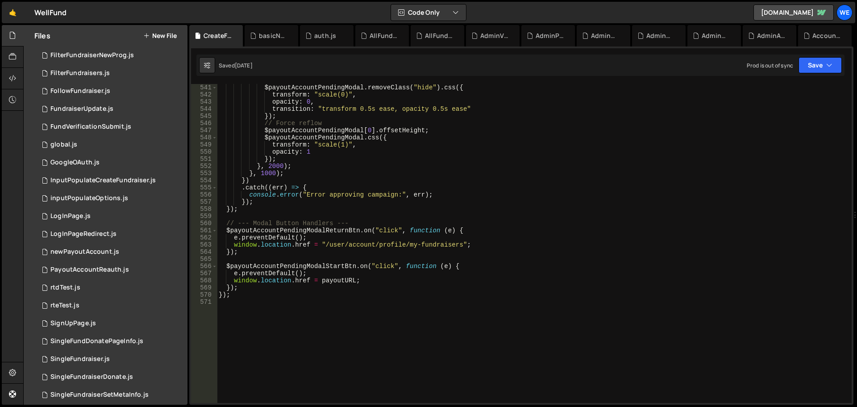
click at [0, 0] on icon at bounding box center [0, 0] width 0 height 0
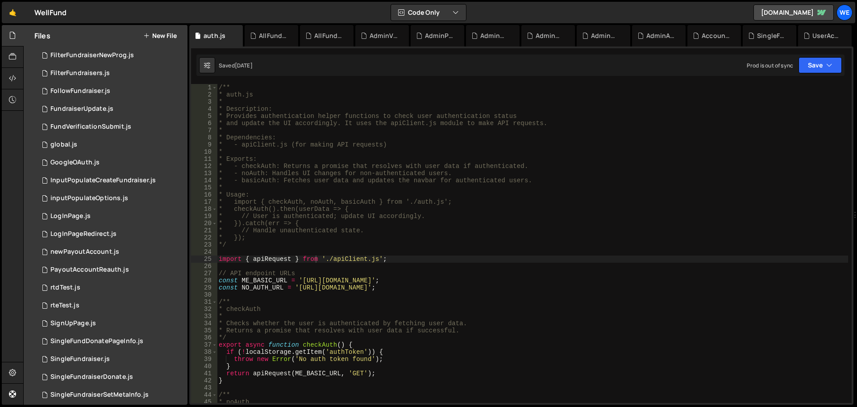
click at [0, 0] on icon at bounding box center [0, 0] width 0 height 0
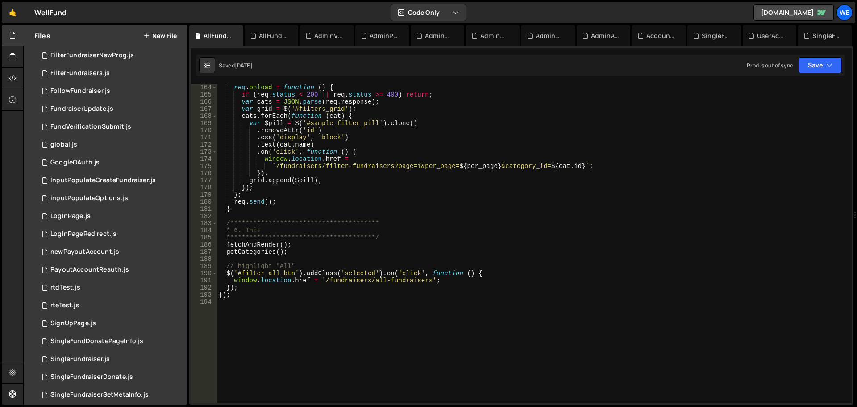
click at [0, 0] on icon at bounding box center [0, 0] width 0 height 0
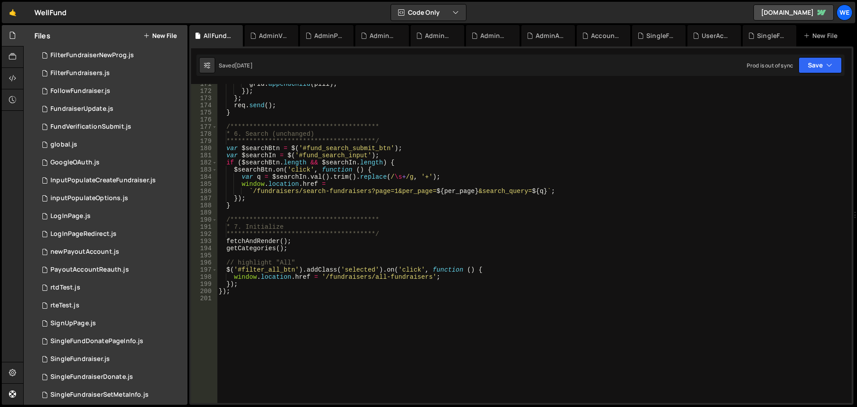
click at [0, 0] on icon at bounding box center [0, 0] width 0 height 0
click at [259, 36] on div "AdminViewFundVerify.js" at bounding box center [273, 35] width 29 height 9
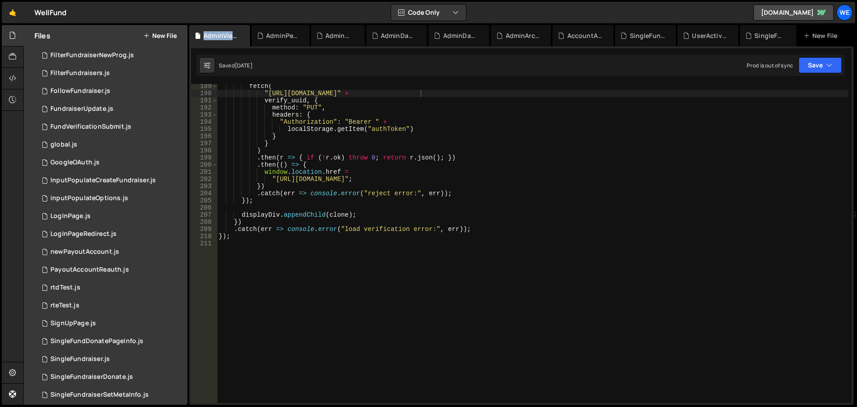
click at [237, 36] on div "AdminViewFundVerify.js" at bounding box center [221, 35] width 36 height 9
click at [243, 36] on icon at bounding box center [243, 35] width 6 height 9
click at [266, 36] on div "AdminPermission.js" at bounding box center [282, 35] width 33 height 9
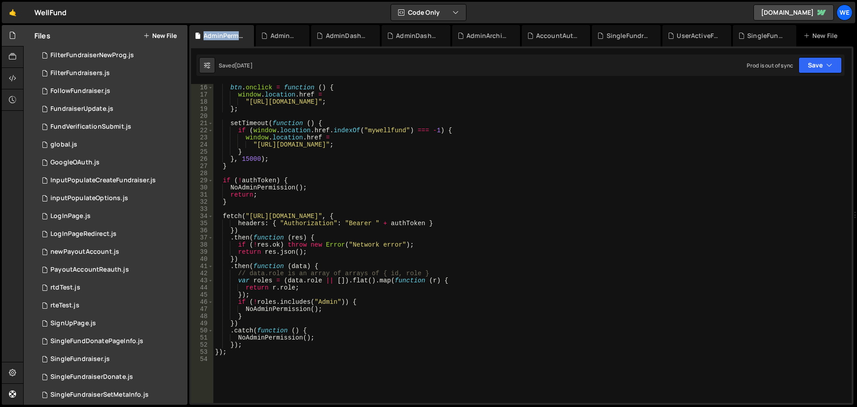
click at [243, 36] on div "AdminPermission.js" at bounding box center [223, 35] width 40 height 9
click at [246, 37] on icon at bounding box center [247, 35] width 6 height 9
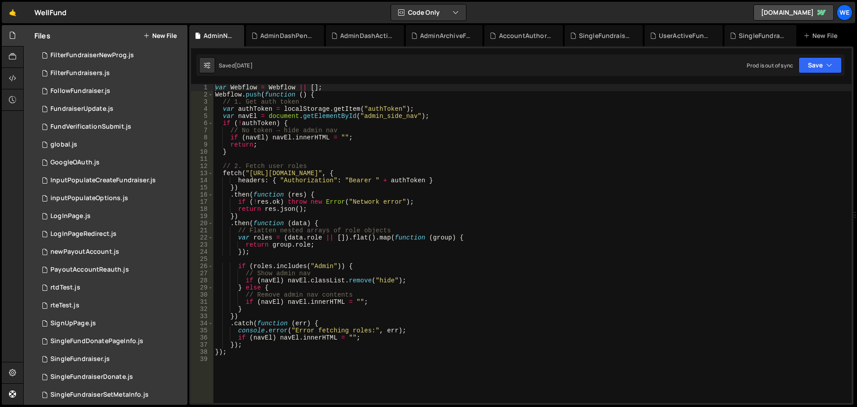
click at [246, 37] on div "AdminDashPendingVerification.js" at bounding box center [285, 35] width 78 height 21
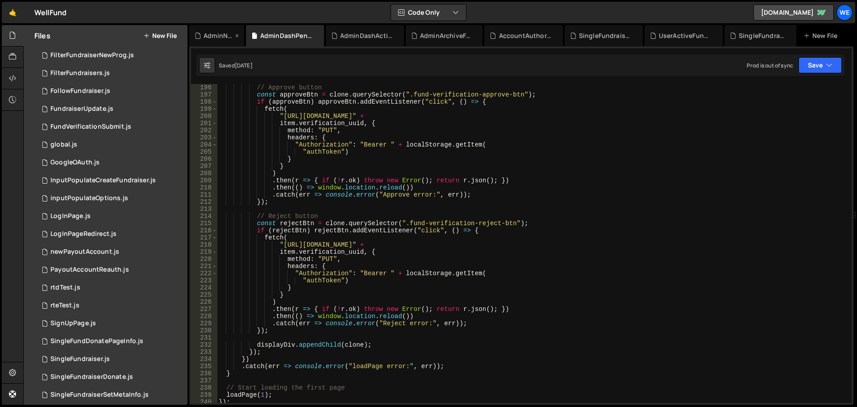
click at [237, 35] on icon at bounding box center [237, 35] width 6 height 9
click at [267, 33] on icon at bounding box center [269, 35] width 6 height 9
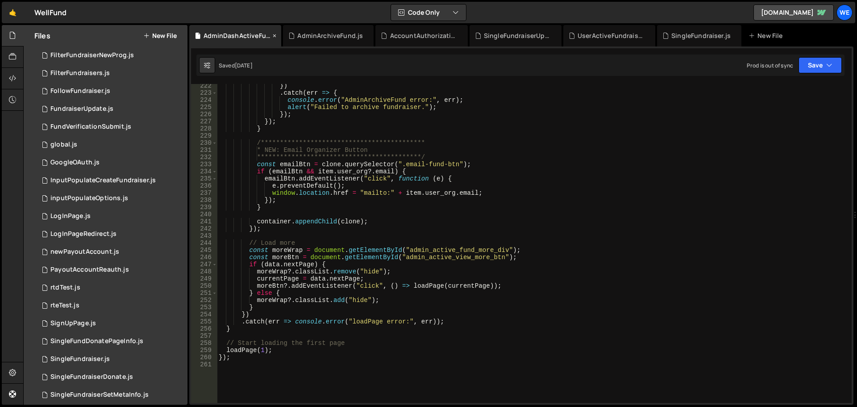
click at [272, 36] on icon at bounding box center [274, 35] width 6 height 9
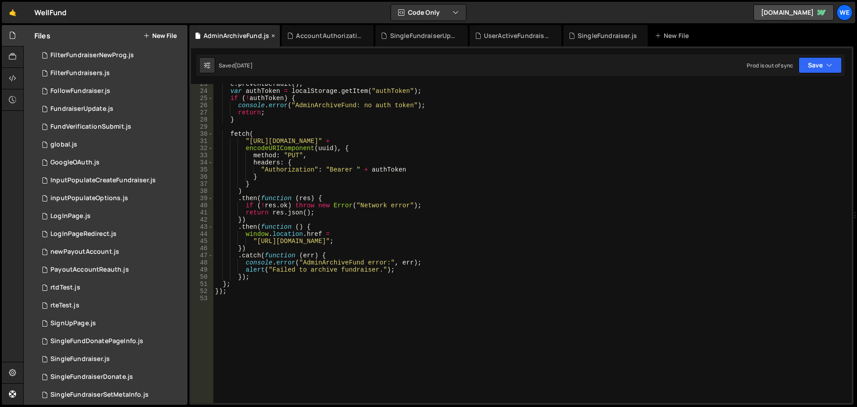
click at [273, 37] on icon at bounding box center [273, 35] width 6 height 9
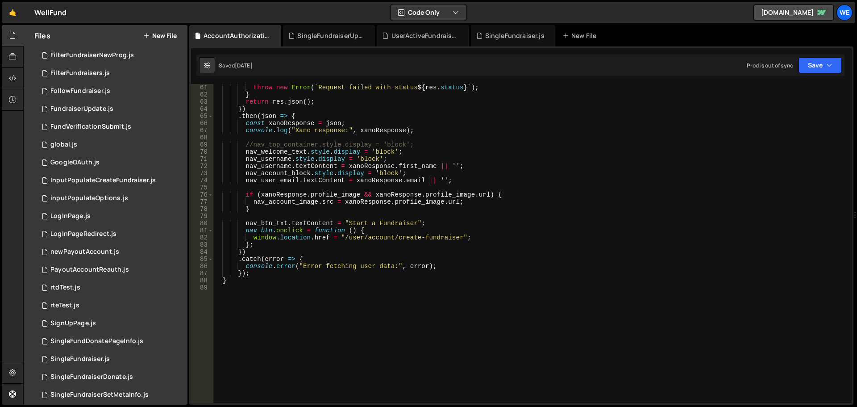
click at [0, 0] on icon at bounding box center [0, 0] width 0 height 0
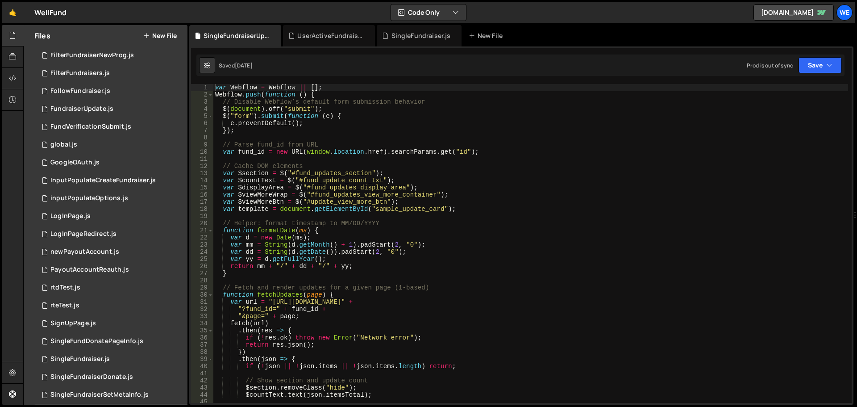
click at [0, 0] on icon at bounding box center [0, 0] width 0 height 0
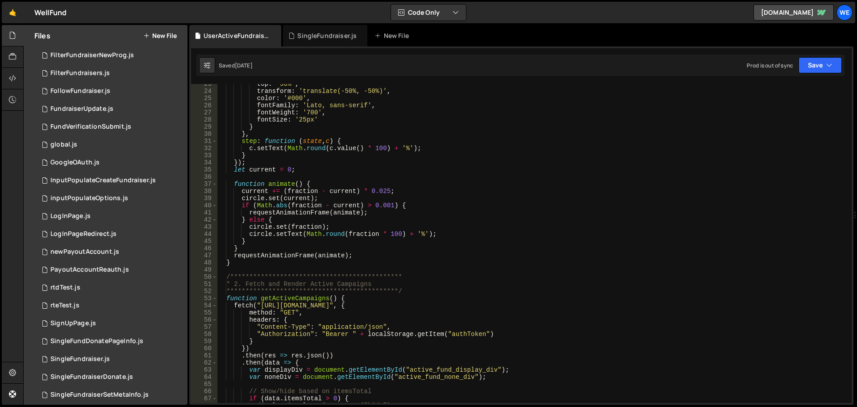
click at [0, 0] on icon at bounding box center [0, 0] width 0 height 0
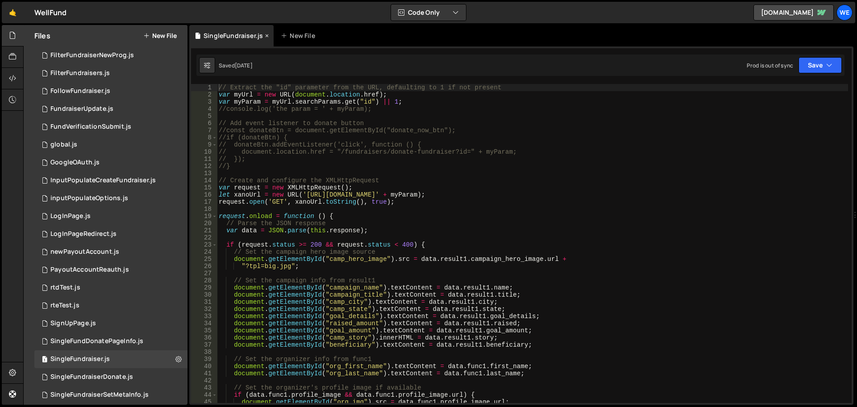
click at [266, 36] on icon at bounding box center [267, 35] width 6 height 9
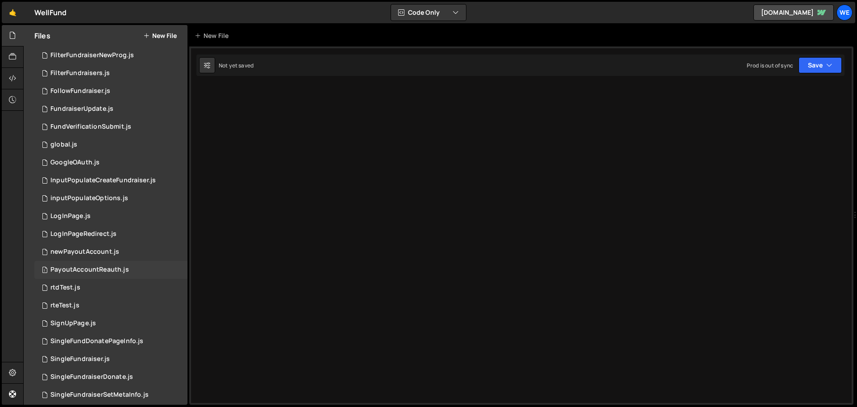
click at [104, 263] on div "1 PayoutAccountReauth.js 0" at bounding box center [110, 270] width 153 height 18
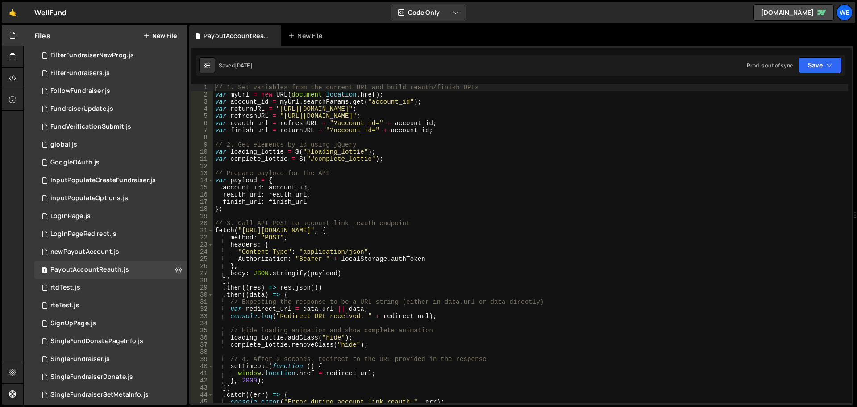
click at [241, 230] on div "// 1. Set variables from the current URL and build reauth/finish URLs var myUrl…" at bounding box center [530, 250] width 635 height 333
click at [379, 231] on div "// 1. Set variables from the current URL and build reauth/finish URLs var myUrl…" at bounding box center [530, 250] width 635 height 333
paste textarea "well-fund-website.webflow"
click at [279, 107] on div "// 1. Set variables from the current URL and build reauth/finish URLs var myUrl…" at bounding box center [530, 250] width 635 height 333
click at [380, 107] on div "// 1. Set variables from the current URL and build reauth/finish URLs var myUrl…" at bounding box center [530, 250] width 635 height 333
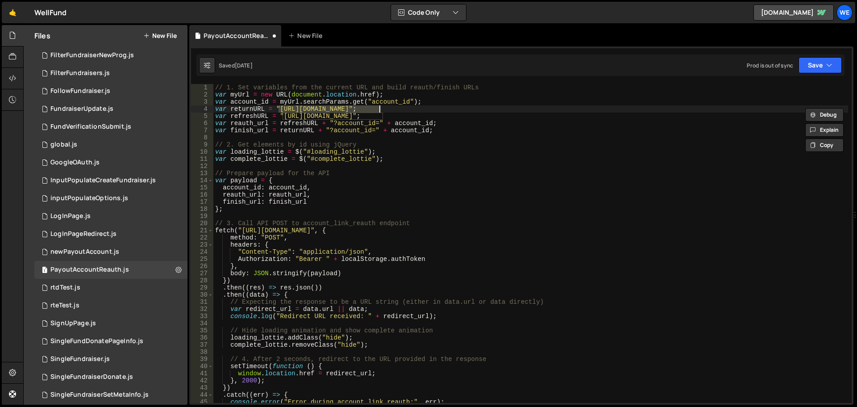
paste textarea "[DOMAIN_NAME]"
click at [284, 116] on div "// 1. Set variables from the current URL and build reauth/finish URLs var myUrl…" at bounding box center [530, 250] width 635 height 333
click at [382, 116] on div "// 1. Set variables from the current URL and build reauth/finish URLs var myUrl…" at bounding box center [530, 250] width 635 height 333
paste textarea "[DOMAIN_NAME]"
click at [824, 64] on button "Save" at bounding box center [819, 65] width 43 height 16
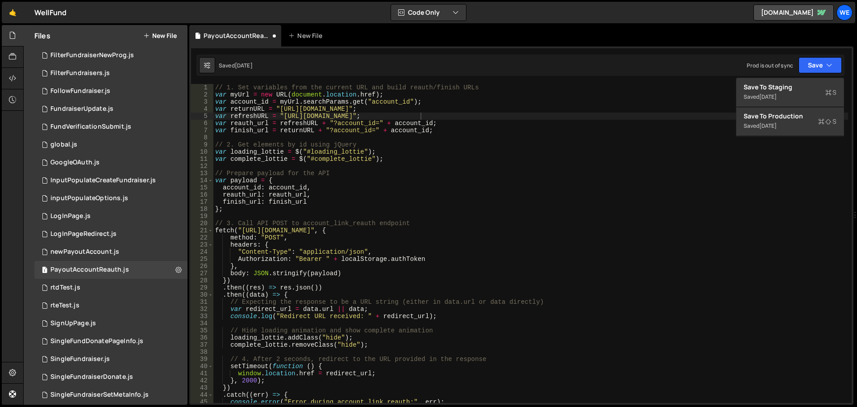
click at [789, 77] on div "Type cmd + s to save your Javascript file. XXXXXXXXXXXXXXXXXXXXXXXXXXXXXXXXXXXX…" at bounding box center [521, 225] width 664 height 358
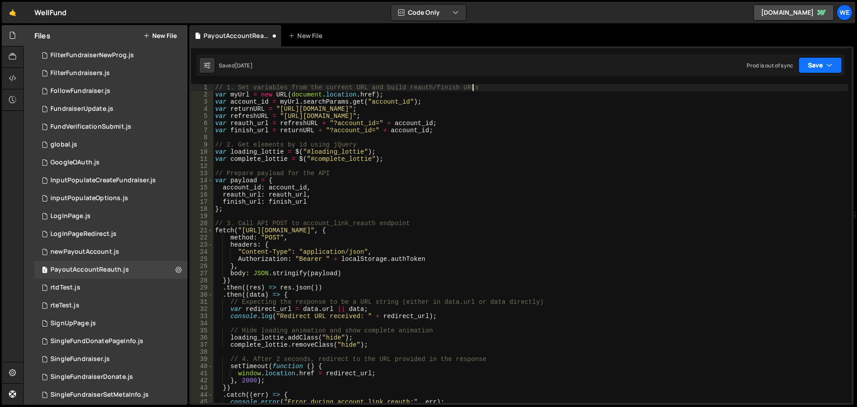
drag, startPoint x: 793, startPoint y: 85, endPoint x: 808, endPoint y: 69, distance: 21.8
click at [794, 85] on div "// 1. Set variables from the current URL and build reauth/finish URLs var myUrl…" at bounding box center [530, 250] width 635 height 333
click at [811, 64] on button "Save" at bounding box center [819, 65] width 43 height 16
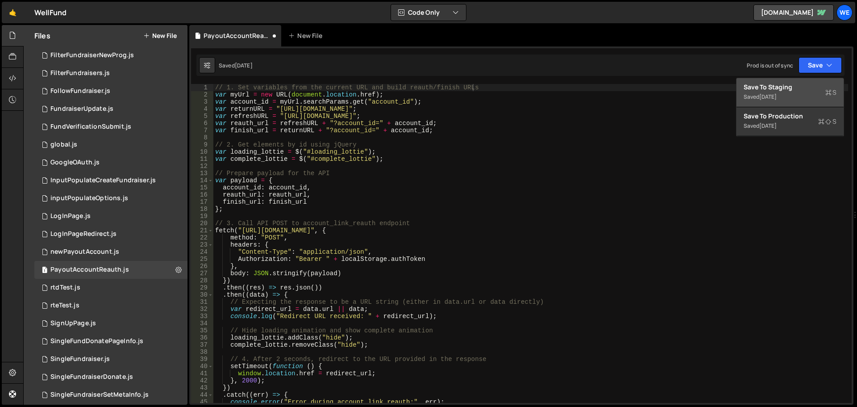
click at [796, 86] on div "Save to Staging S" at bounding box center [789, 87] width 93 height 9
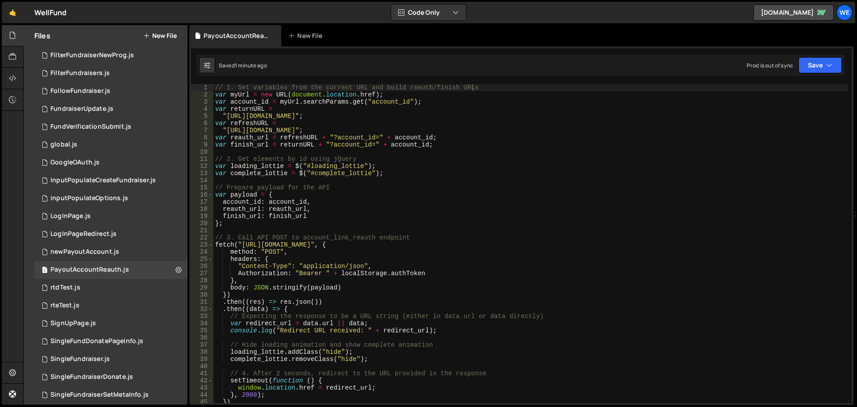
click at [469, 219] on div "// 1. Set variables from the current URL and build reauth/finish URLs var myUrl…" at bounding box center [530, 250] width 635 height 333
type textarea "});"
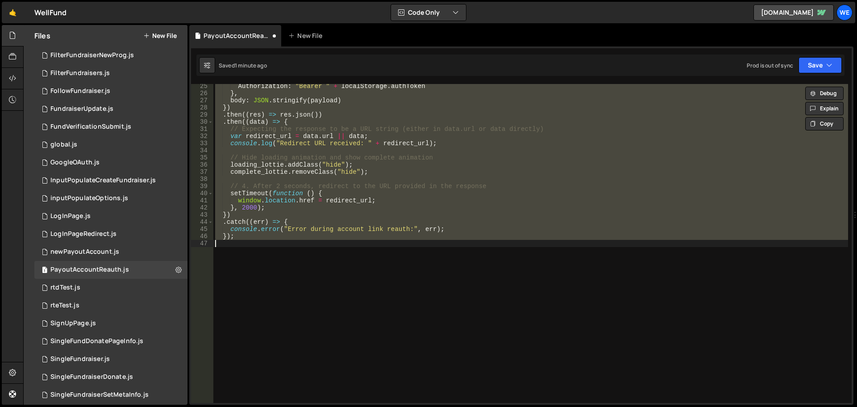
scroll to position [173, 0]
click at [486, 289] on div "Authorization : "Bearer " + localStorage . authToken } , body : JSON . stringif…" at bounding box center [530, 243] width 635 height 319
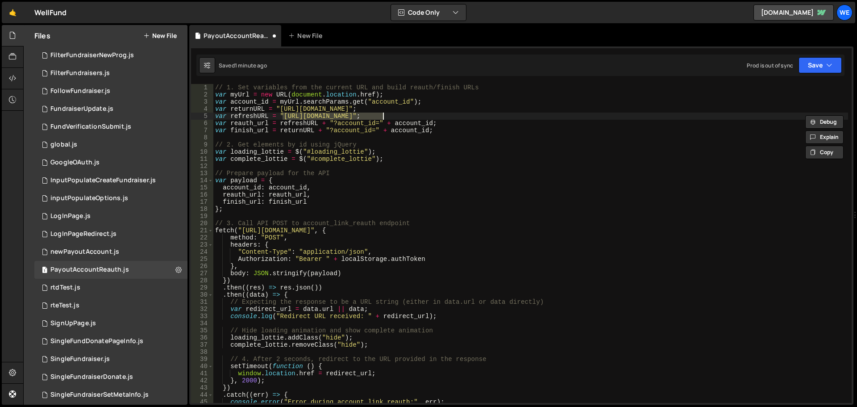
scroll to position [0, 0]
click at [241, 228] on div "// 1. Set variables from the current URL and build reauth/finish URLs var myUrl…" at bounding box center [530, 250] width 635 height 333
click at [373, 232] on div "// 1. Set variables from the current URL and build reauth/finish URLs var myUrl…" at bounding box center [530, 250] width 635 height 333
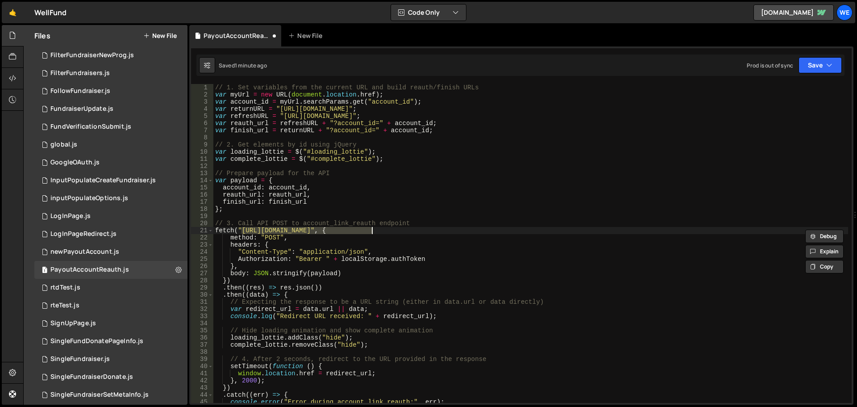
click at [376, 233] on div "// 1. Set variables from the current URL and build reauth/finish URLs var myUrl…" at bounding box center [530, 250] width 635 height 333
paste textarea "xru1-ldop-hv9n.n7e.xano"
click at [826, 64] on icon "button" at bounding box center [829, 65] width 6 height 9
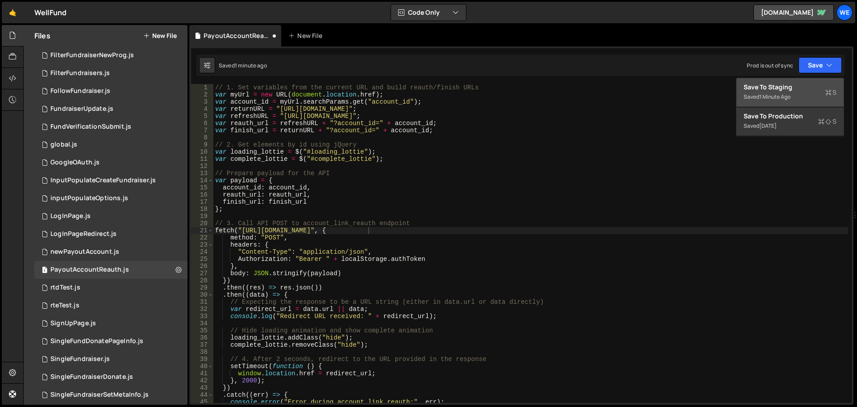
click at [783, 86] on div "Save to Staging S" at bounding box center [789, 87] width 93 height 9
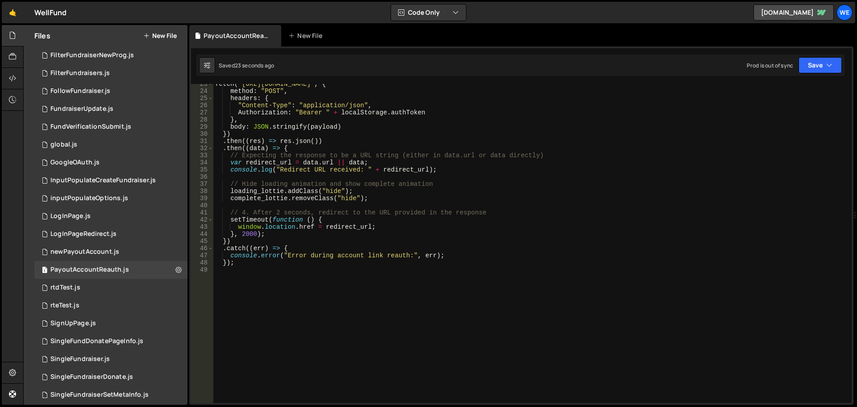
scroll to position [27, 0]
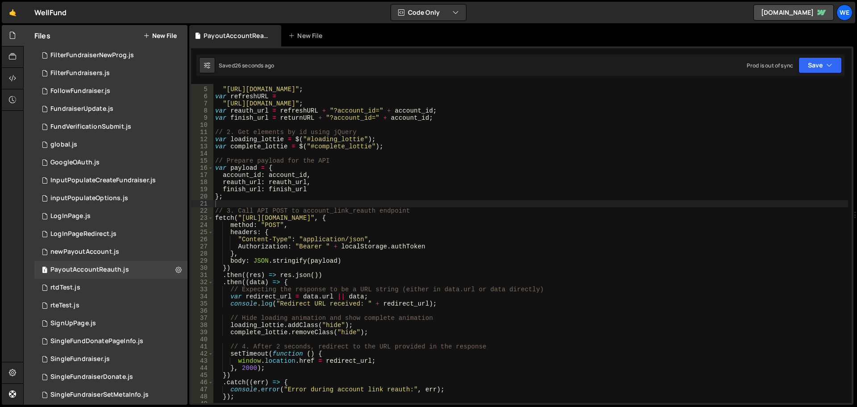
click at [438, 216] on div "var returnURL = "[URL][DOMAIN_NAME]" ; var refreshURL = "[URL][DOMAIN_NAME]" ; …" at bounding box center [530, 245] width 635 height 333
click at [508, 220] on div "var returnURL = "[URL][DOMAIN_NAME]" ; var refreshURL = "[URL][DOMAIN_NAME]" ; …" at bounding box center [530, 245] width 635 height 333
click at [240, 218] on div "var returnURL = "[URL][DOMAIN_NAME]" ; var refreshURL = "[URL][DOMAIN_NAME]" ; …" at bounding box center [530, 245] width 635 height 333
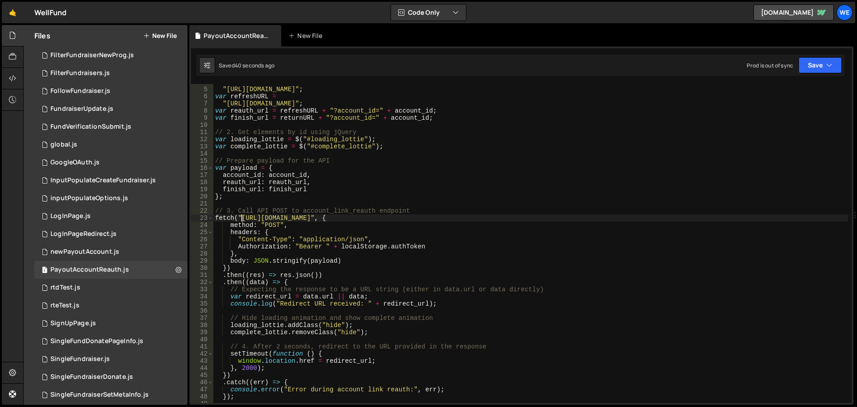
click at [524, 218] on div "var returnURL = "[URL][DOMAIN_NAME]" ; var refreshURL = "[URL][DOMAIN_NAME]" ; …" at bounding box center [530, 245] width 635 height 333
paste textarea "loading_lottie.addClass("hide");"
click at [551, 323] on div "var returnURL = "[URL][DOMAIN_NAME]" ; var refreshURL = "[URL][DOMAIN_NAME]" ; …" at bounding box center [530, 245] width 635 height 333
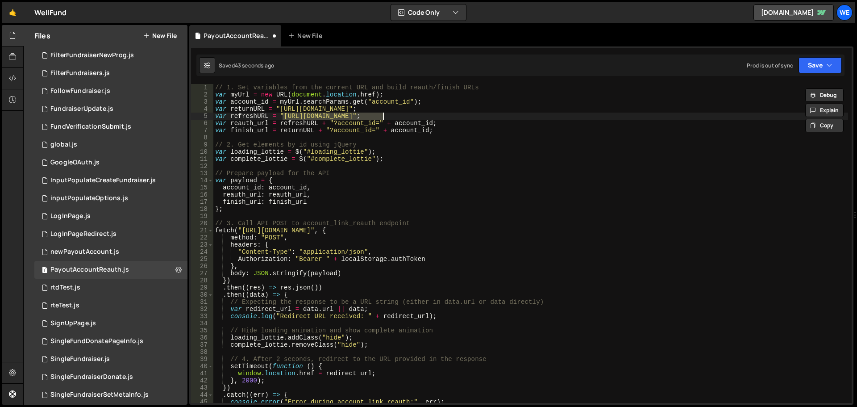
scroll to position [0, 0]
click at [498, 203] on div "// 1. Set variables from the current URL and build reauth/finish URLs var myUrl…" at bounding box center [530, 250] width 635 height 333
click at [244, 231] on div "// 1. Set variables from the current URL and build reauth/finish URLs var myUrl…" at bounding box center [530, 250] width 635 height 333
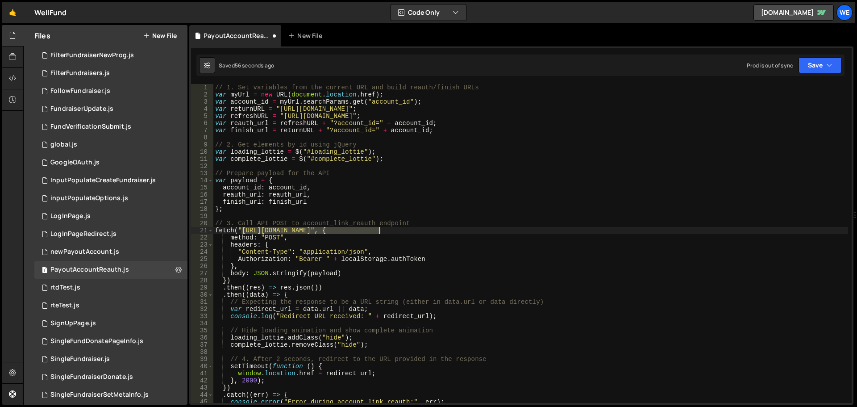
click at [380, 231] on div "// 1. Set variables from the current URL and build reauth/finish URLs var myUrl…" at bounding box center [530, 250] width 635 height 333
paste textarea "xru1-ldop-hv9n.n7e.xano"
drag, startPoint x: 823, startPoint y: 67, endPoint x: 812, endPoint y: 74, distance: 13.0
click at [822, 68] on button "Save" at bounding box center [819, 65] width 43 height 16
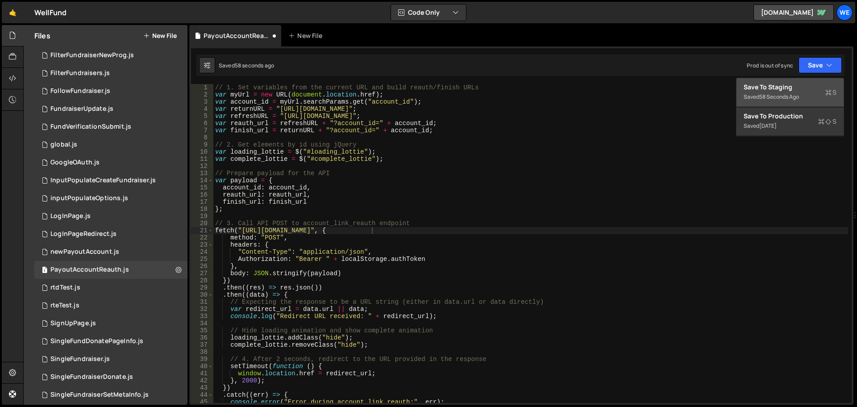
click at [798, 90] on div "Save to Staging S" at bounding box center [789, 87] width 93 height 9
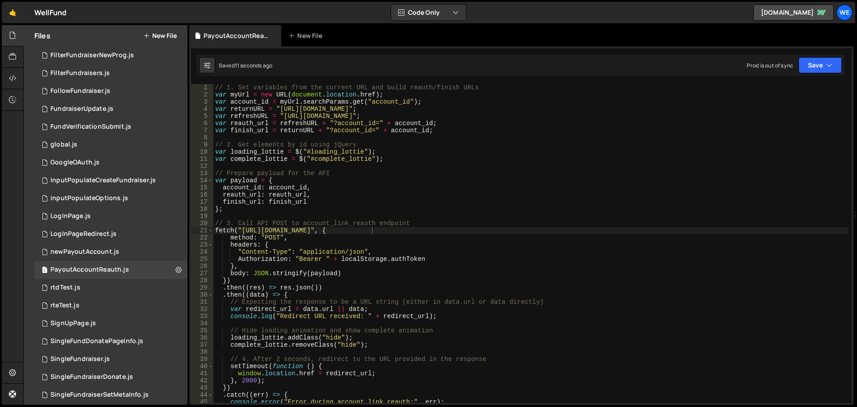
click at [469, 227] on div "// 1. Set variables from the current URL and build reauth/finish URLs var myUrl…" at bounding box center [530, 250] width 635 height 333
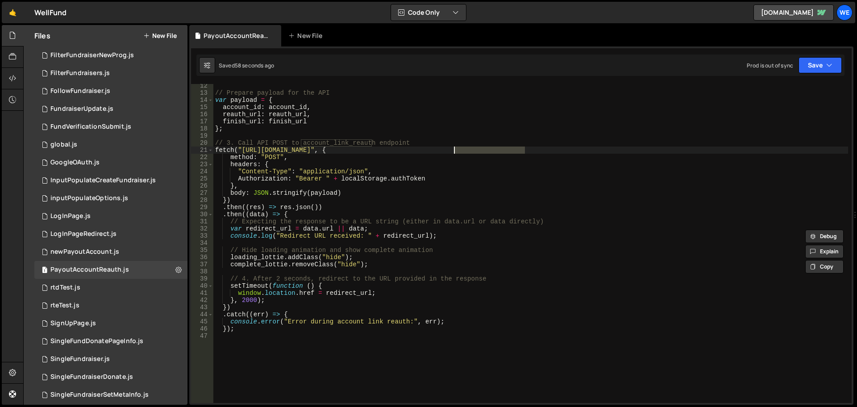
click at [379, 259] on div "// Prepare payload for the API var payload = { account_id : account_id , reauth…" at bounding box center [530, 248] width 635 height 333
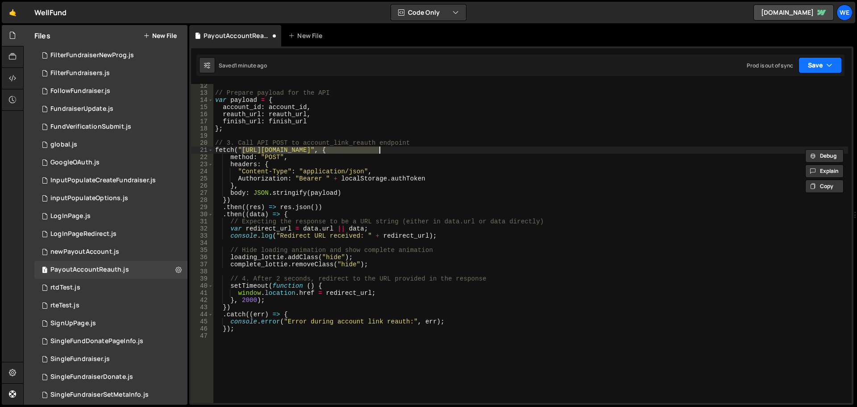
click at [824, 66] on button "Save" at bounding box center [819, 65] width 43 height 16
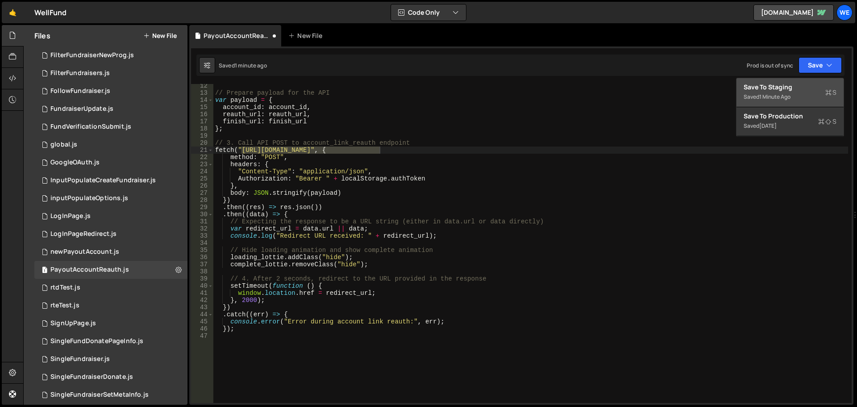
click at [805, 86] on div "Save to Staging S" at bounding box center [789, 87] width 93 height 9
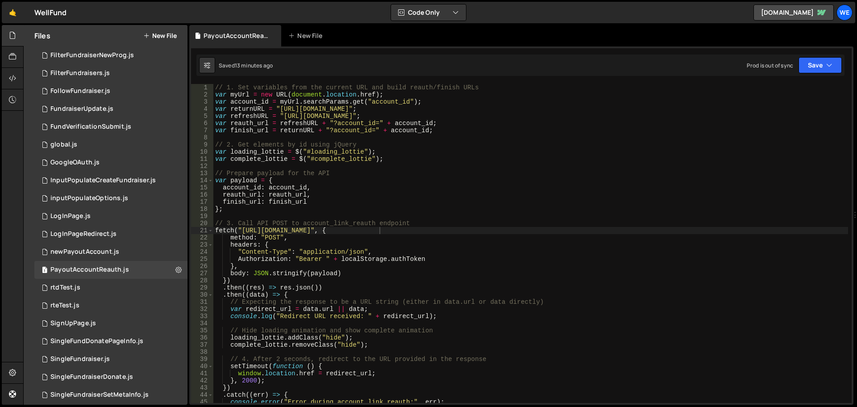
scroll to position [0, 0]
click at [565, 223] on div "// 1. Set variables from the current URL and build reauth/finish URLs var myUrl…" at bounding box center [530, 250] width 635 height 333
type textarea "});"
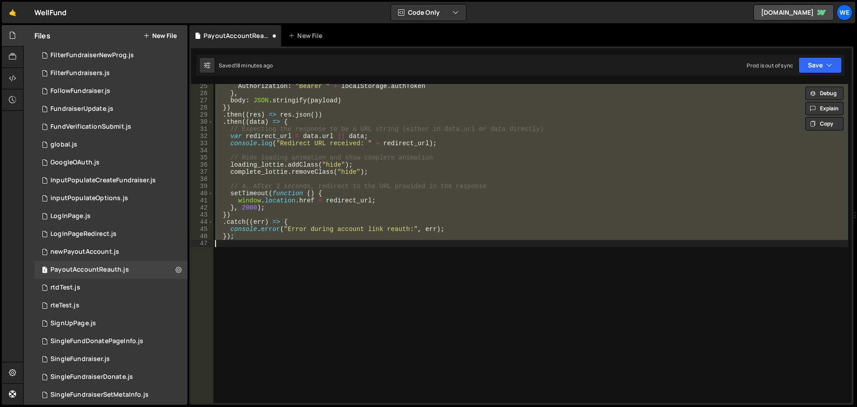
scroll to position [173, 0]
click at [817, 66] on button "Save" at bounding box center [819, 65] width 43 height 16
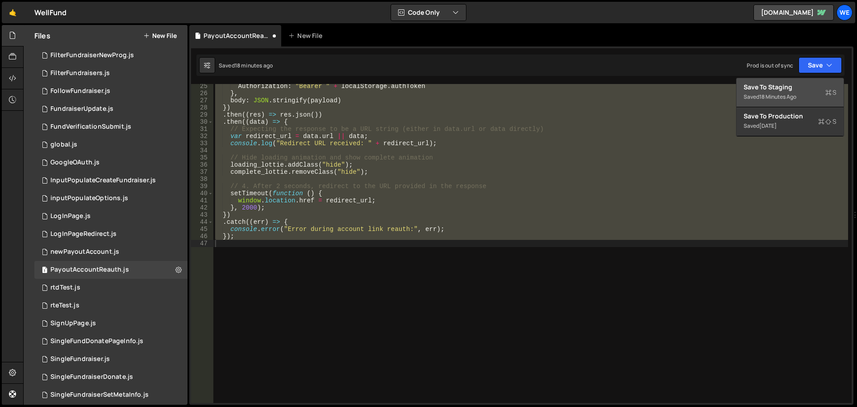
click at [802, 78] on button "Save to Staging S Saved 18 minutes ago" at bounding box center [789, 92] width 107 height 29
